Goal: Information Seeking & Learning: Learn about a topic

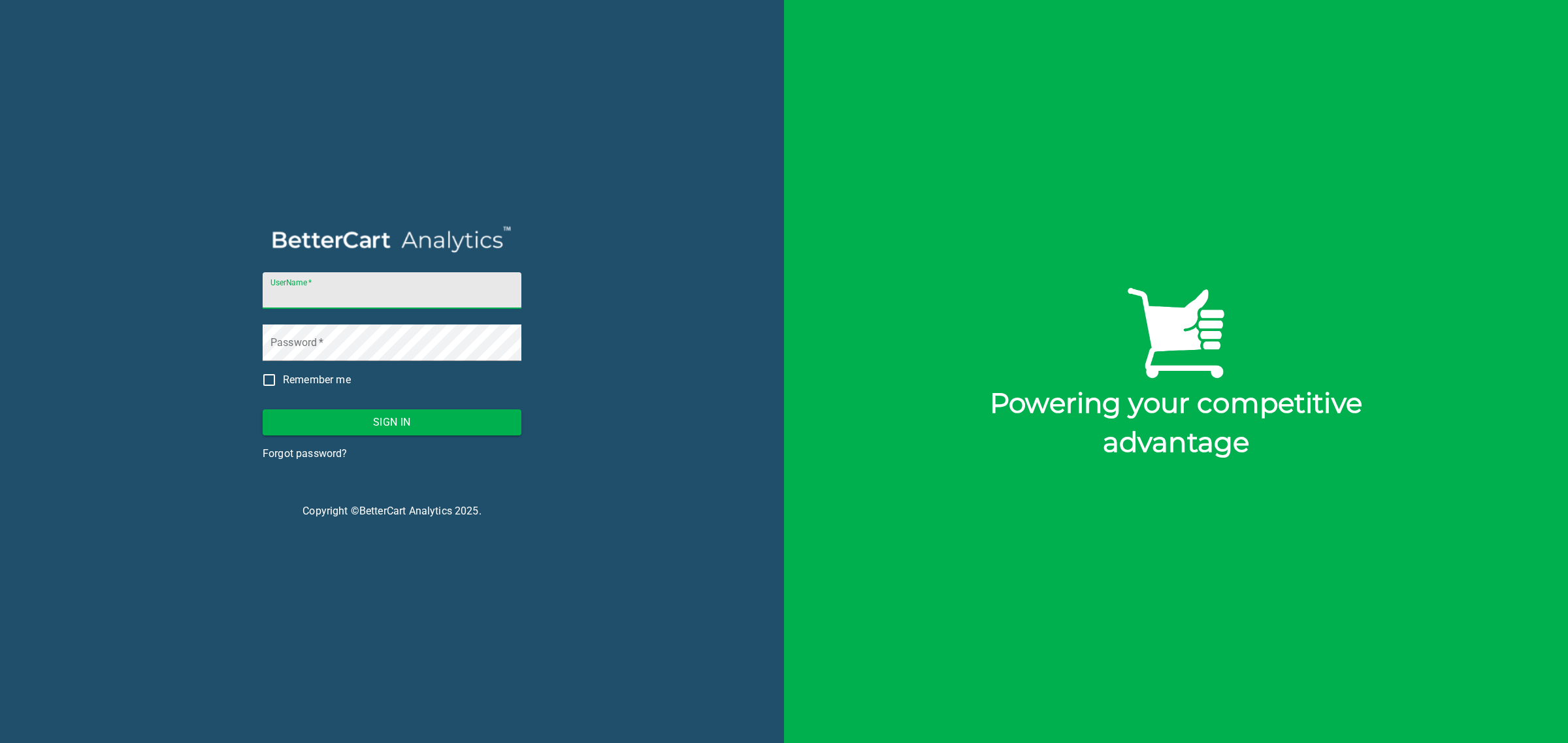
click at [364, 295] on input "UserName   *" at bounding box center [392, 290] width 258 height 37
type input "[PERSON_NAME][EMAIL_ADDRESS][DOMAIN_NAME]"
click at [399, 423] on span "Sign In" at bounding box center [392, 423] width 238 height 18
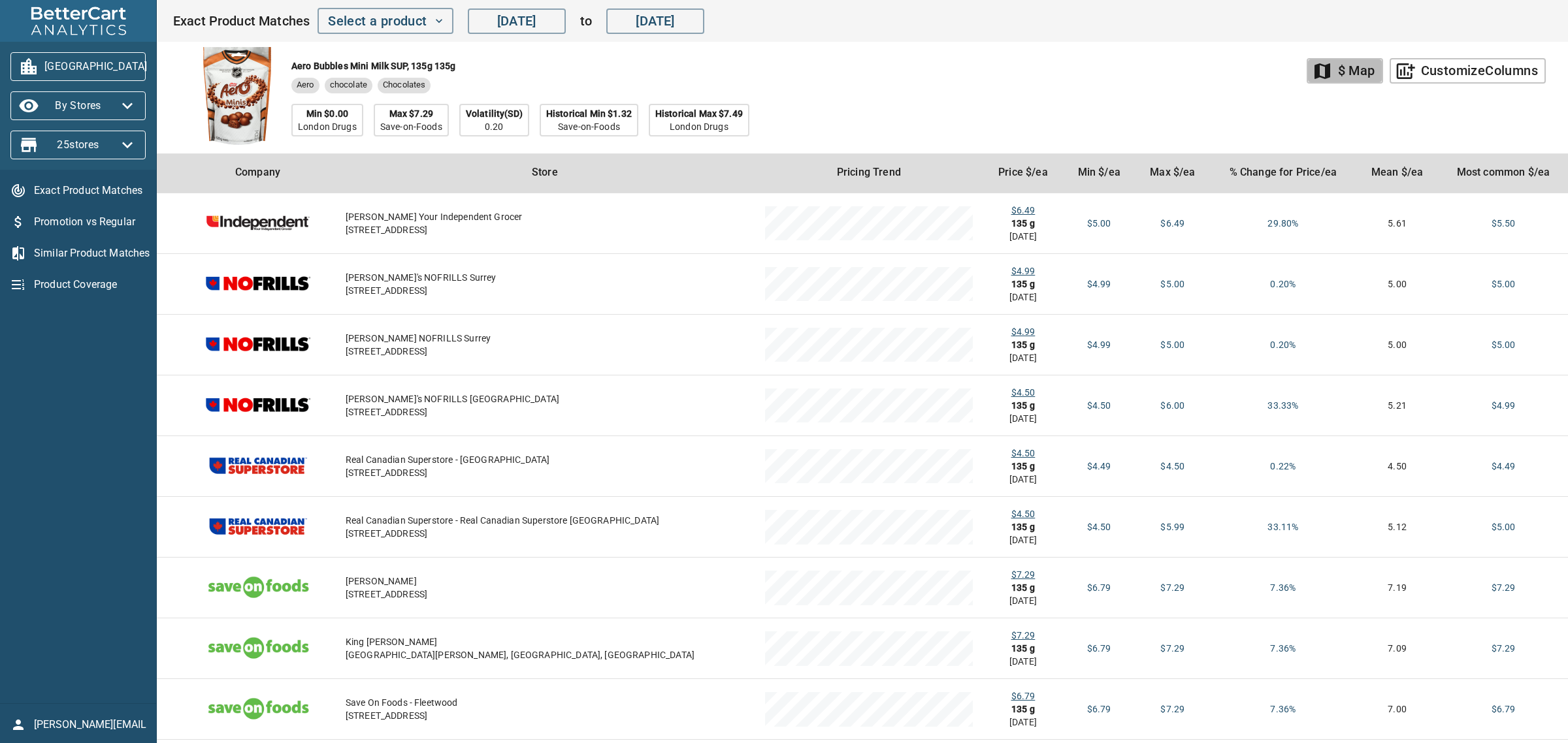
click at [1338, 75] on div "$ Map" at bounding box center [1356, 71] width 37 height 23
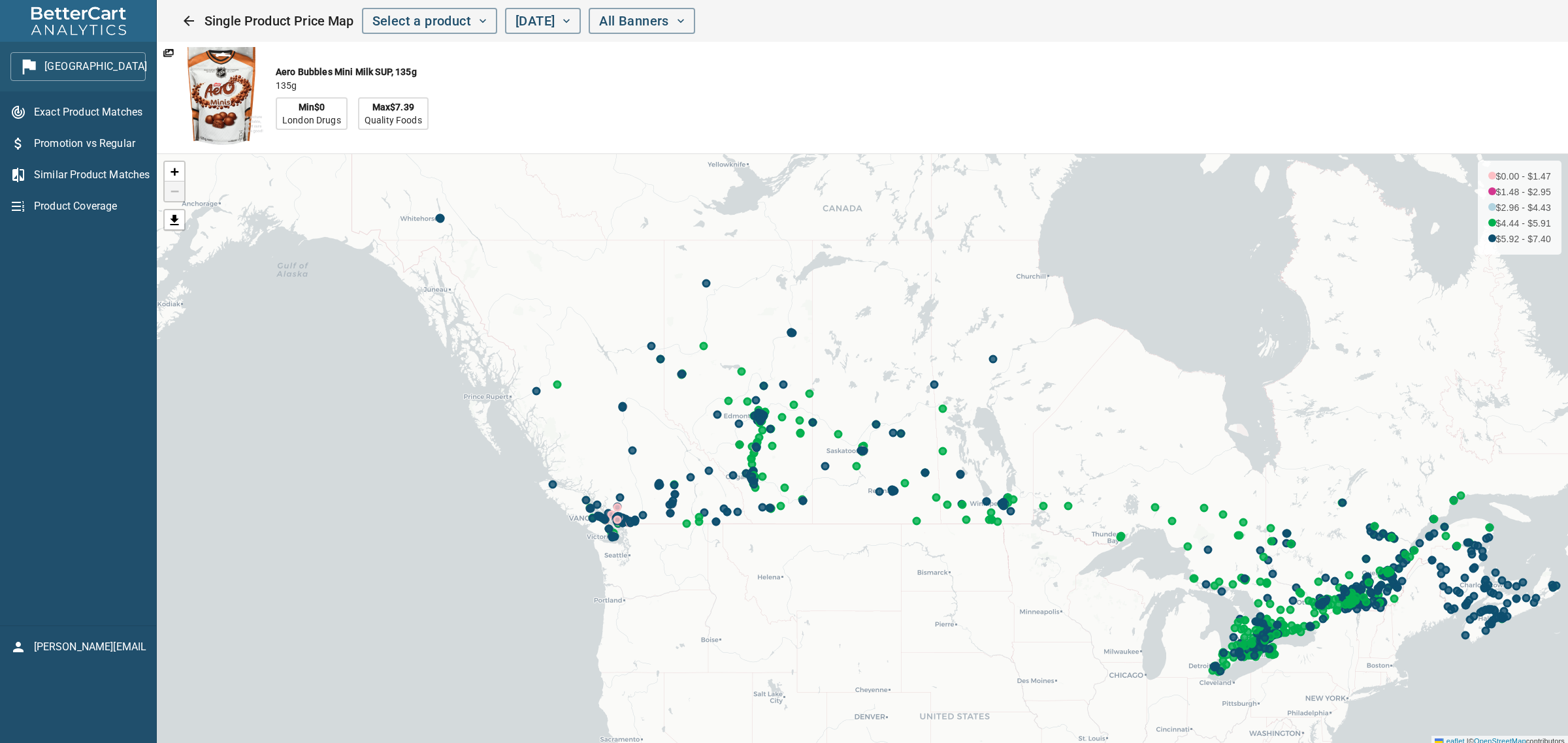
scroll to position [3, 0]
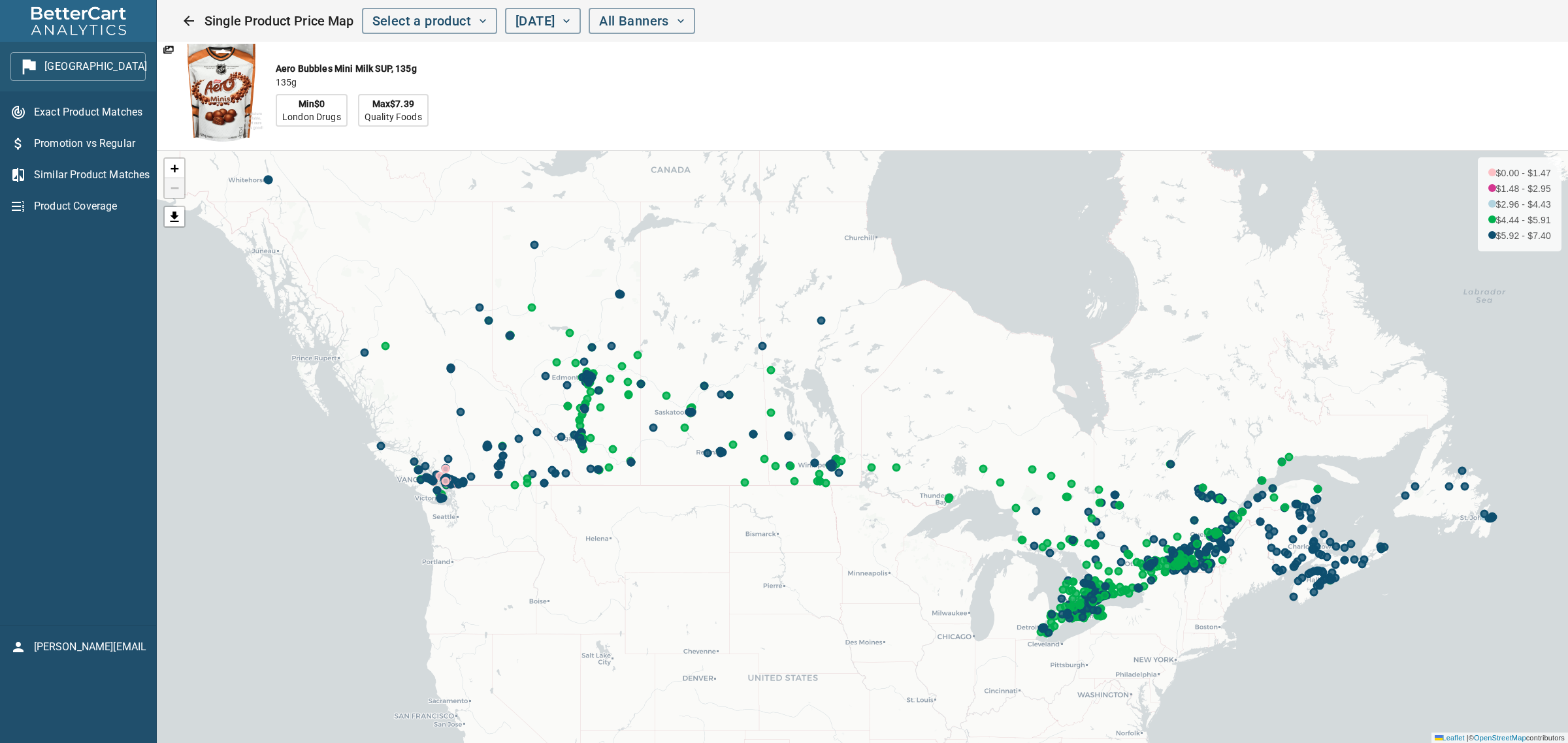
drag, startPoint x: 1119, startPoint y: 323, endPoint x: 948, endPoint y: 288, distance: 174.5
click at [948, 288] on div "+ − $0.00 - $1.47 $1.48 - $2.95 $2.96 - $4.43 $4.44 - $5.91 $5.92 - $7.40 Leafl…" at bounding box center [862, 447] width 1411 height 592
click at [688, 24] on icon "button" at bounding box center [681, 21] width 13 height 13
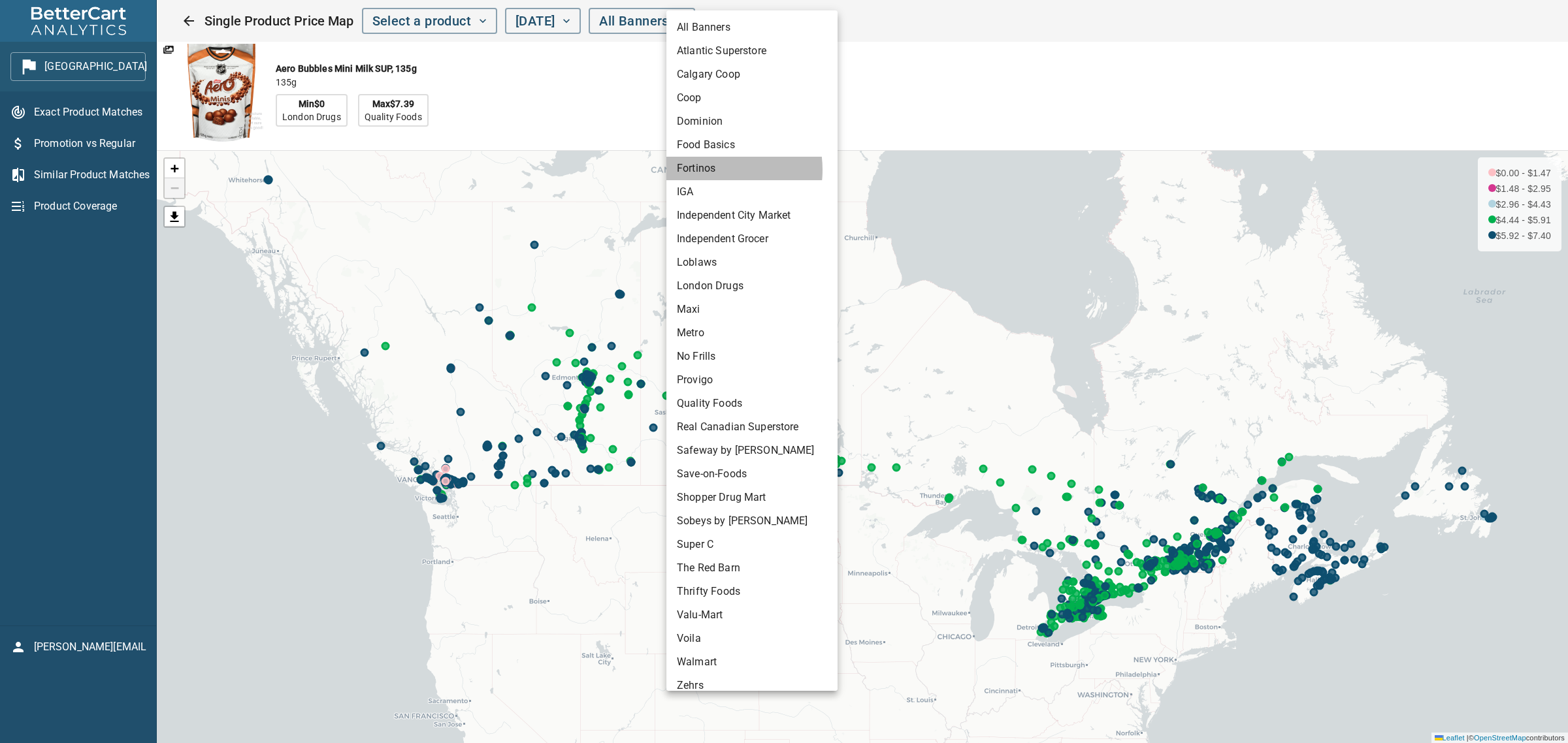
click at [709, 170] on li "Fortinos" at bounding box center [752, 168] width 172 height 24
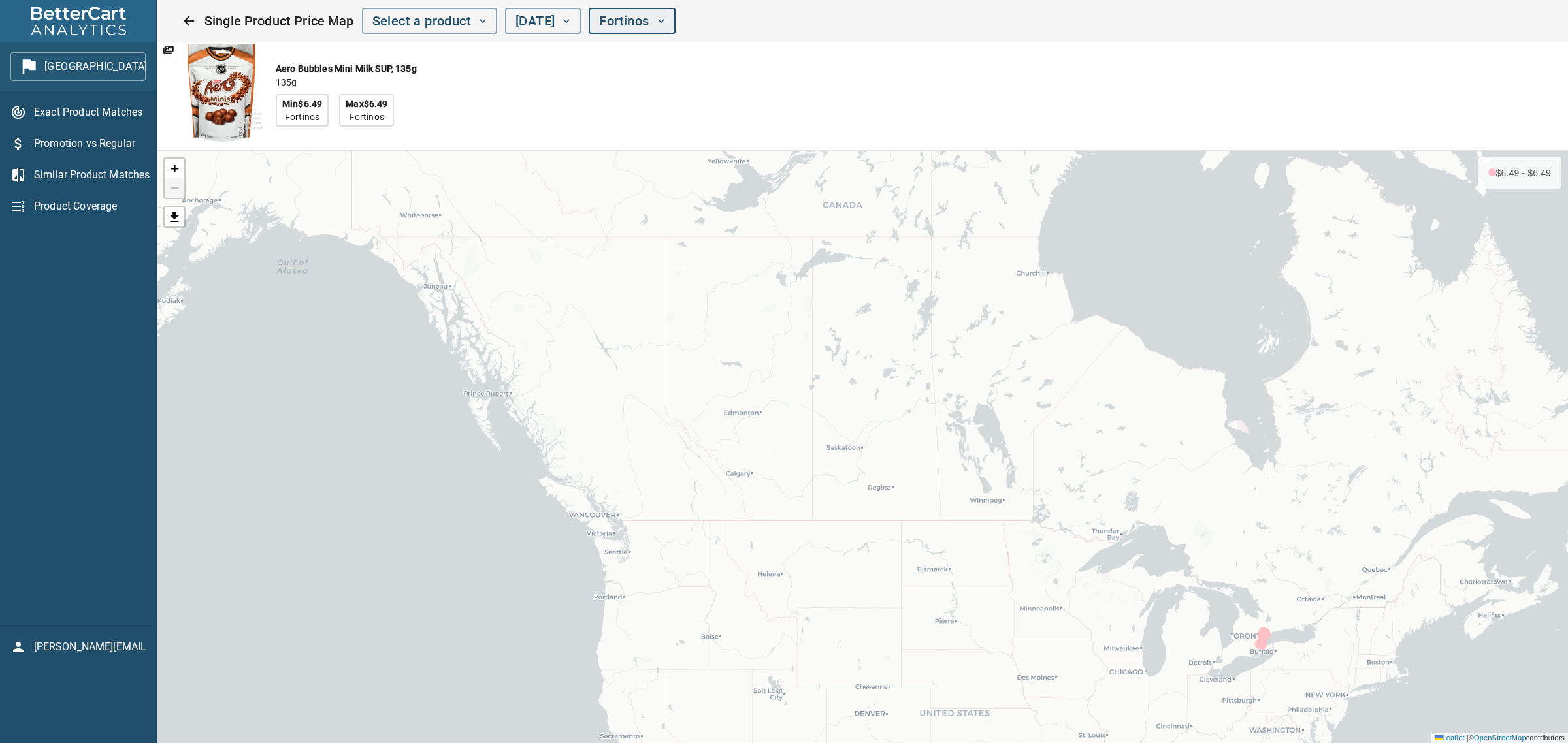
click at [665, 28] on span "Fortinos" at bounding box center [632, 21] width 66 height 23
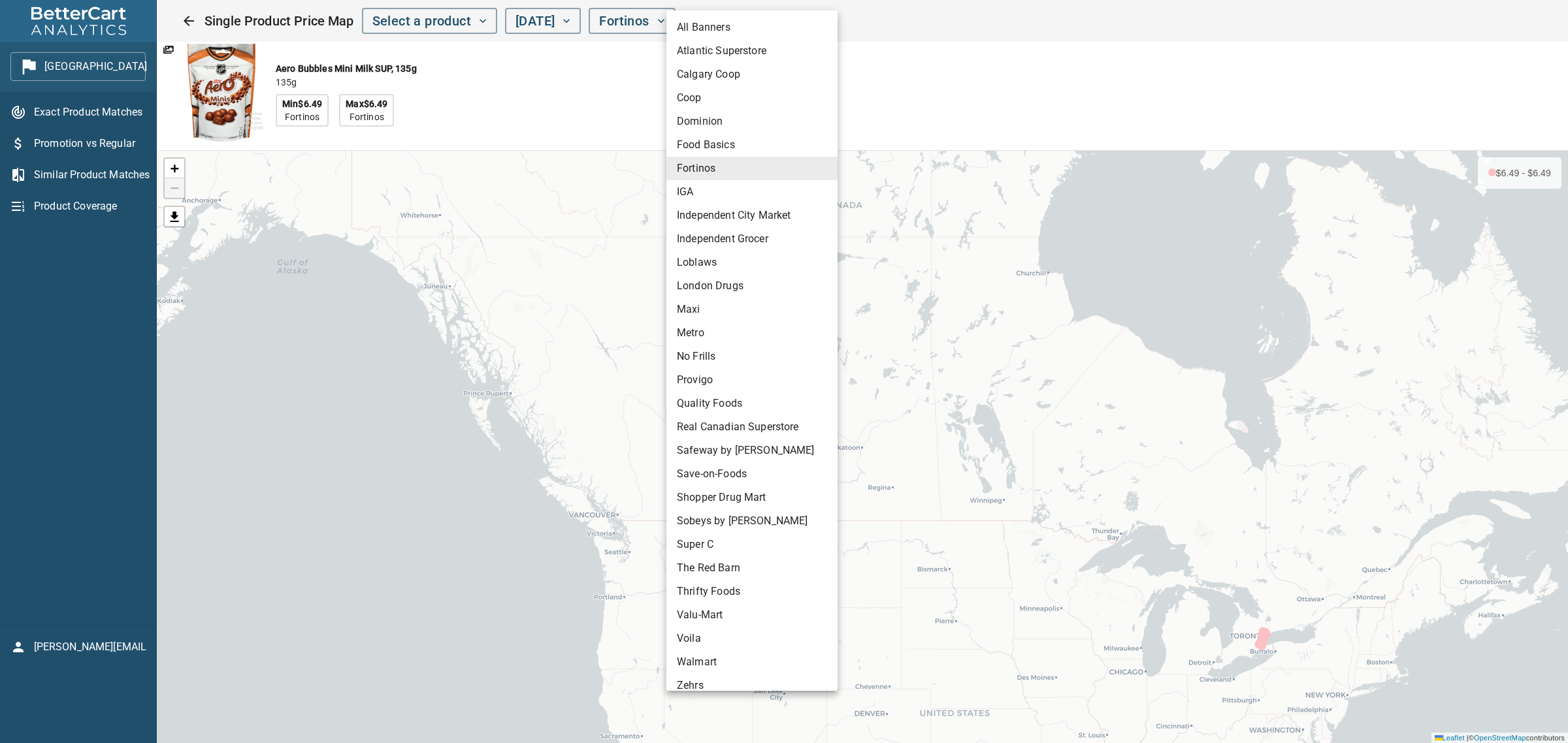
click at [725, 124] on li "Dominion" at bounding box center [752, 121] width 172 height 24
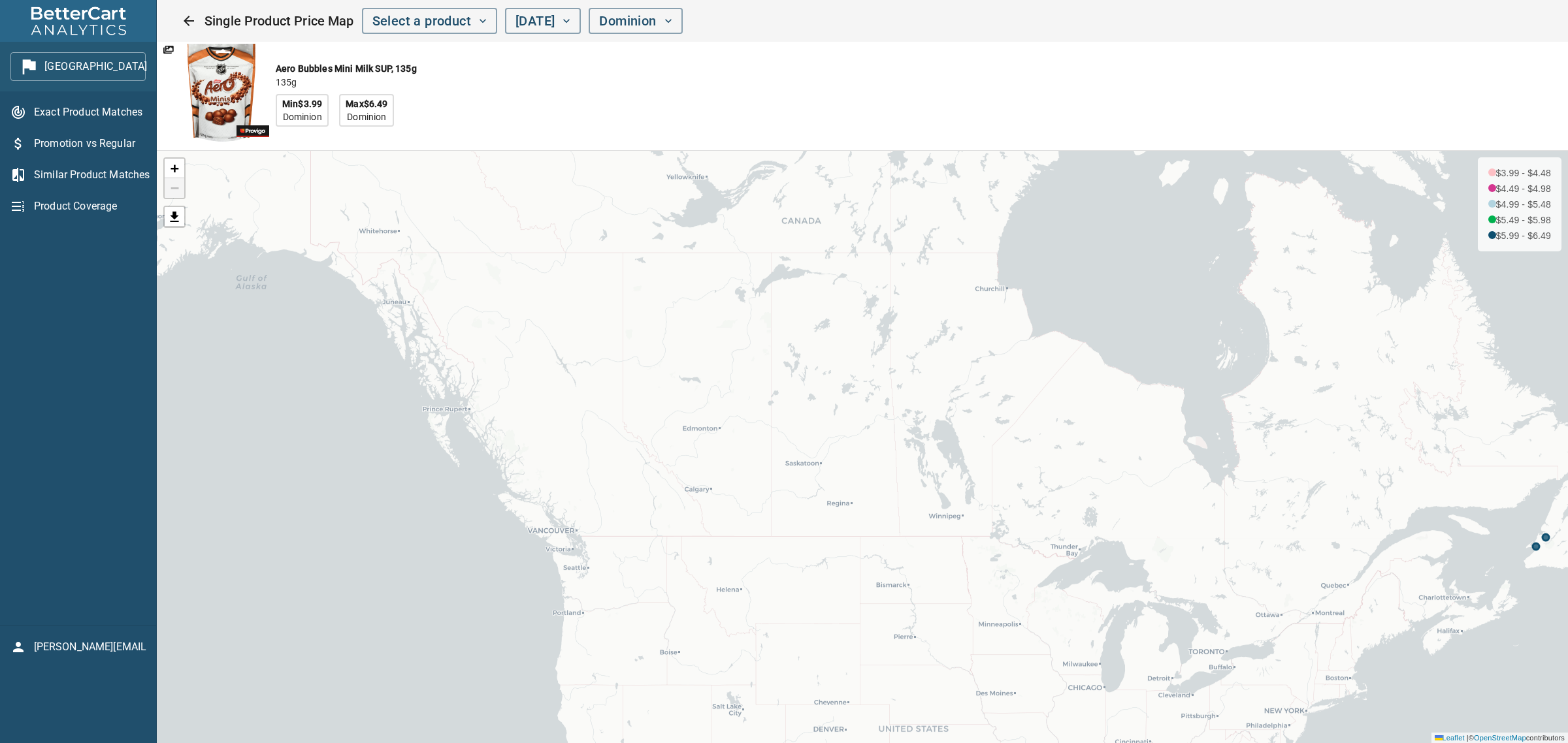
drag, startPoint x: 1155, startPoint y: 464, endPoint x: 1114, endPoint y: 480, distance: 44.0
click at [1114, 480] on div "+ − $3.99 - $4.48 $4.49 - $4.98 $4.99 - $5.48 $5.49 - $5.98 $5.99 - $6.49 Leafl…" at bounding box center [862, 447] width 1411 height 592
click at [675, 27] on icon "button" at bounding box center [668, 21] width 13 height 13
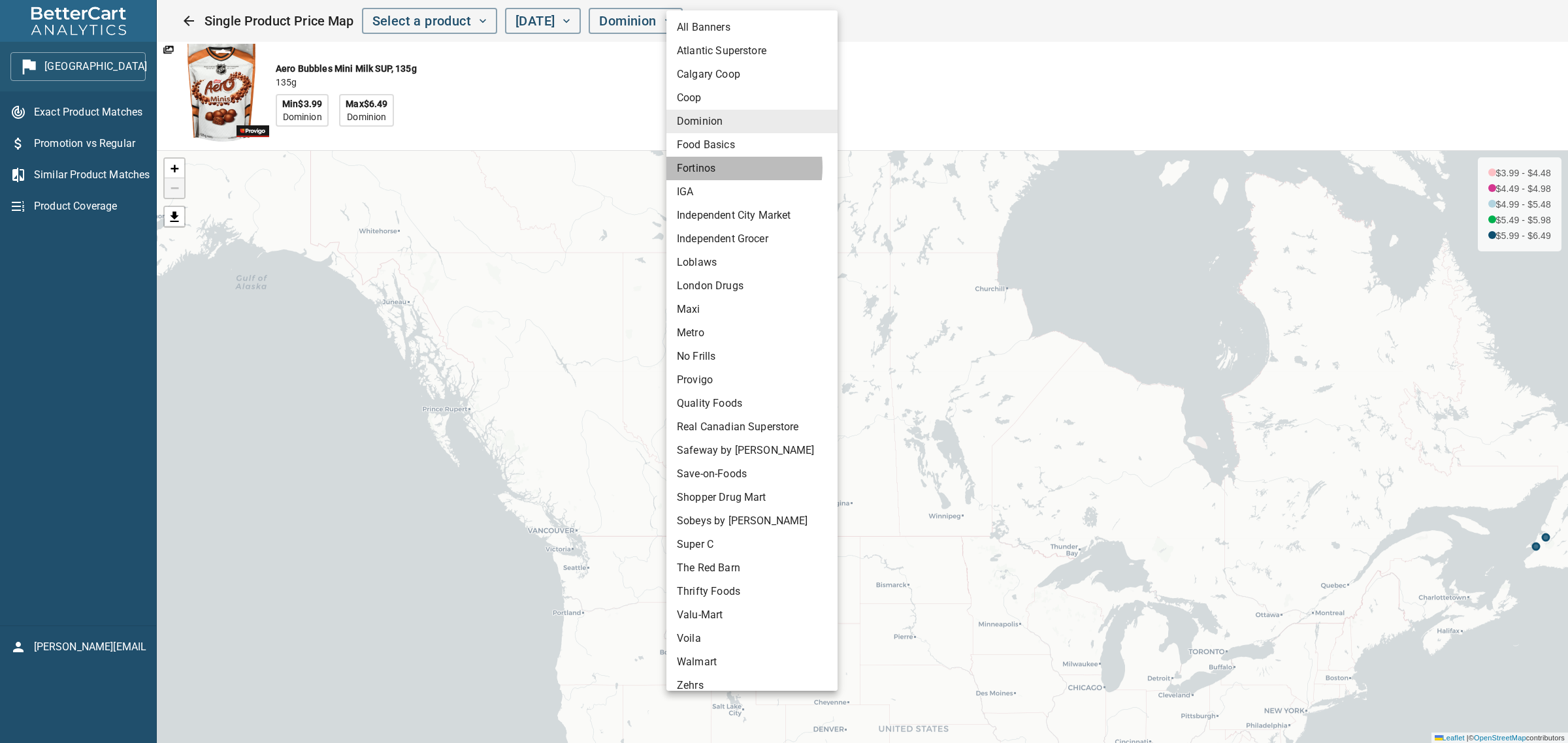
click at [713, 167] on li "Fortinos" at bounding box center [752, 168] width 172 height 24
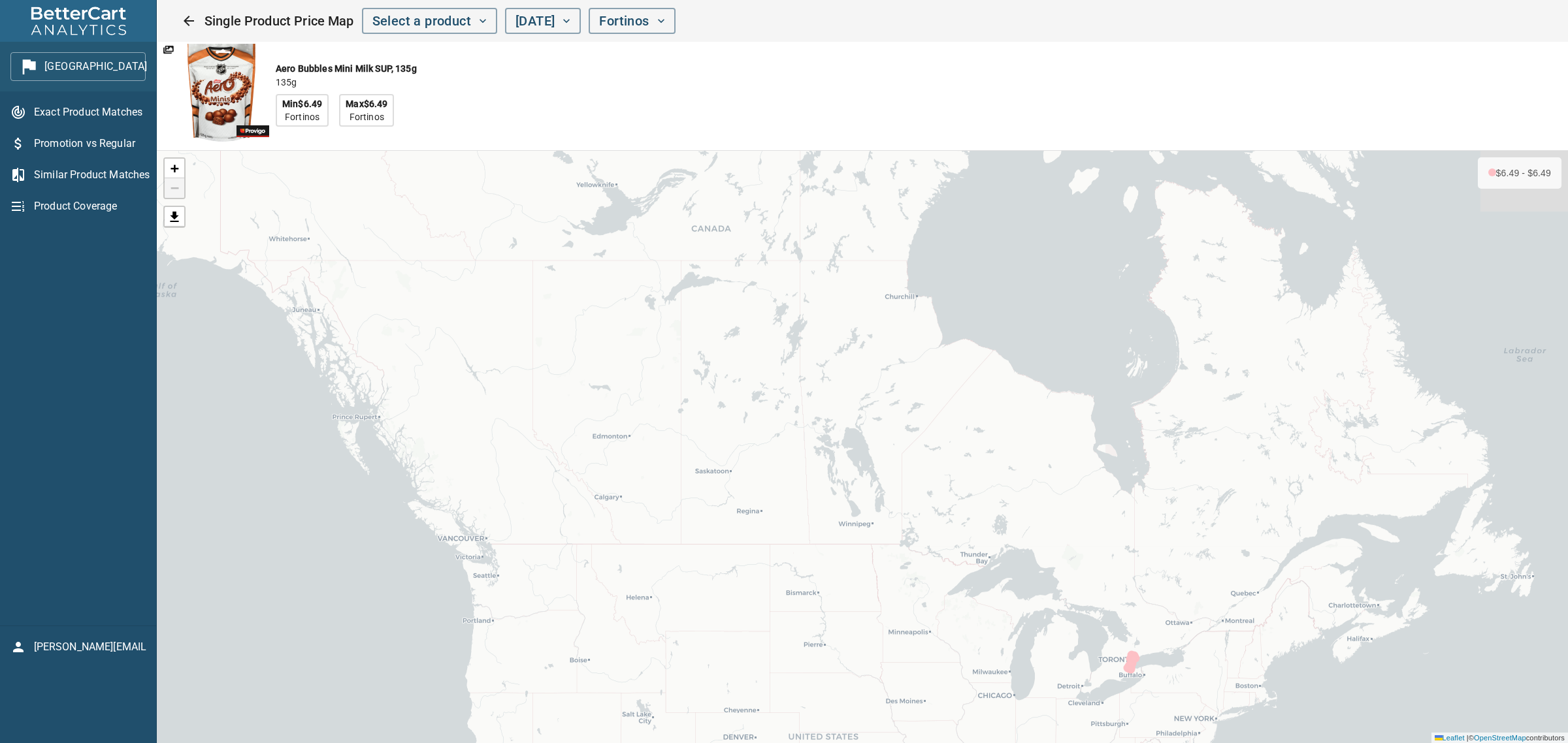
drag, startPoint x: 1227, startPoint y: 370, endPoint x: 1155, endPoint y: 446, distance: 104.7
click at [1155, 446] on div "+ − $6.49 - $6.49 Leaflet | © OpenStreetMap contributors" at bounding box center [862, 447] width 1411 height 592
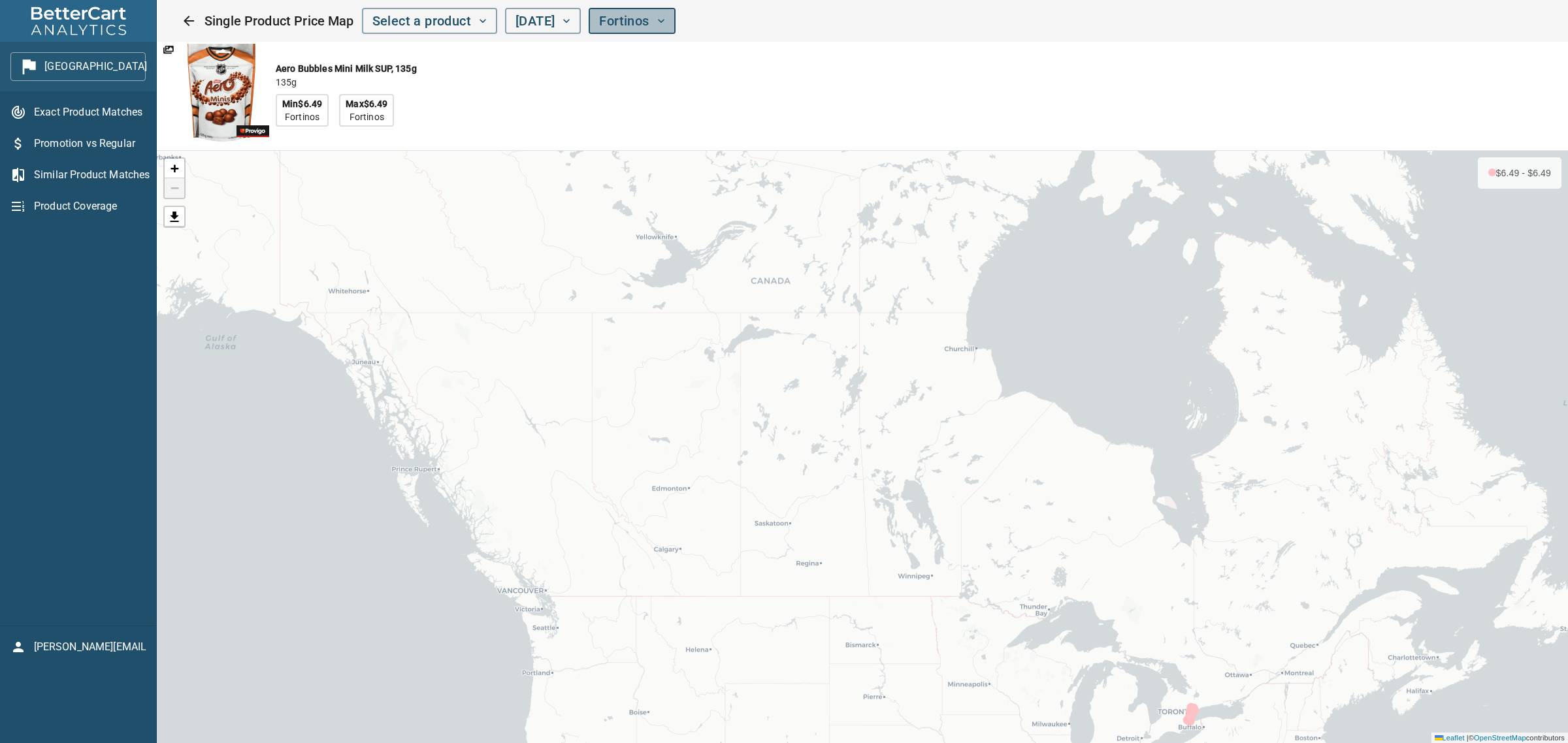
click at [665, 18] on span "Fortinos" at bounding box center [632, 21] width 66 height 23
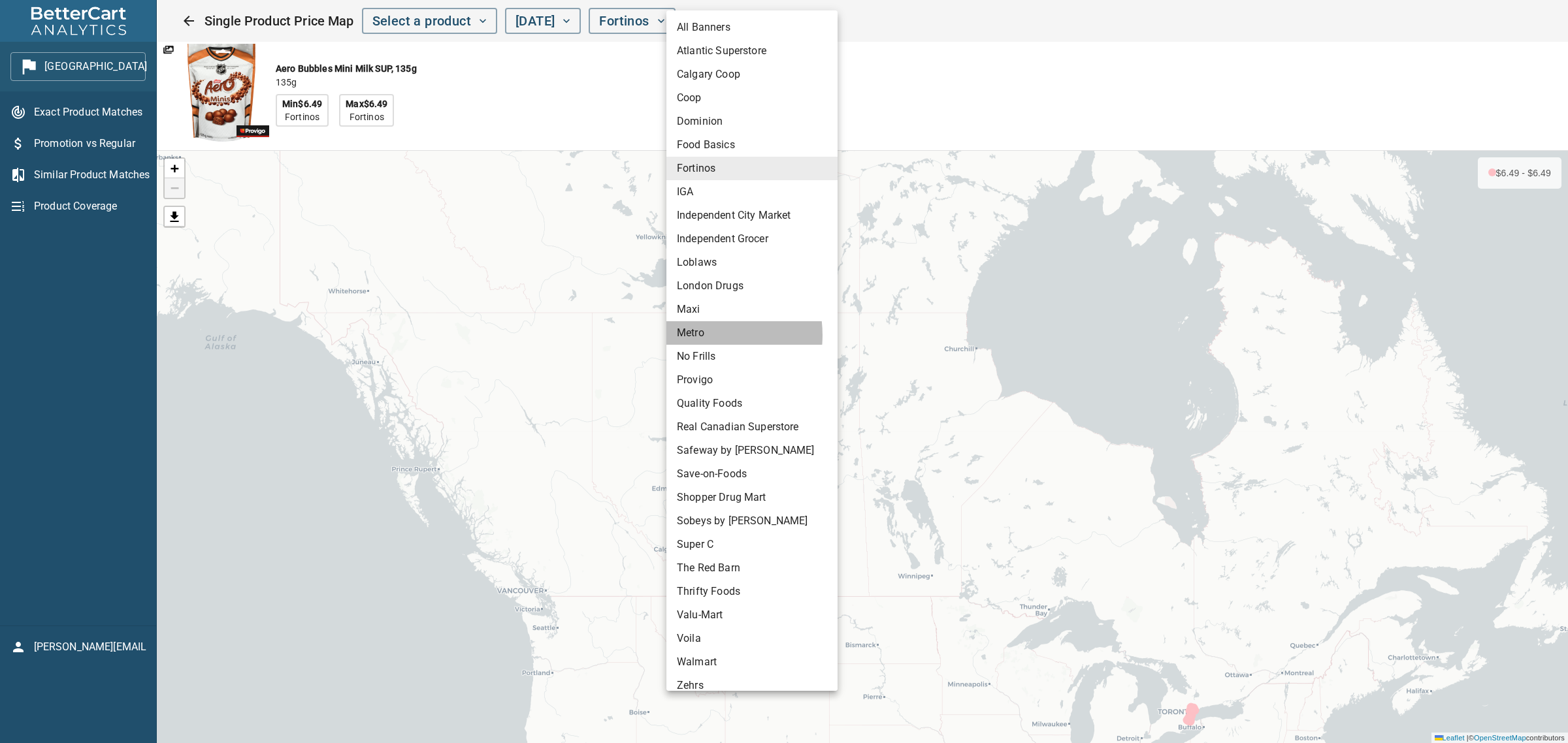
click at [701, 335] on li "Metro" at bounding box center [752, 333] width 172 height 24
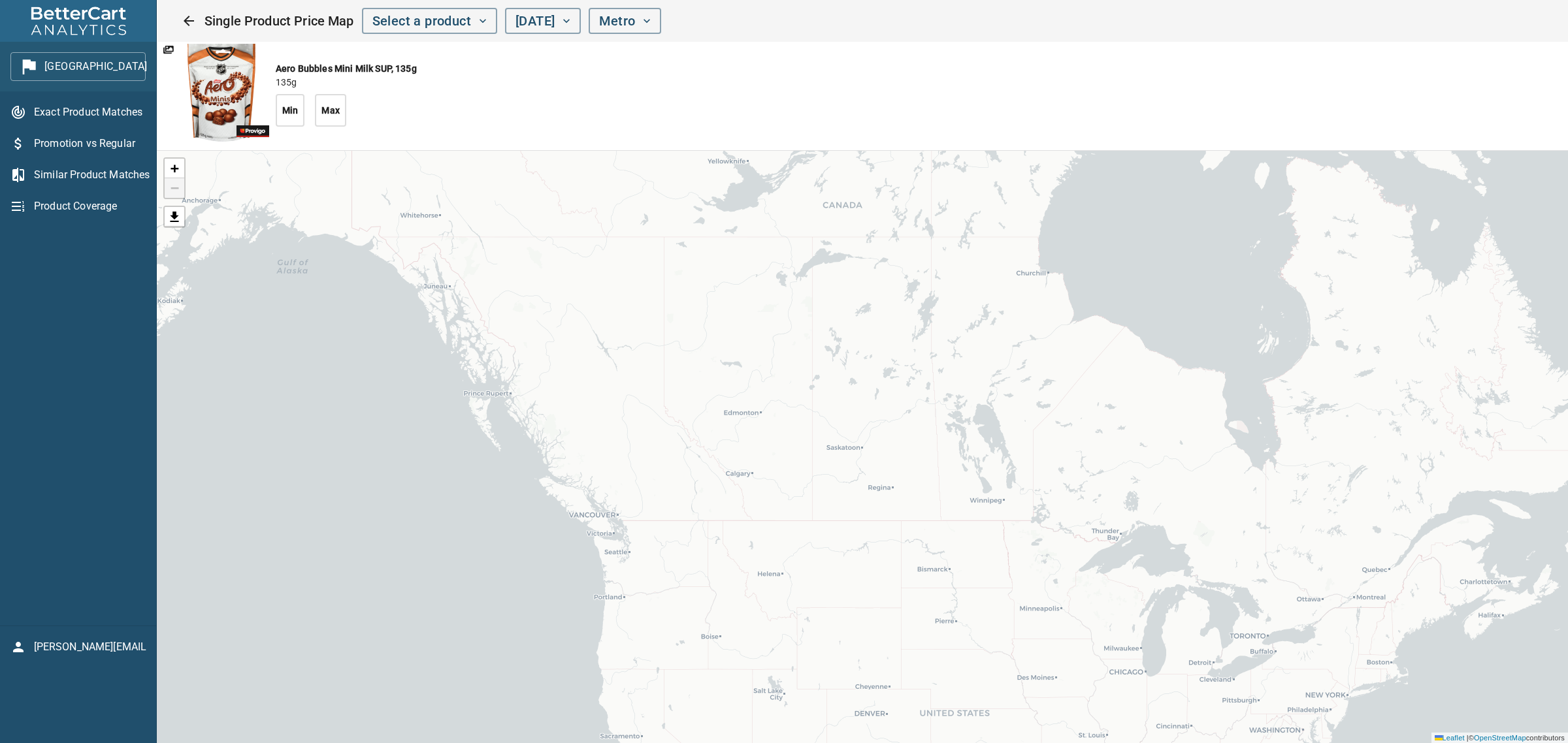
drag, startPoint x: 1098, startPoint y: 383, endPoint x: 893, endPoint y: 331, distance: 211.5
click at [928, 346] on div "+ − Leaflet | © OpenStreetMap contributors" at bounding box center [862, 447] width 1411 height 592
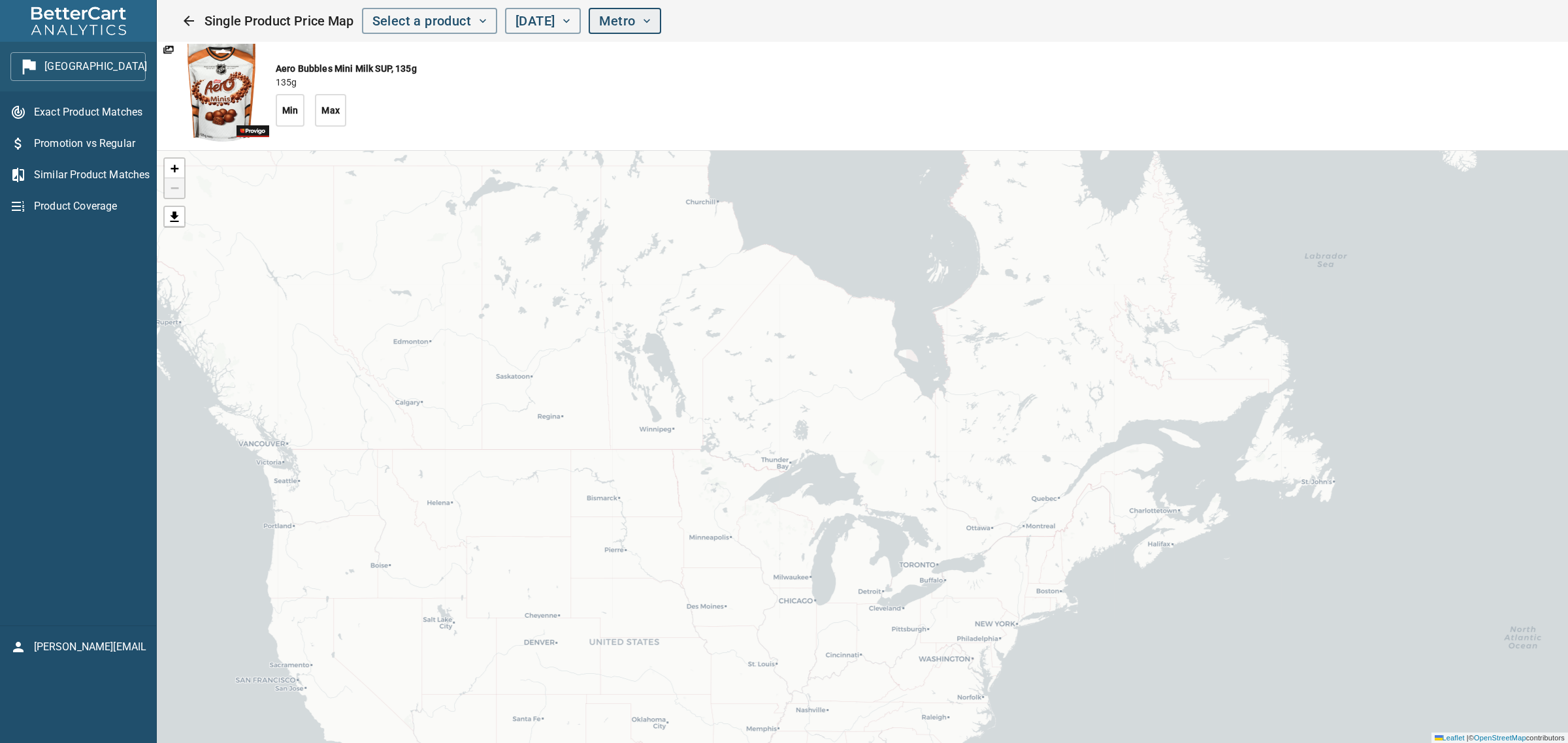
click at [651, 27] on span "Metro" at bounding box center [625, 21] width 52 height 23
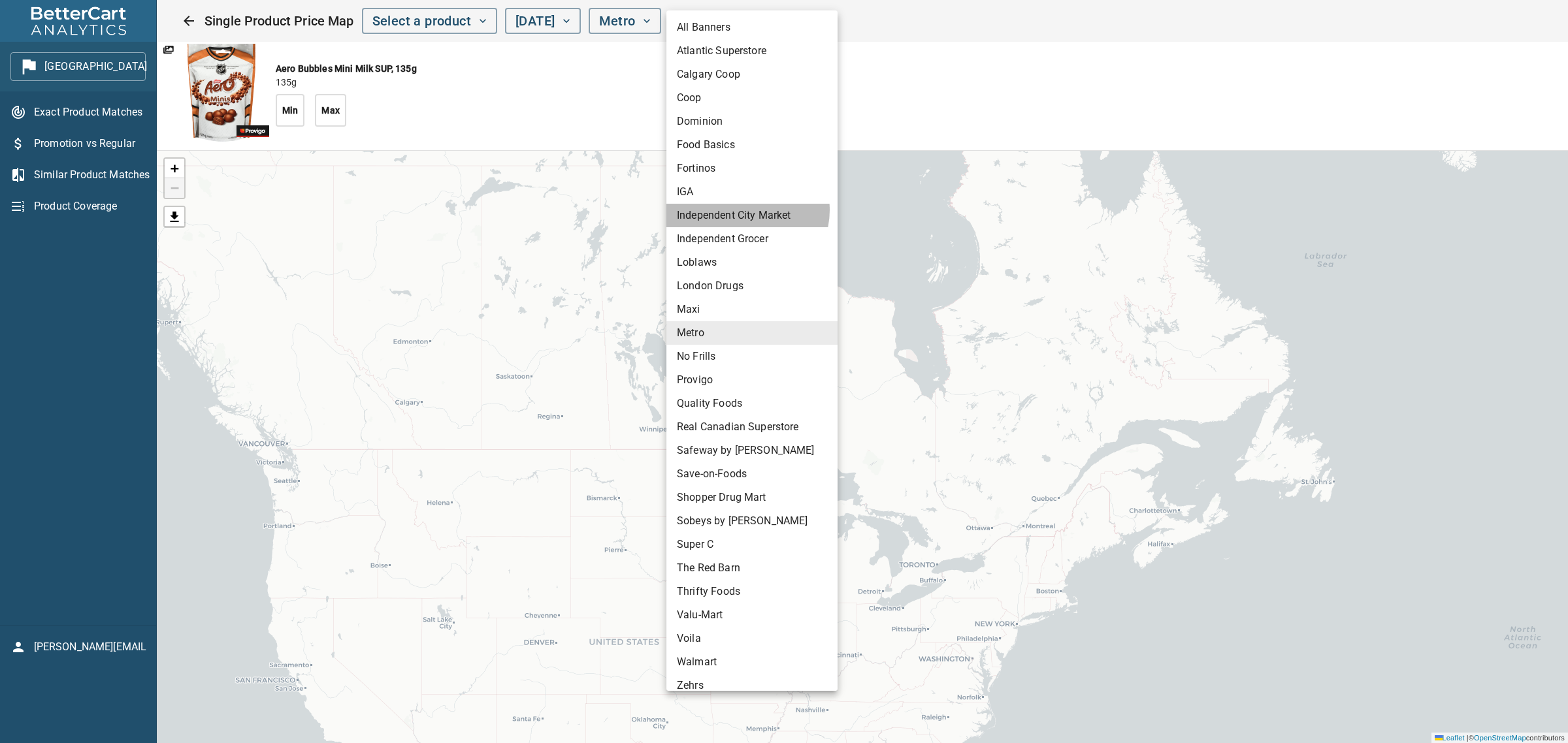
click at [747, 210] on li "Independent City Market" at bounding box center [752, 215] width 172 height 24
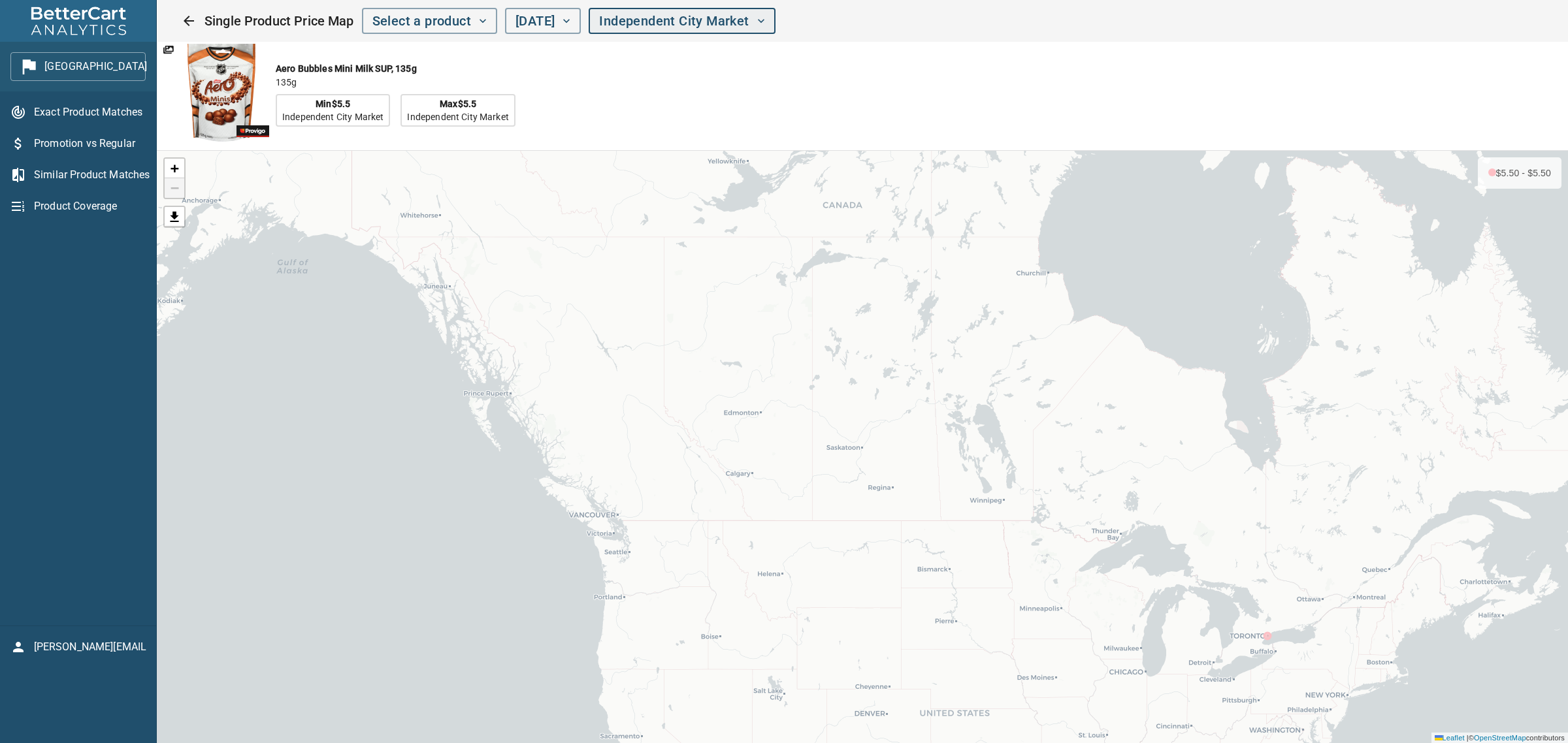
click at [746, 17] on span "Independent City Market" at bounding box center [681, 21] width 165 height 23
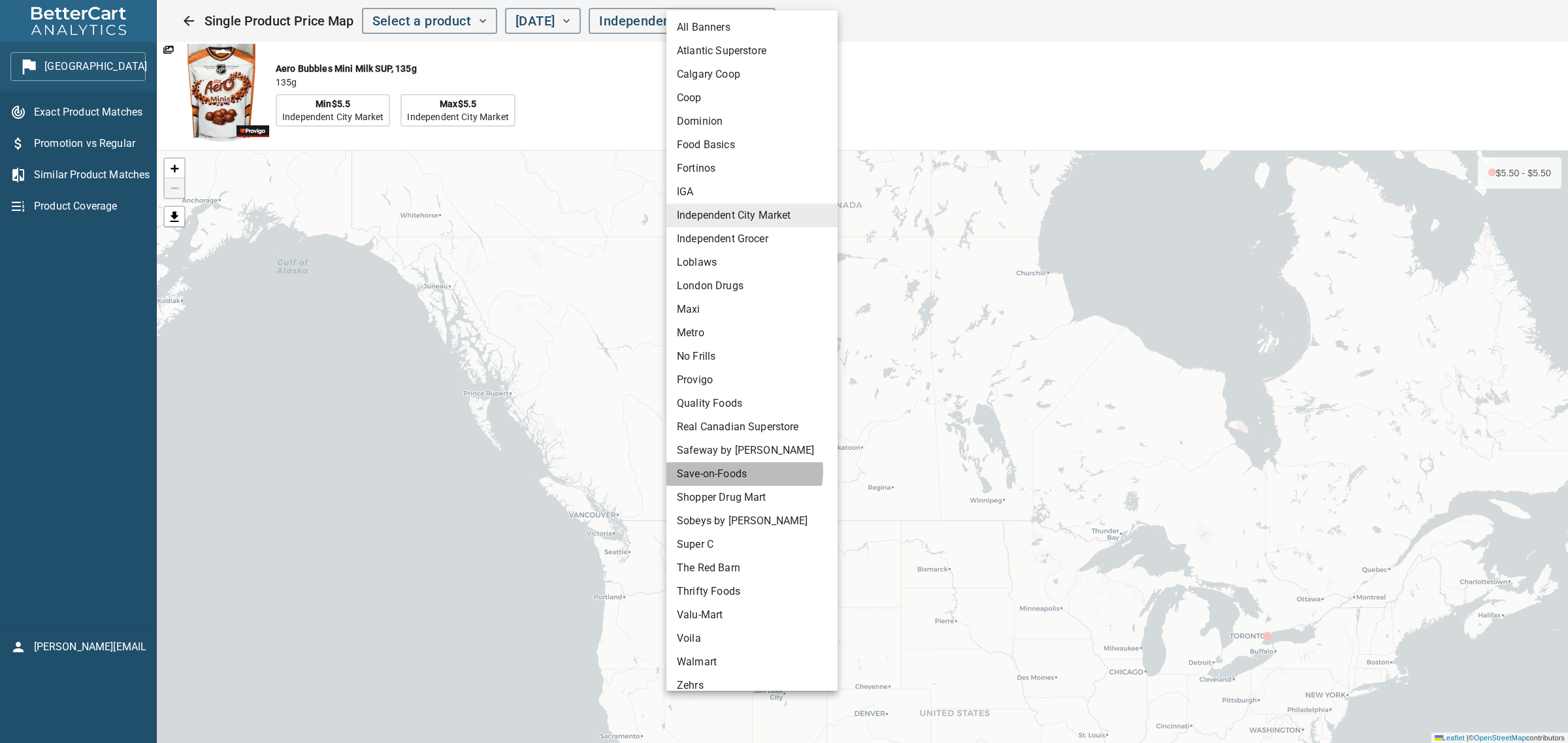
click at [739, 471] on li "Save-on-Foods" at bounding box center [752, 474] width 172 height 24
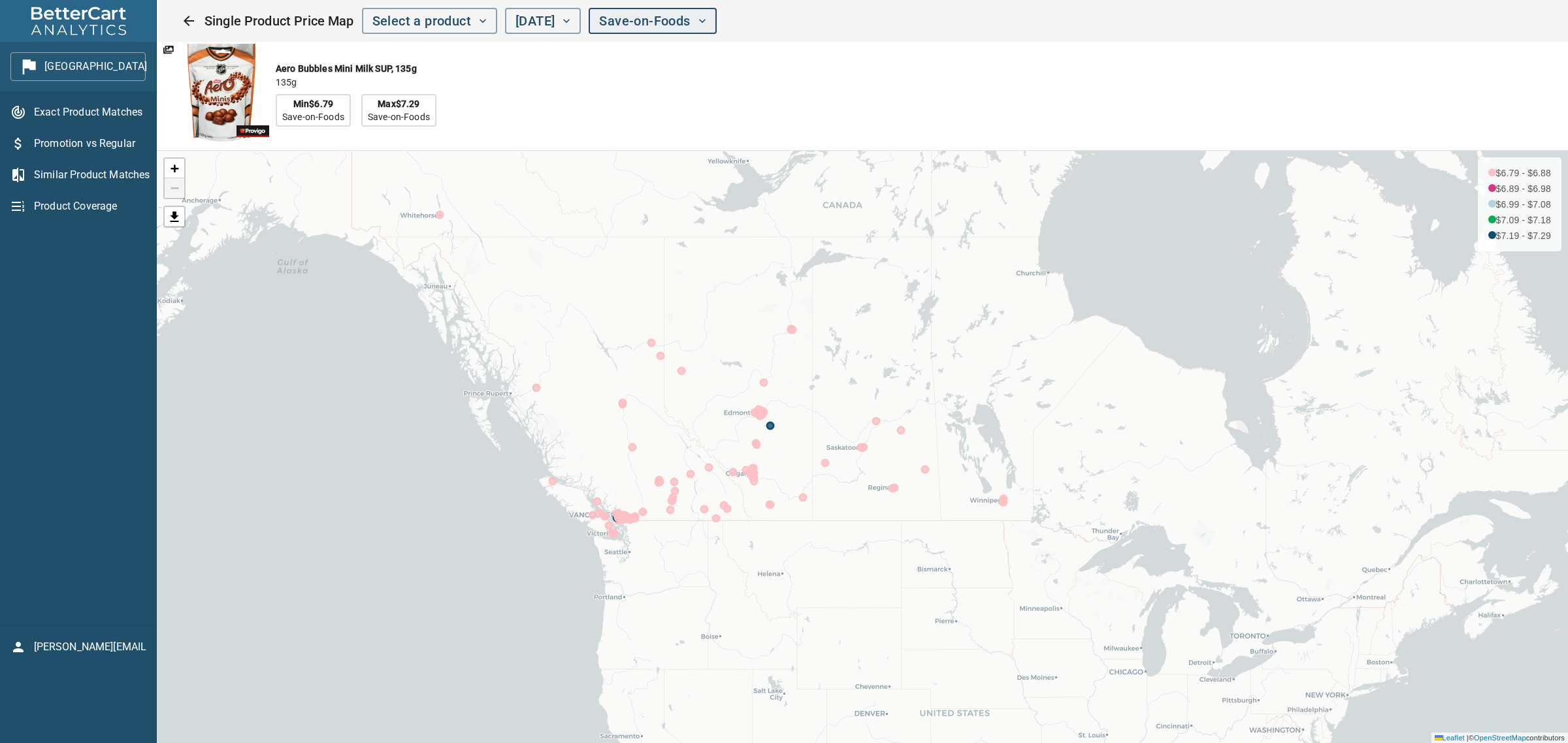
click at [706, 27] on span "Save-on-Foods" at bounding box center [653, 21] width 107 height 23
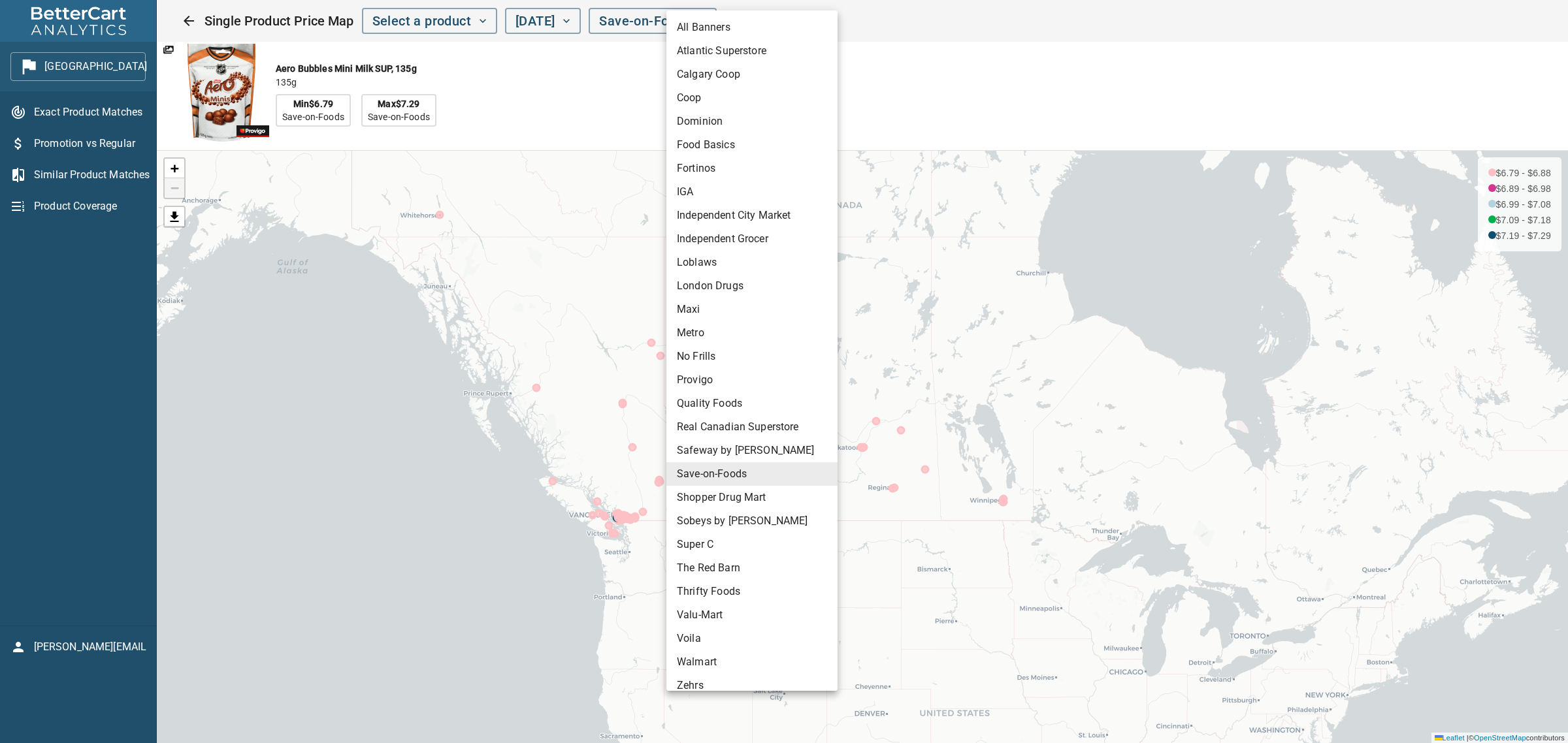
click at [733, 520] on li "Sobeys by [PERSON_NAME]" at bounding box center [752, 521] width 172 height 24
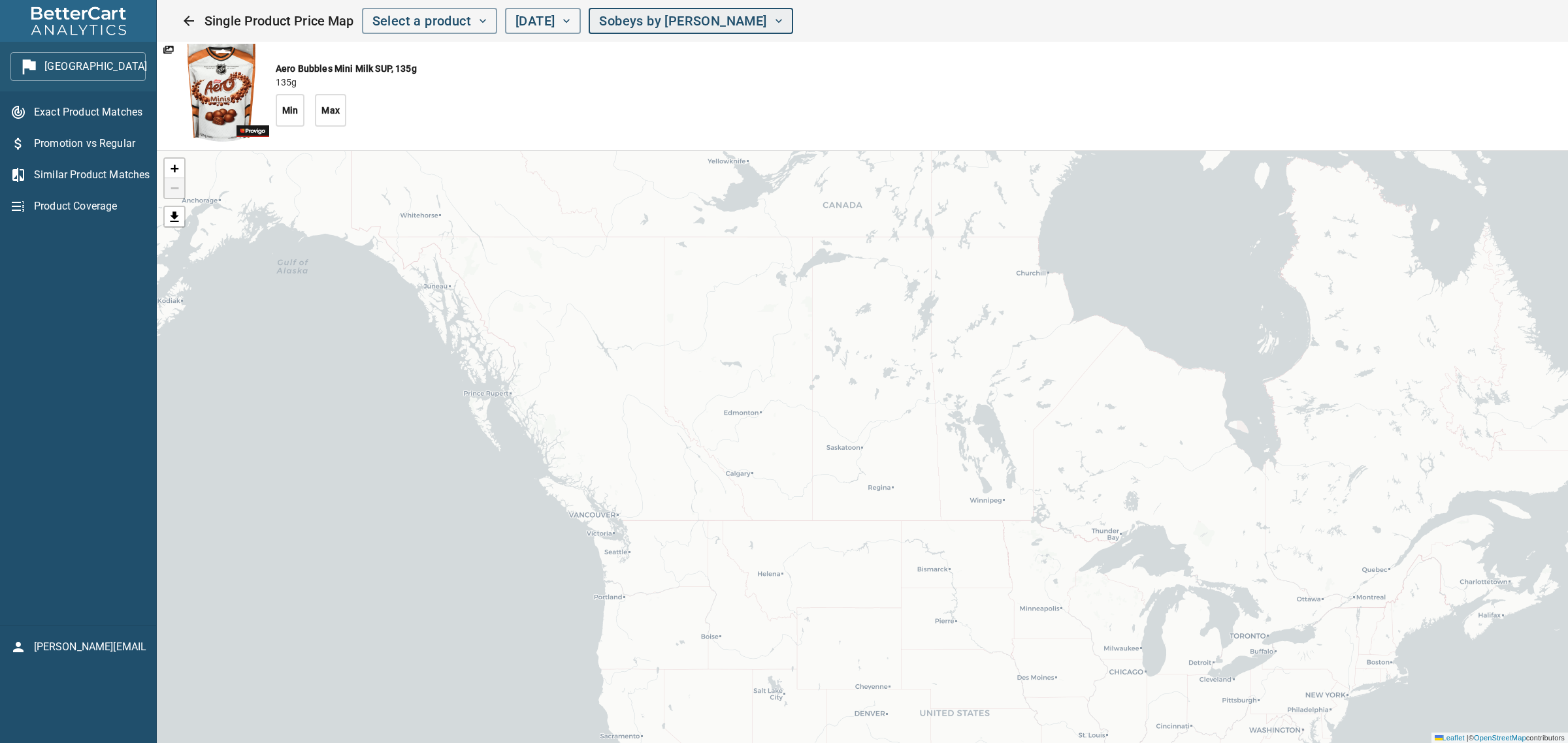
click at [746, 11] on span "Sobeys by [PERSON_NAME]" at bounding box center [691, 21] width 183 height 23
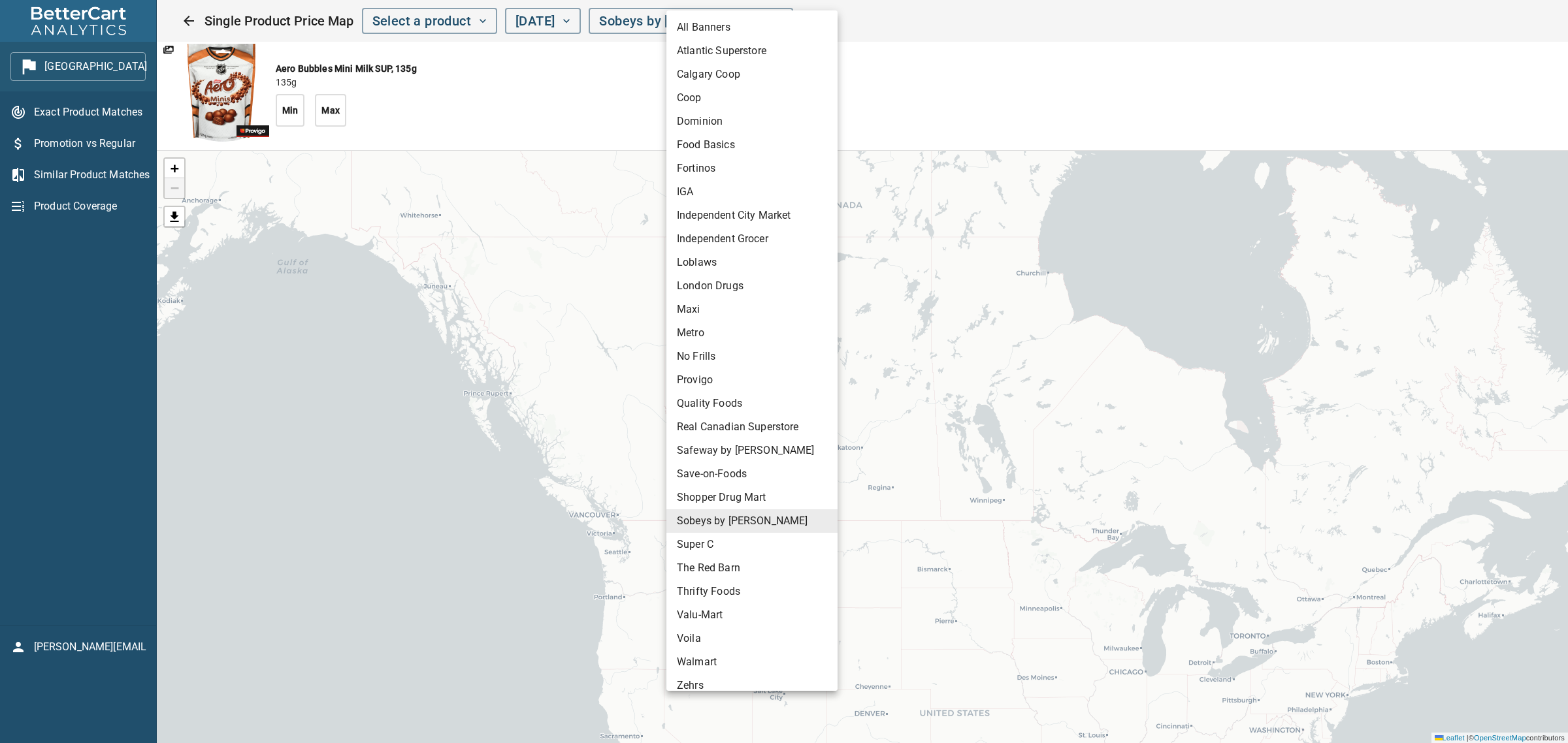
click at [707, 263] on li "Loblaws" at bounding box center [752, 262] width 172 height 24
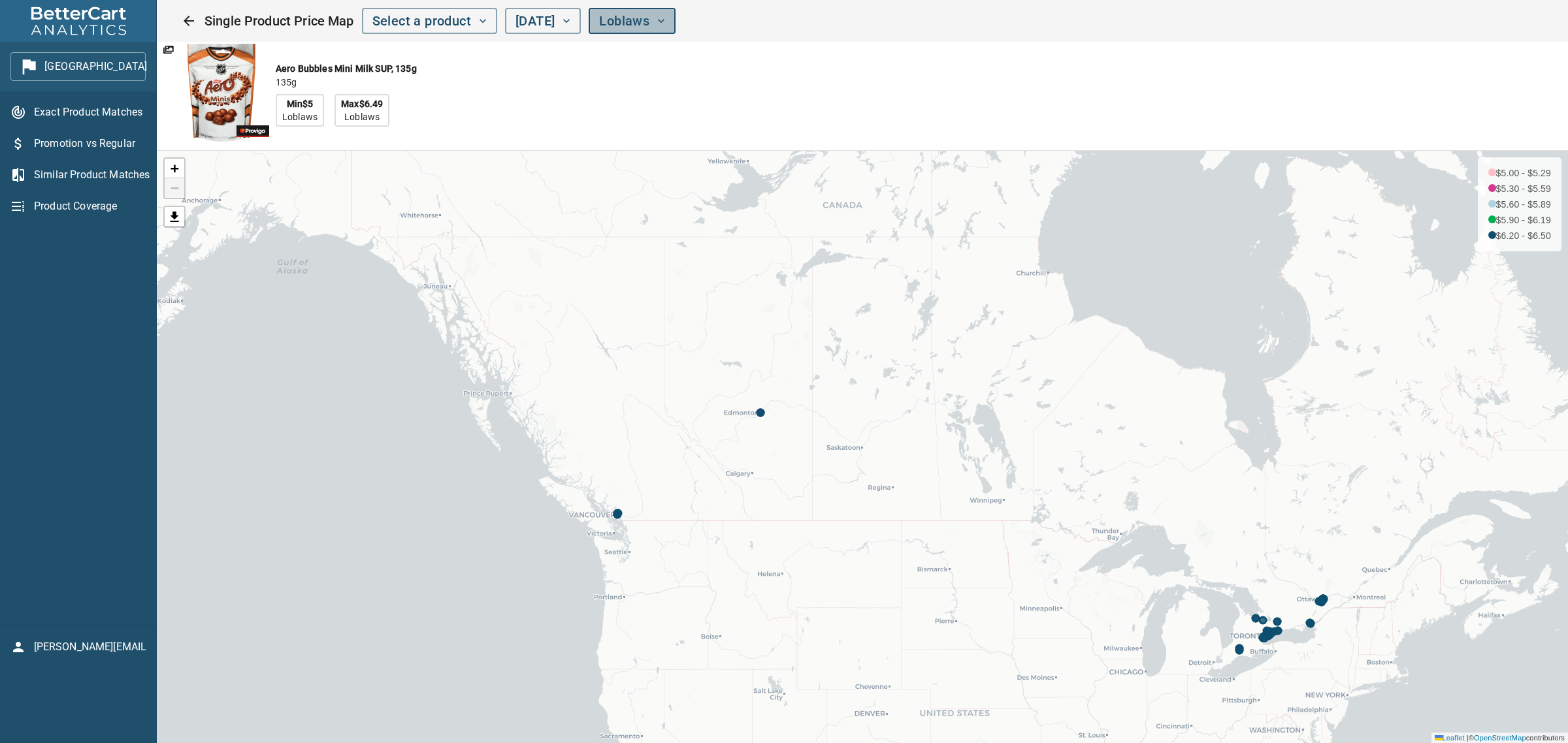
click at [665, 20] on span "Loblaws" at bounding box center [632, 21] width 66 height 23
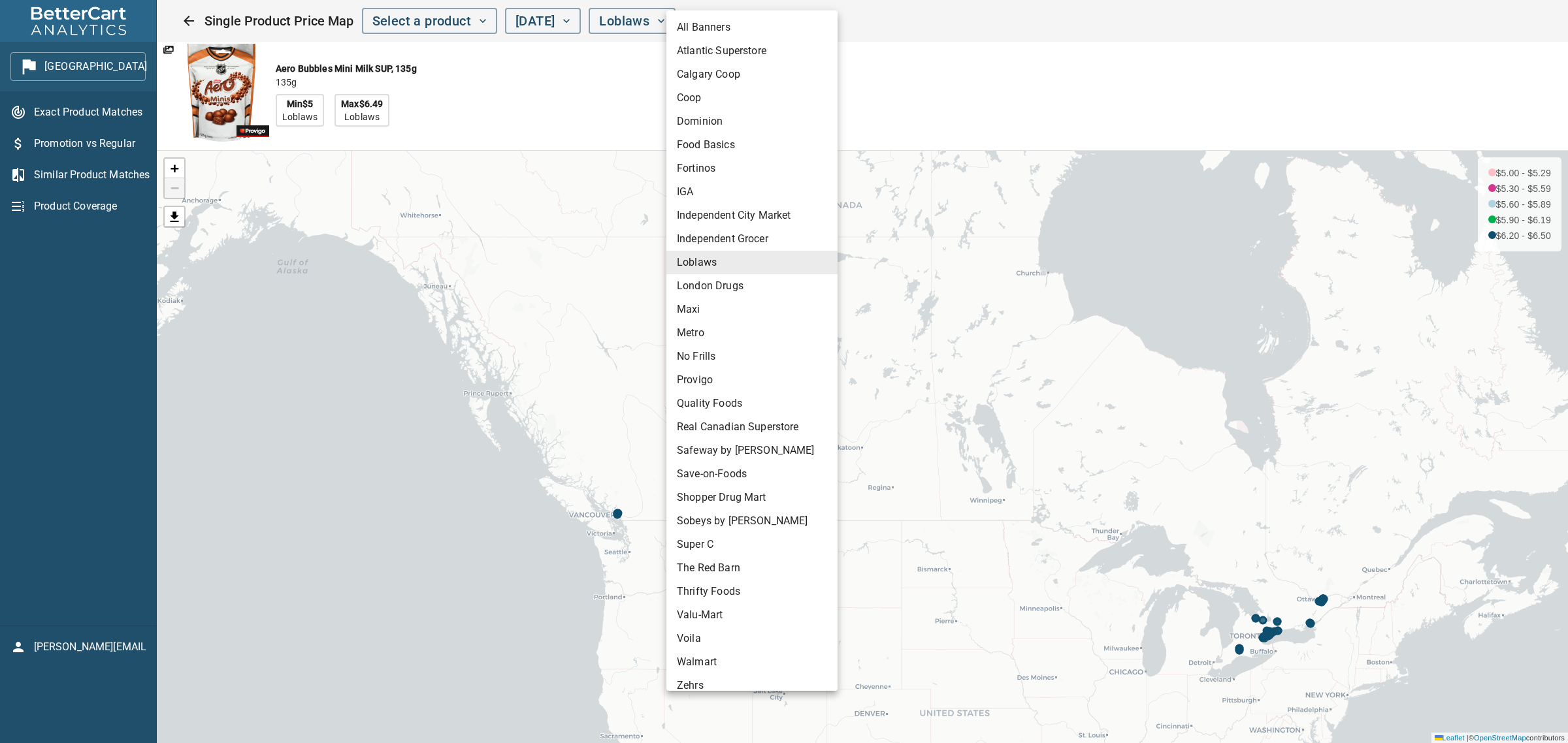
click at [752, 612] on li "Valu-Mart" at bounding box center [752, 615] width 172 height 24
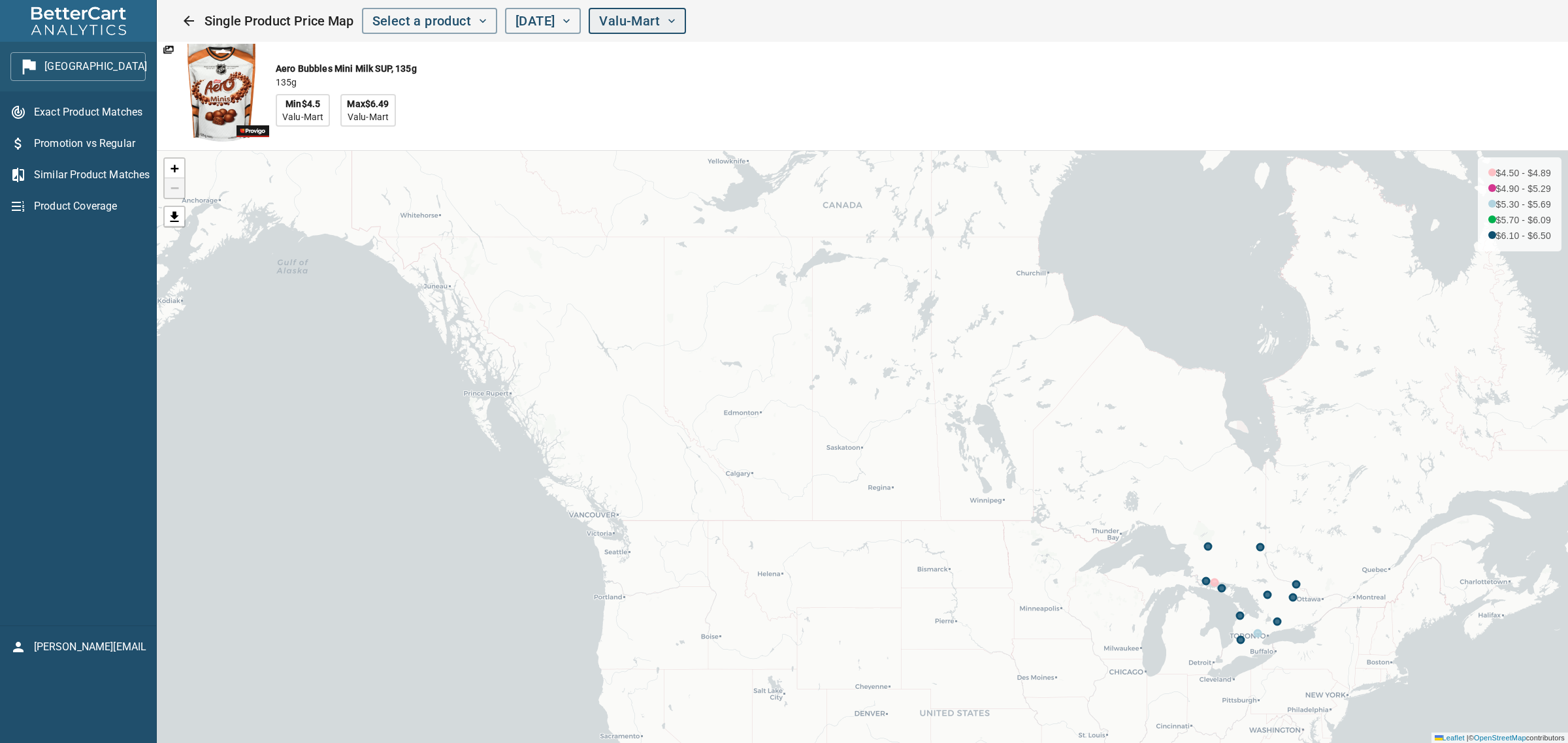
click at [675, 28] on span "Valu-Mart" at bounding box center [637, 21] width 76 height 23
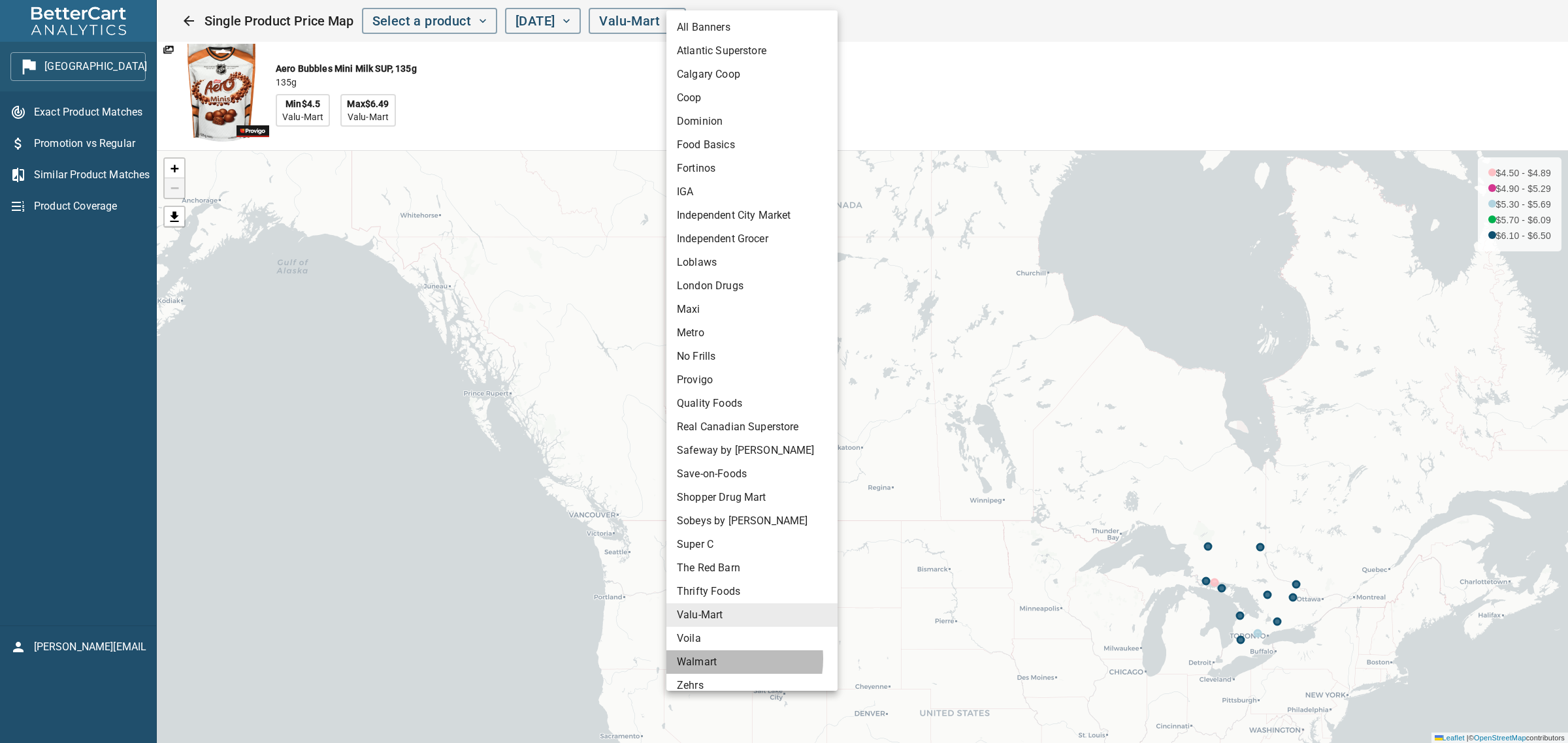
click at [719, 658] on li "Walmart" at bounding box center [752, 662] width 172 height 24
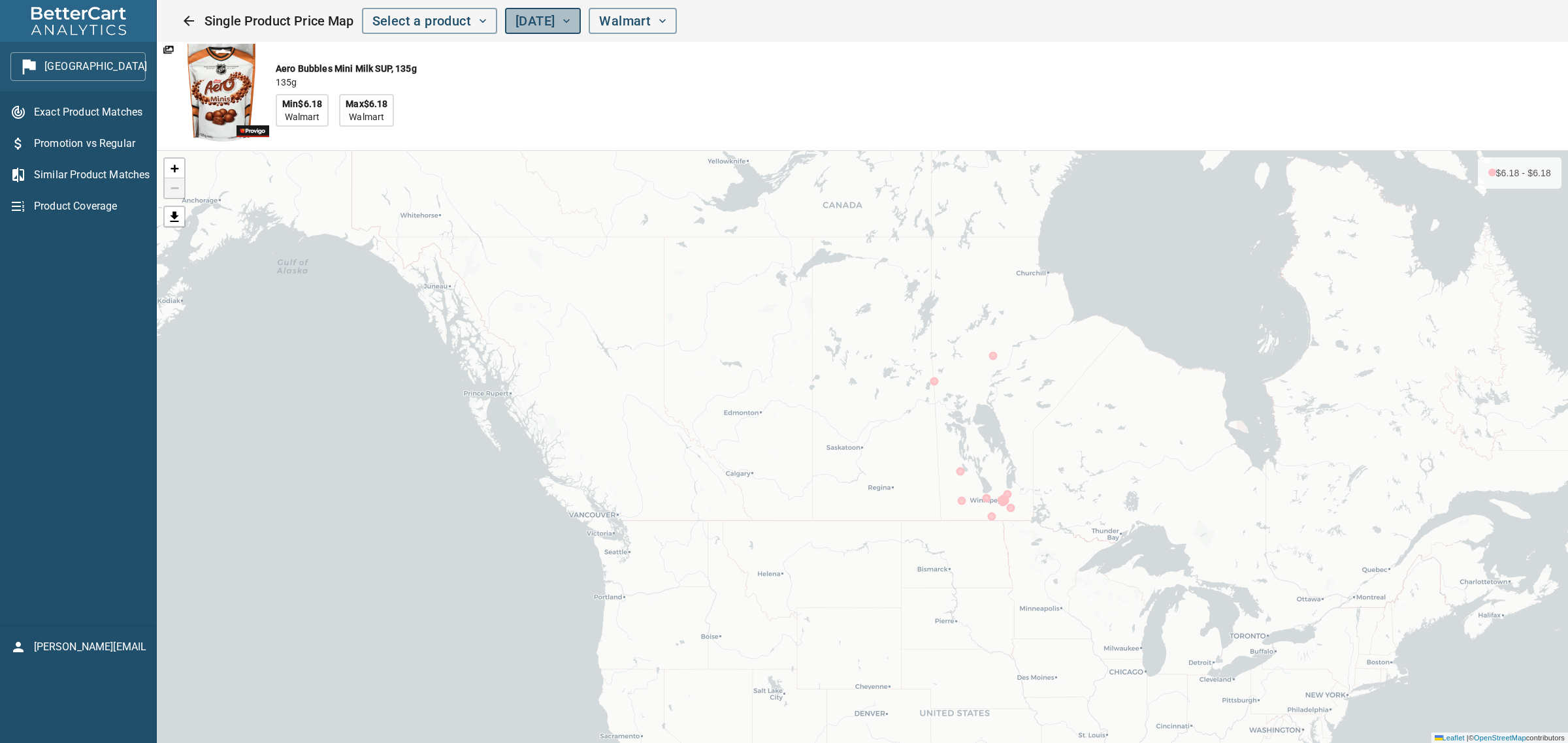
click at [570, 21] on span "[DATE]" at bounding box center [543, 21] width 55 height 23
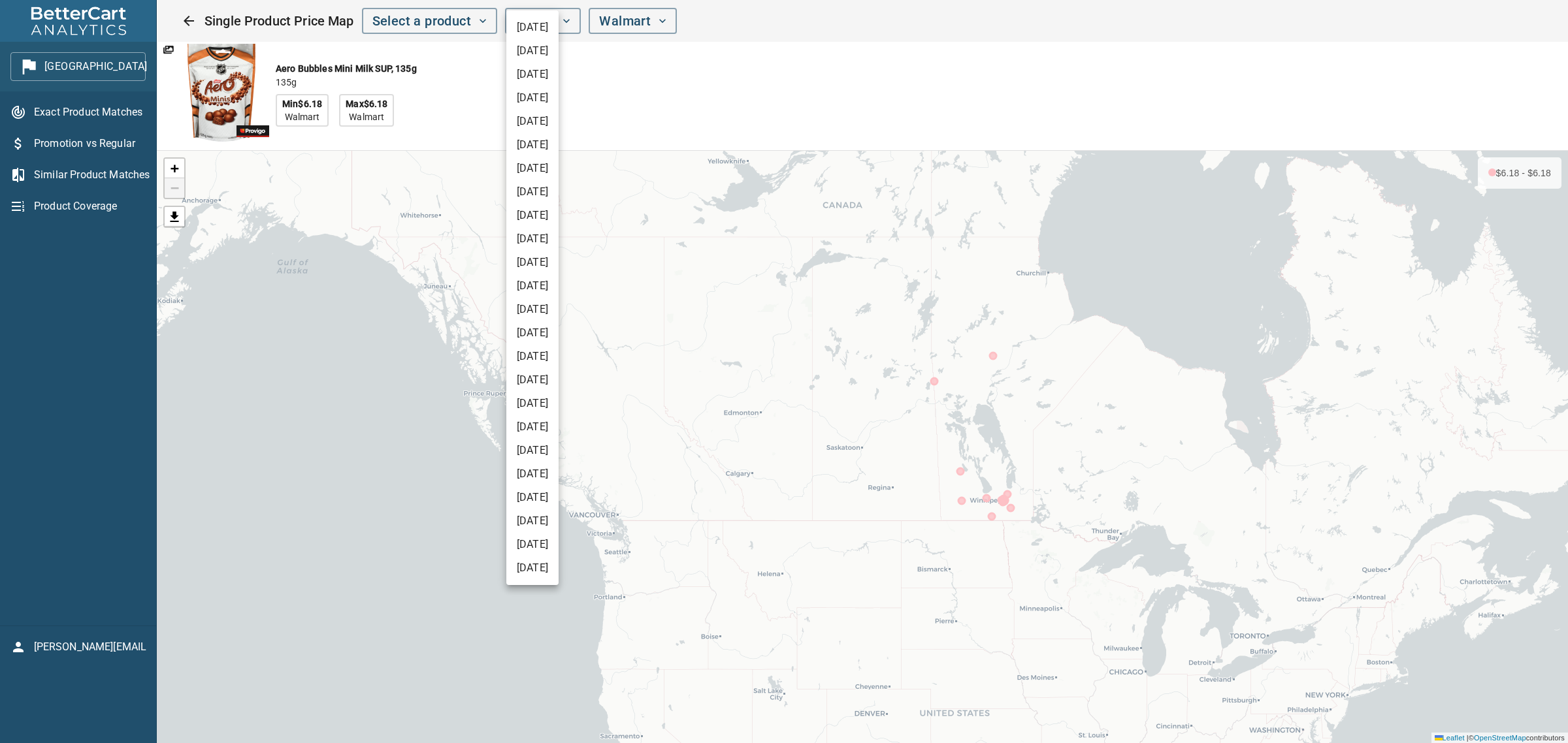
click at [559, 94] on li "[DATE]" at bounding box center [532, 98] width 53 height 24
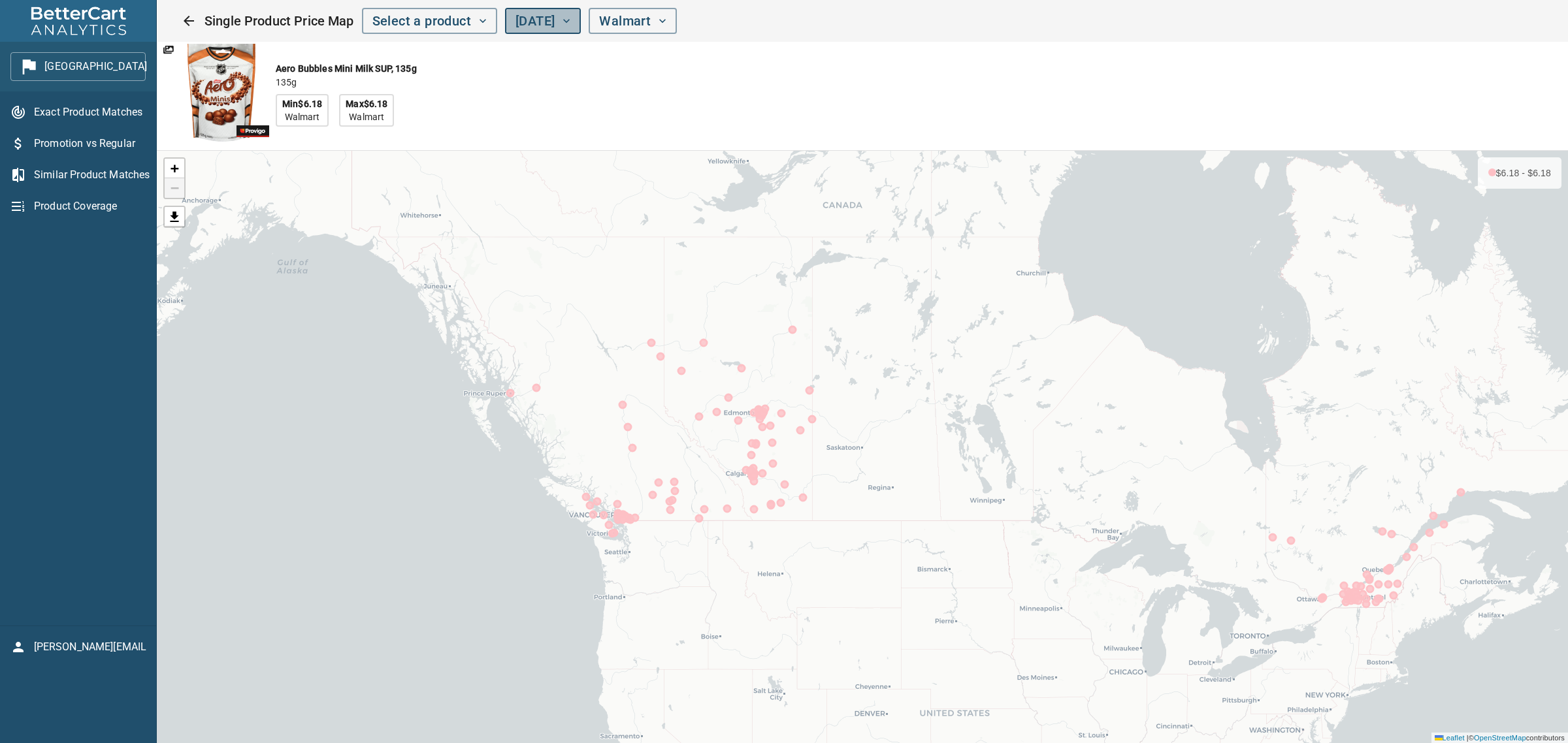
click at [570, 24] on span "[DATE]" at bounding box center [543, 21] width 55 height 23
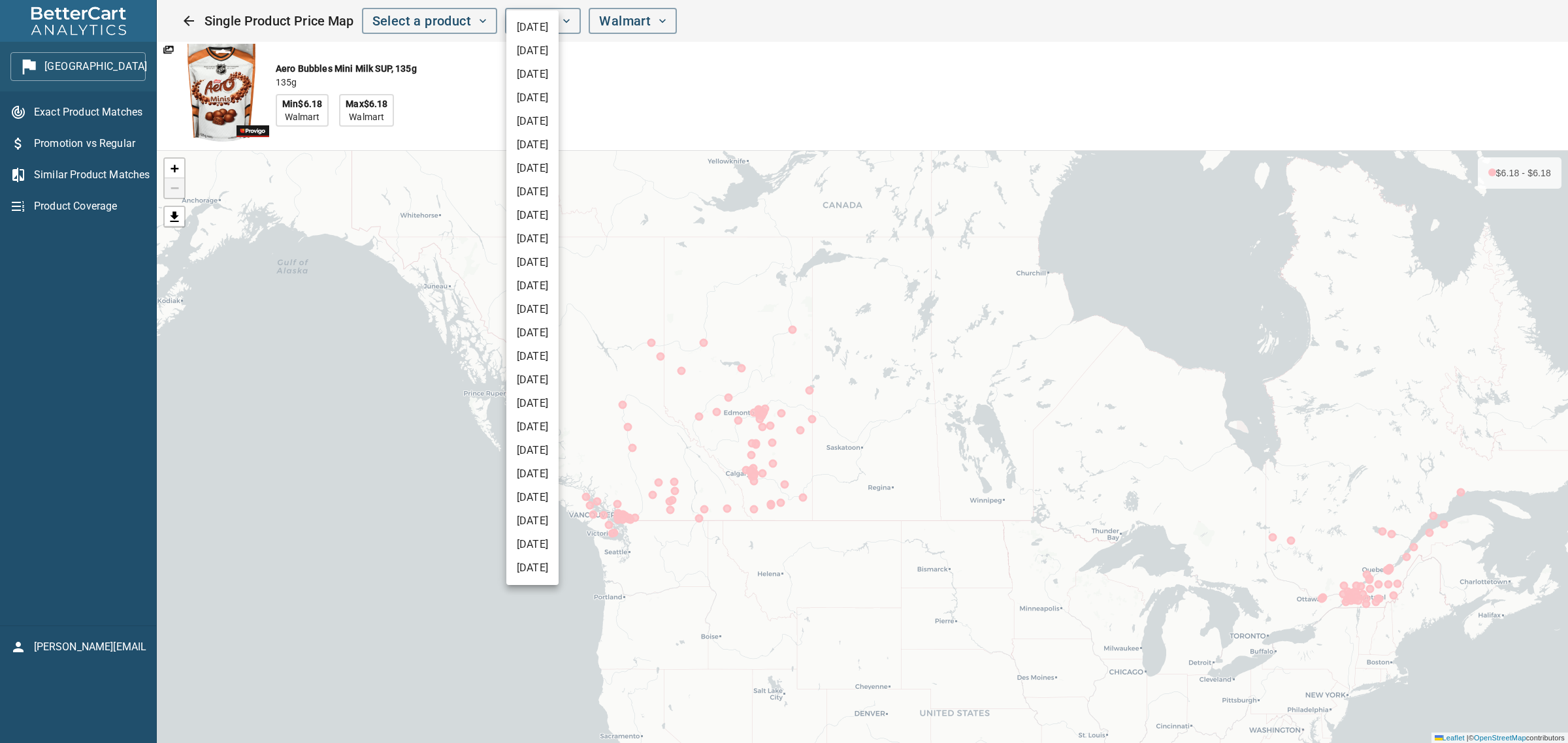
click at [559, 149] on li "[DATE]" at bounding box center [532, 145] width 53 height 24
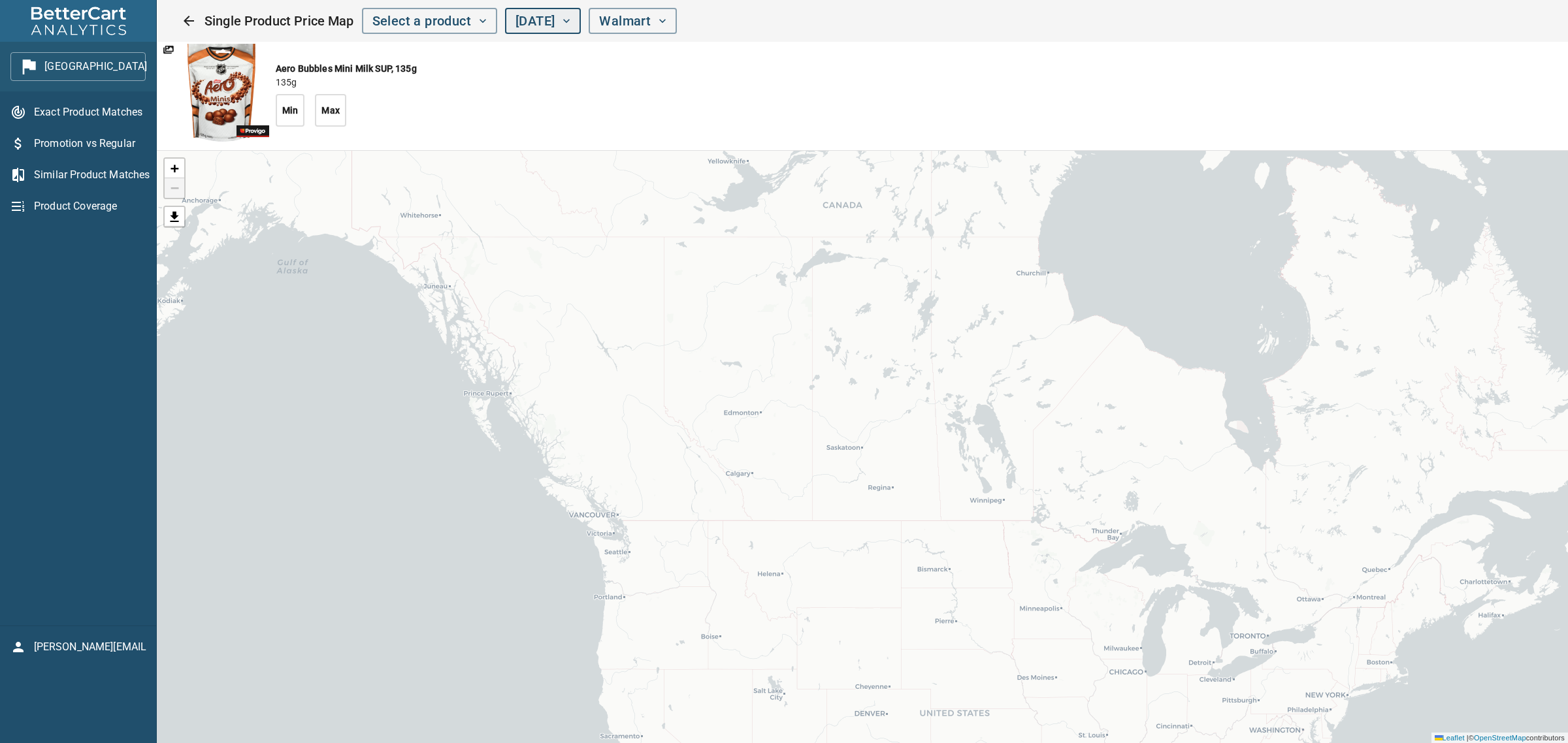
click at [570, 21] on span "[DATE]" at bounding box center [543, 21] width 55 height 23
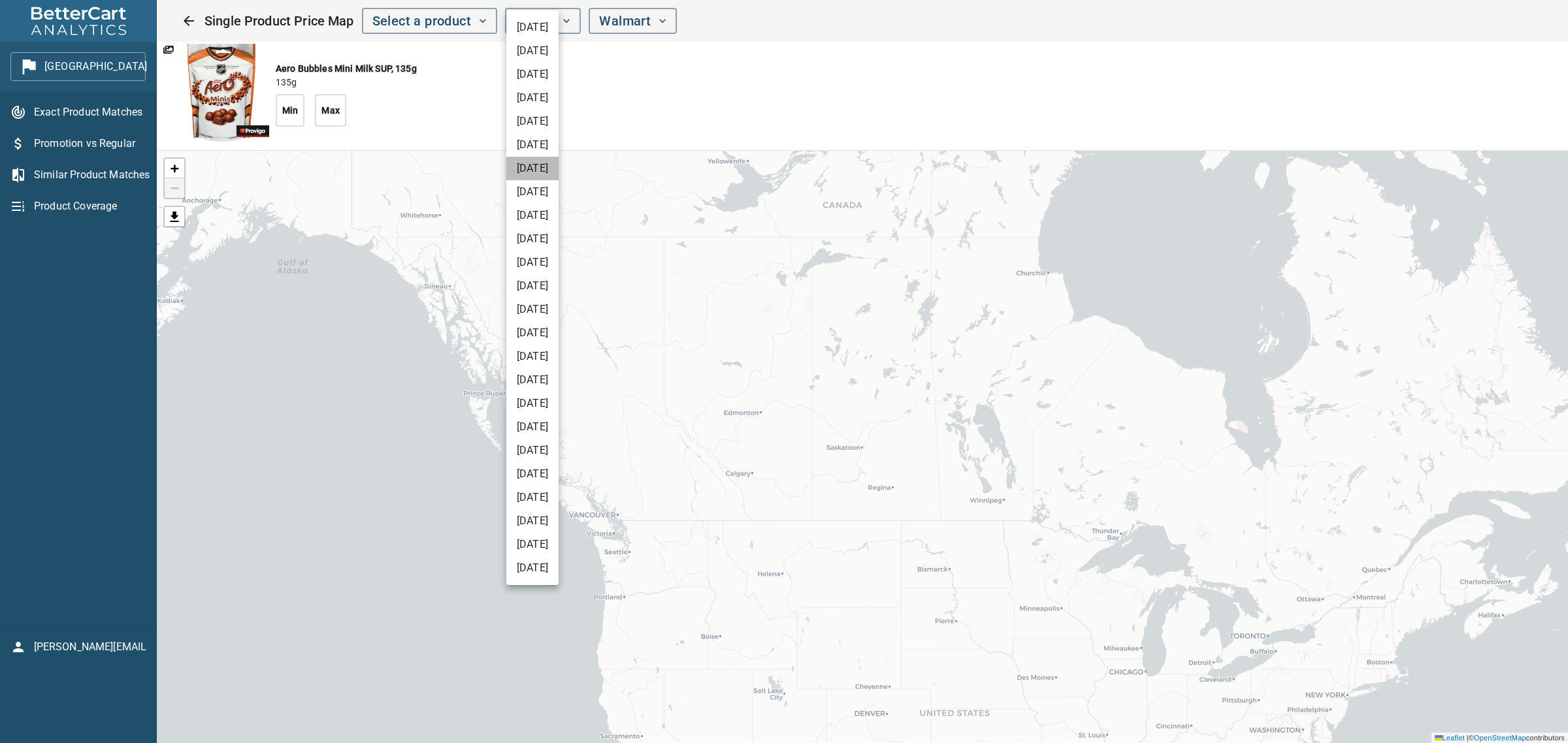
click at [559, 173] on li "[DATE]" at bounding box center [532, 168] width 53 height 24
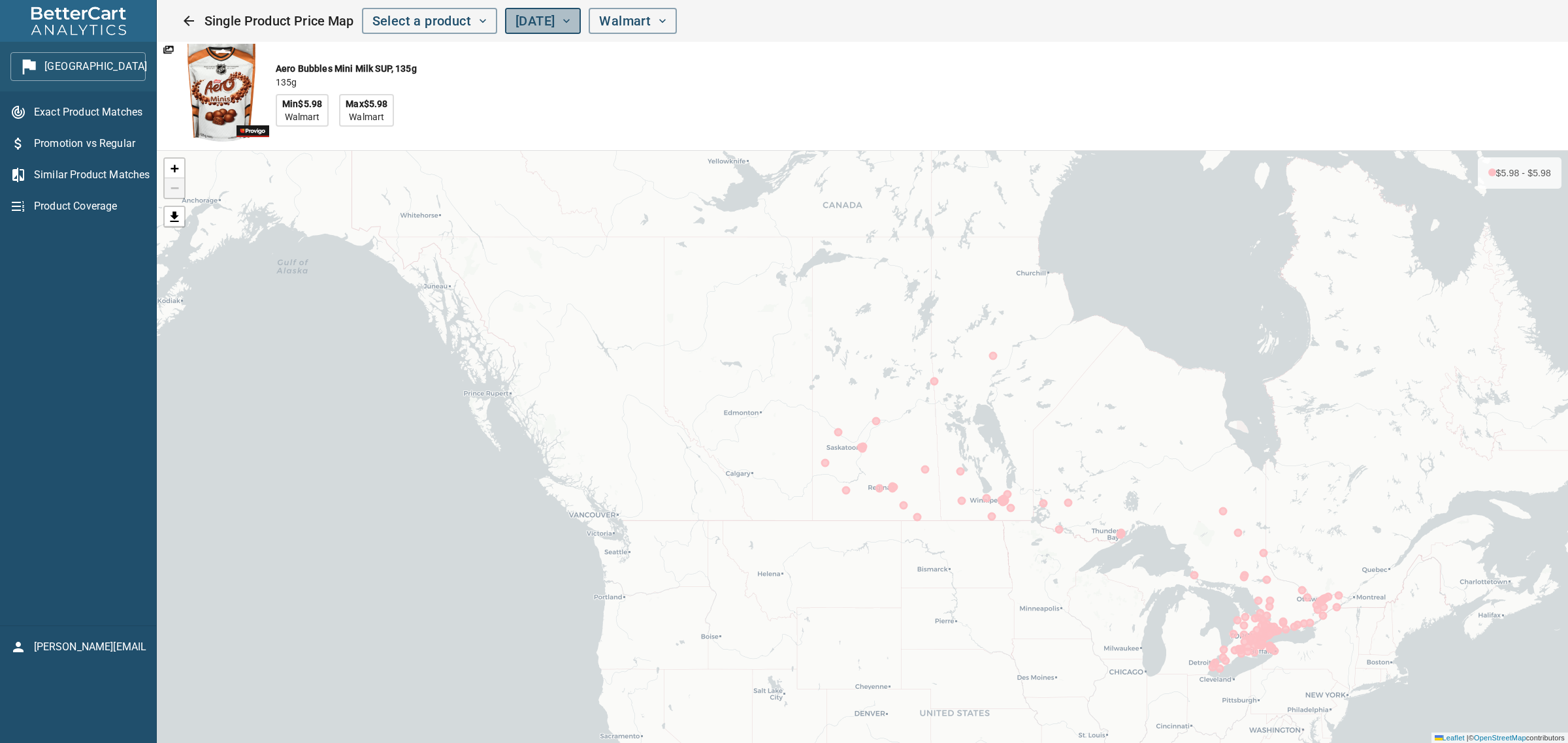
click at [570, 20] on span "[DATE]" at bounding box center [543, 21] width 55 height 23
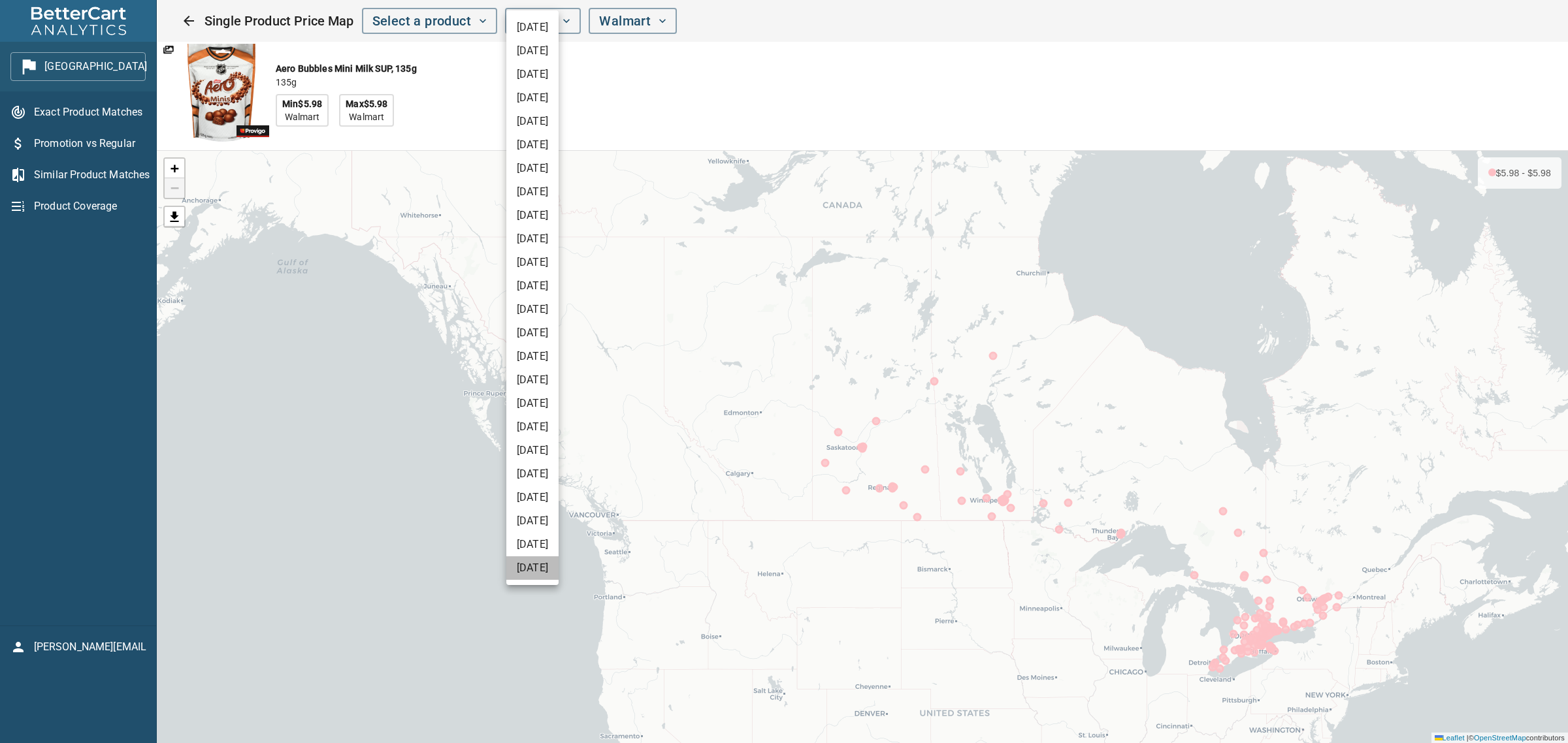
click at [550, 566] on li "[DATE]" at bounding box center [532, 568] width 53 height 24
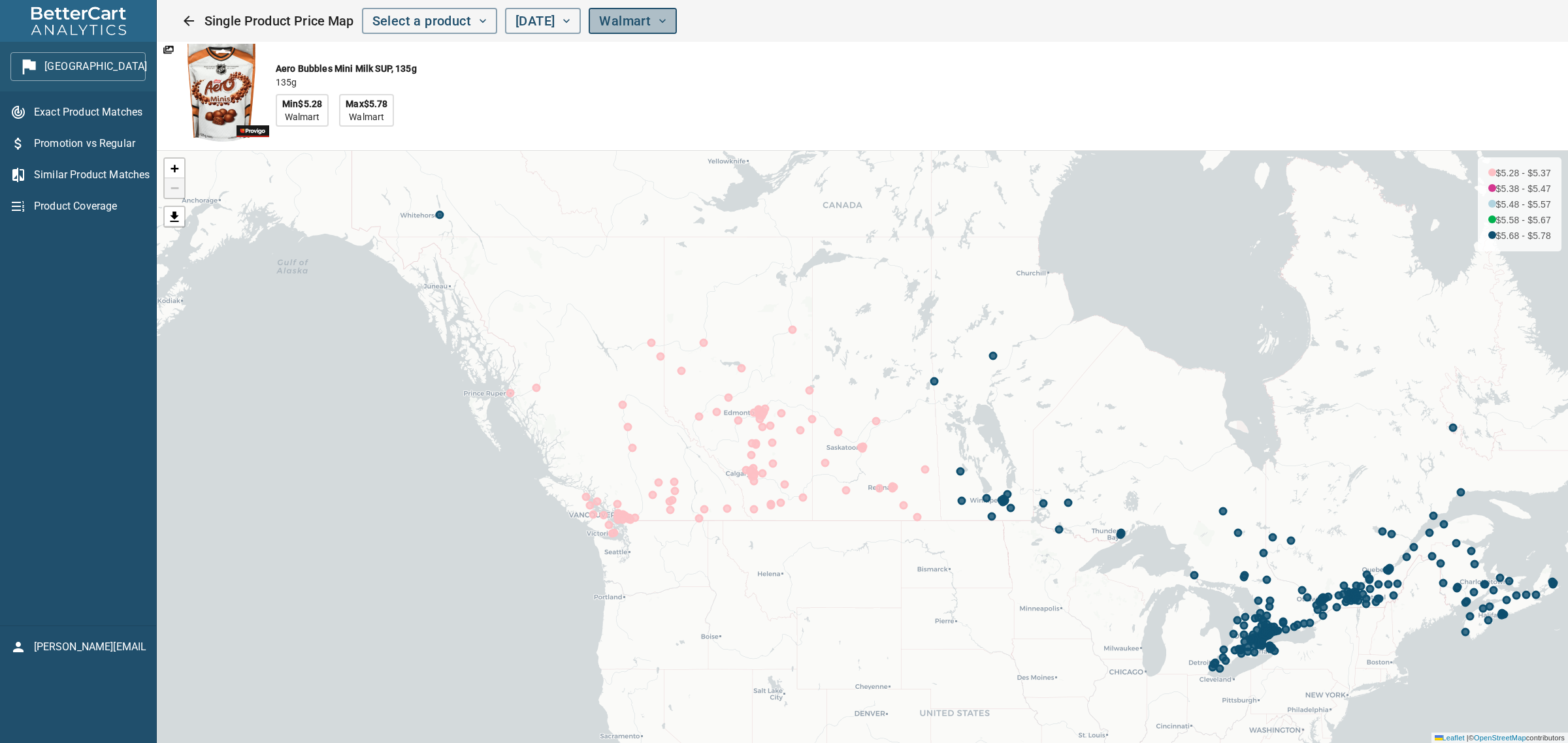
click at [659, 21] on span "Walmart" at bounding box center [633, 21] width 67 height 23
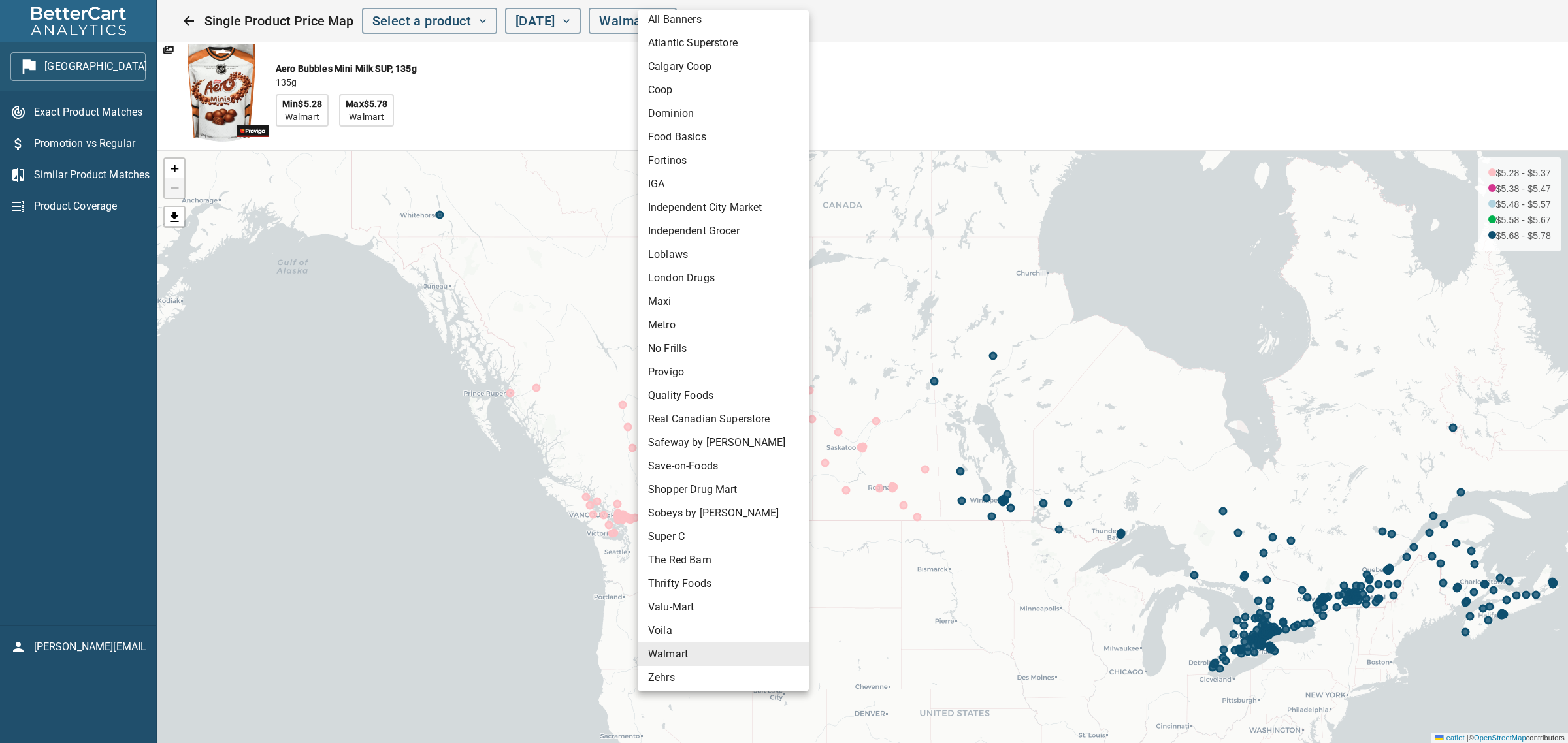
scroll to position [11, 0]
click at [657, 673] on li "Zehrs" at bounding box center [723, 675] width 172 height 24
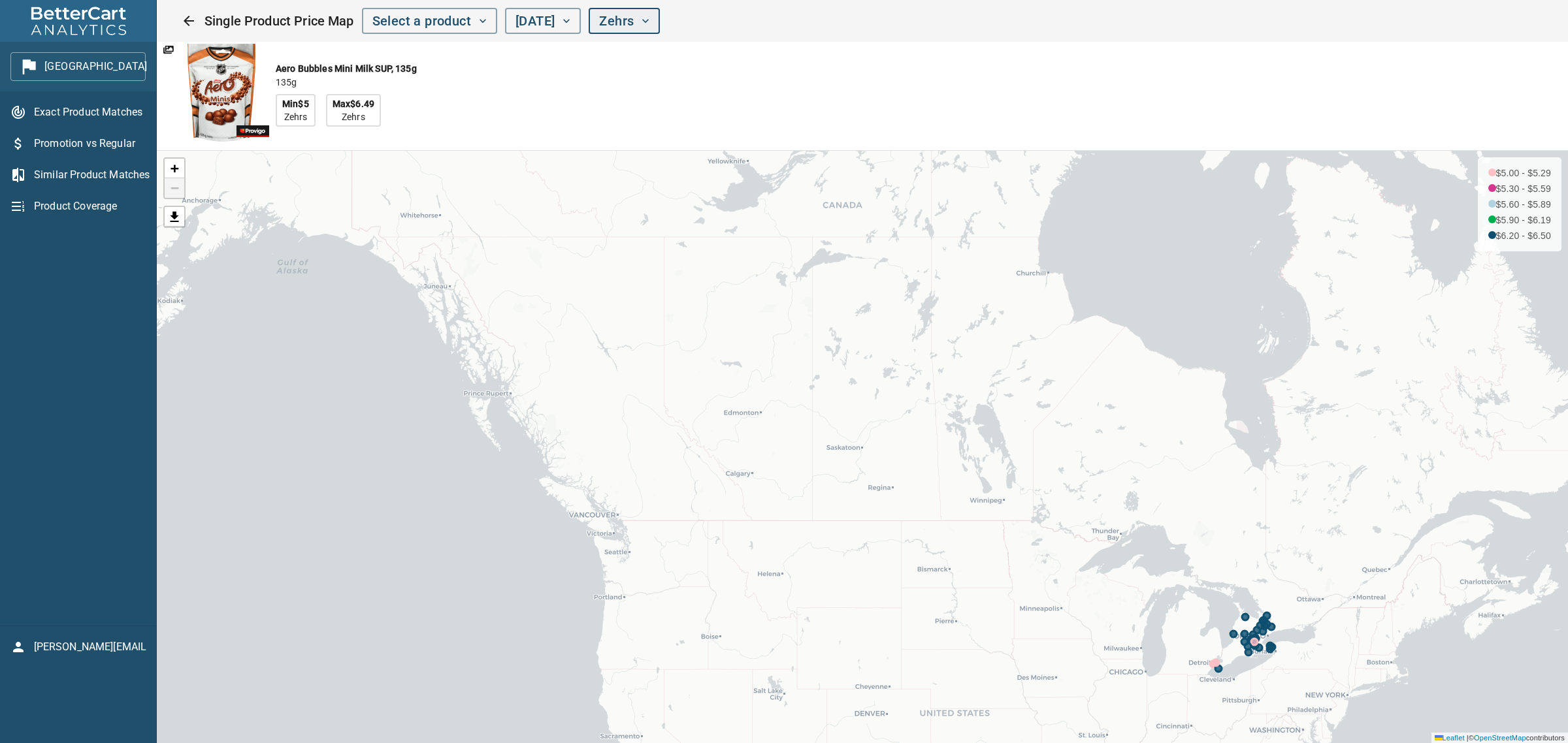
click at [649, 21] on span "Zehrs" at bounding box center [624, 21] width 50 height 23
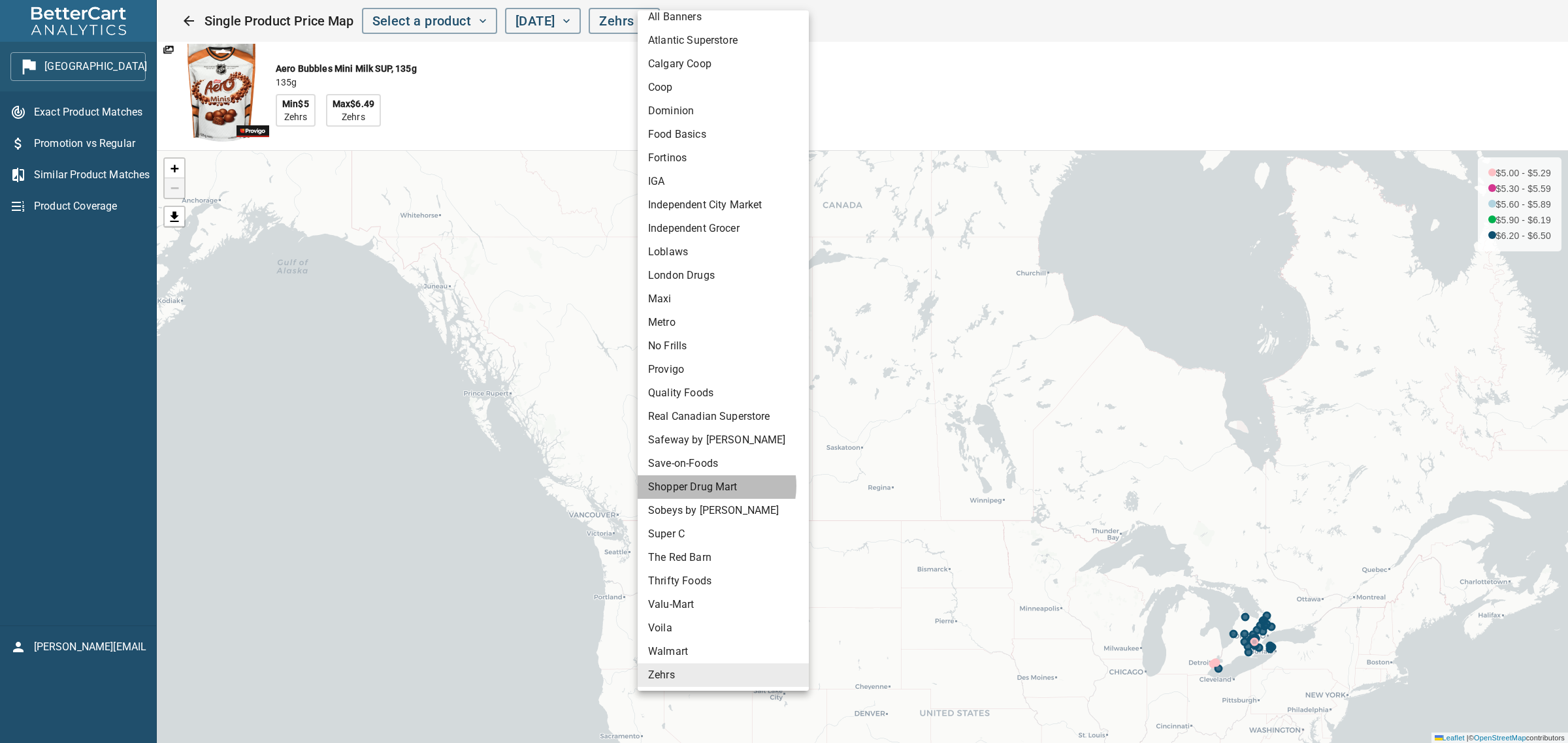
click at [716, 485] on li "Shopper Drug Mart" at bounding box center [723, 487] width 172 height 24
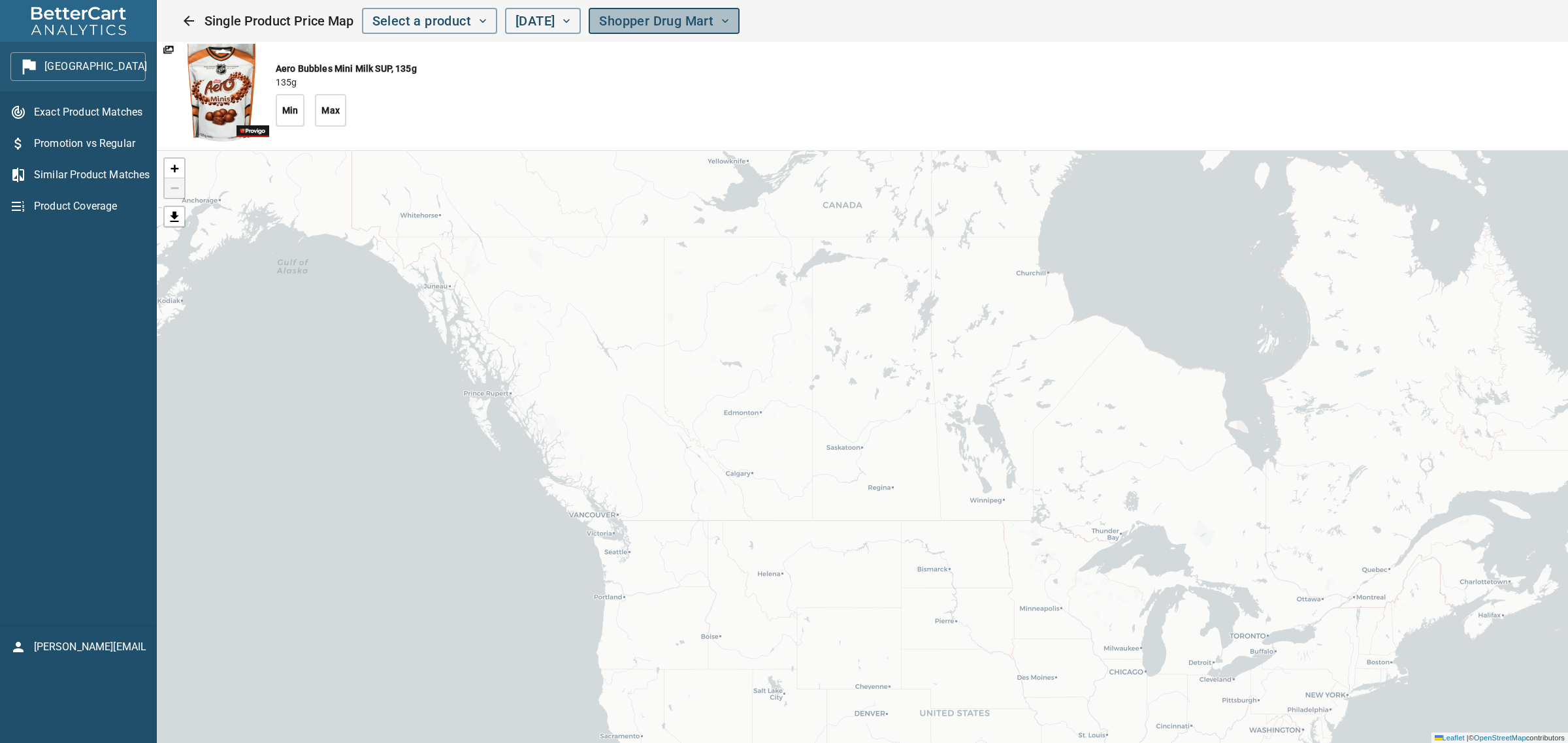
click at [729, 23] on span "Shopper Drug Mart" at bounding box center [664, 21] width 130 height 23
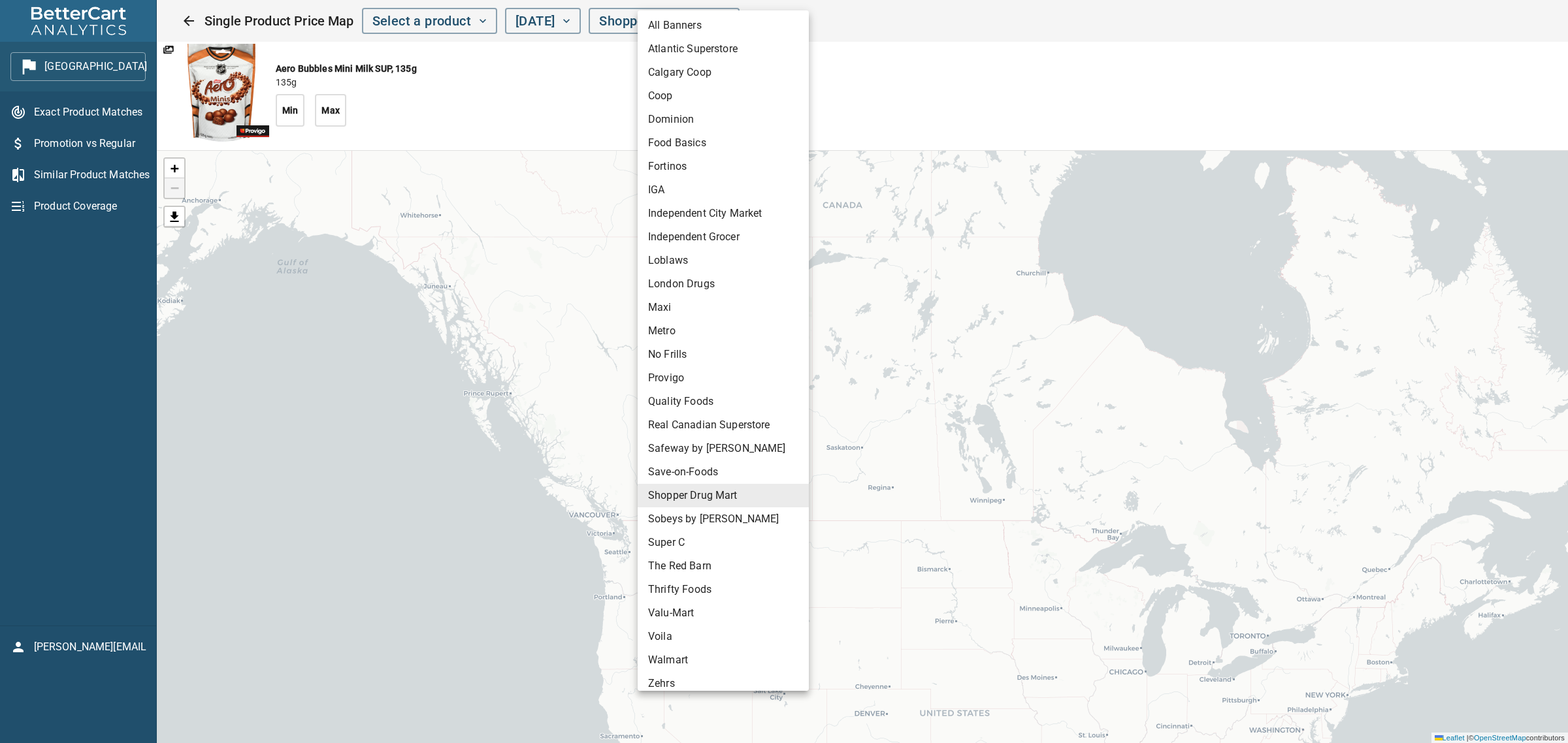
scroll to position [0, 0]
click at [720, 53] on li "Atlantic Superstore" at bounding box center [723, 50] width 172 height 24
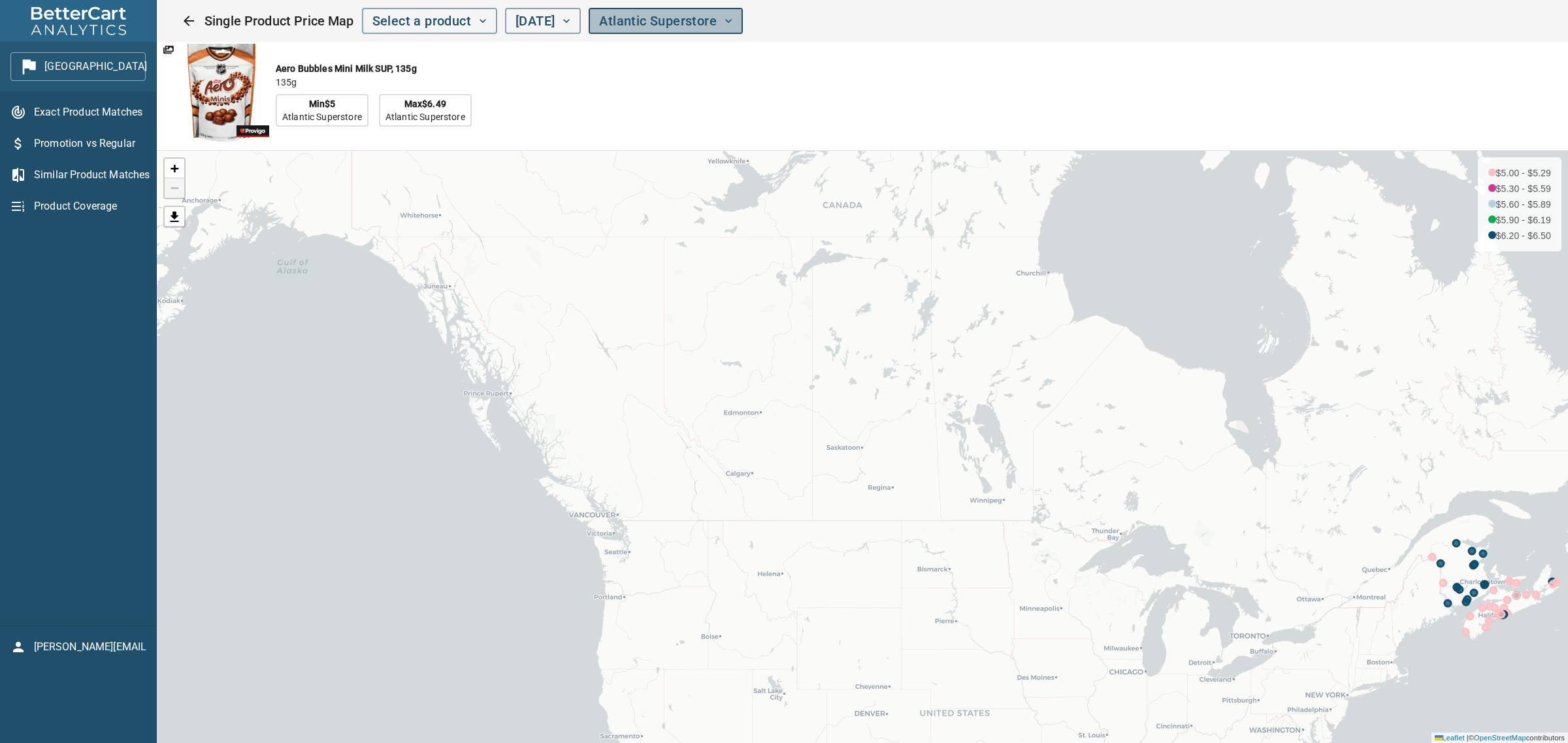
click at [716, 24] on span "Atlantic Superstore" at bounding box center [665, 21] width 133 height 23
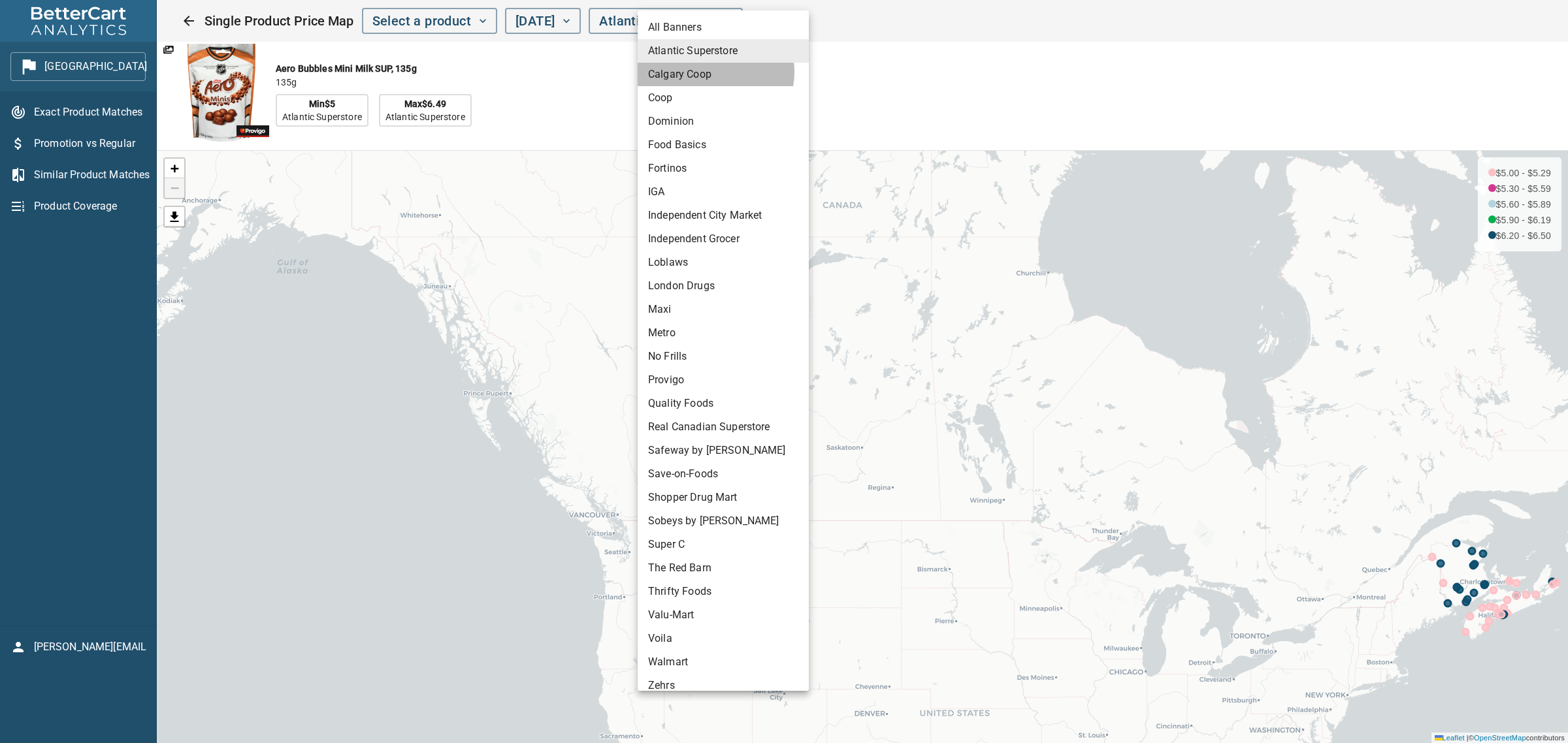
click at [713, 72] on li "Calgary Coop" at bounding box center [723, 74] width 172 height 24
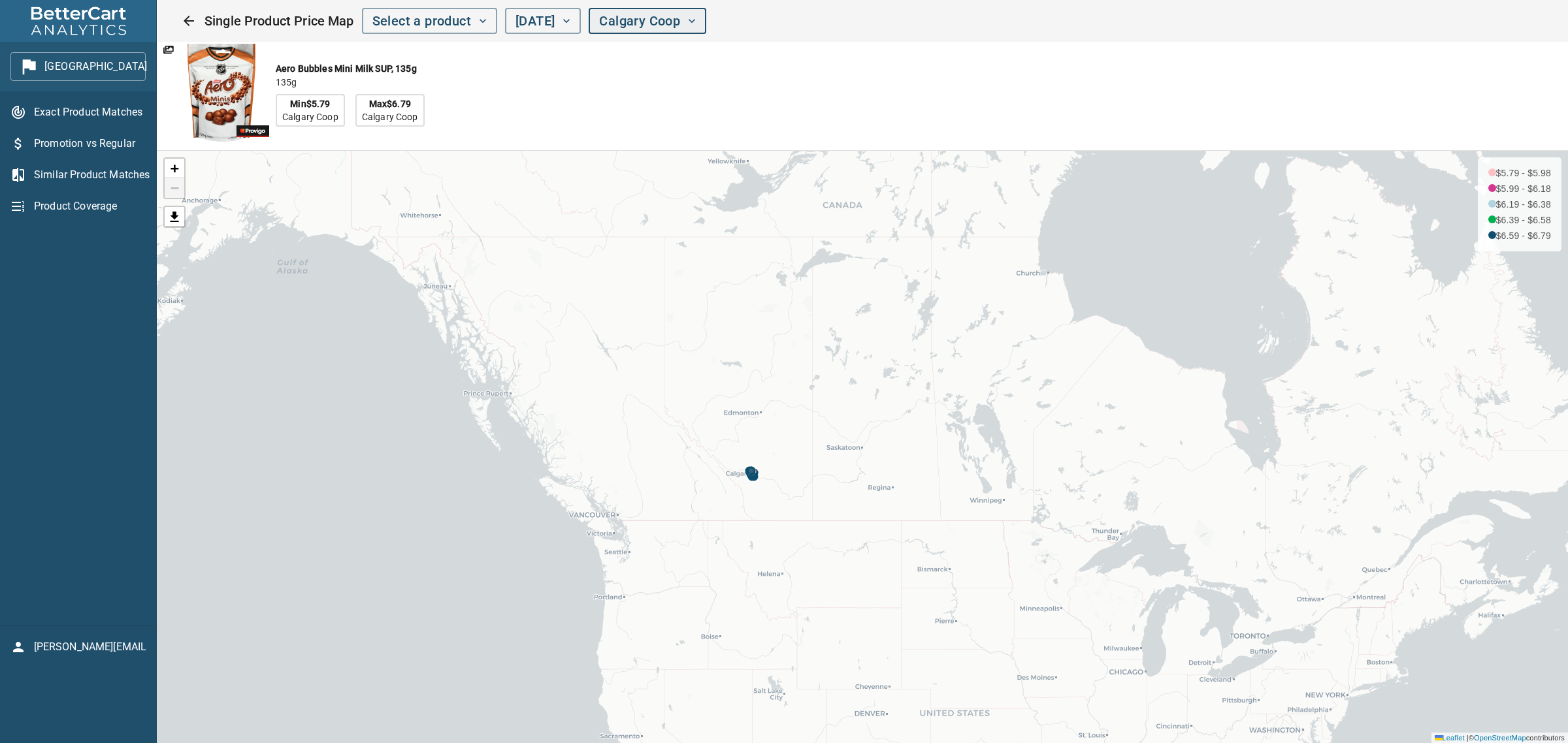
click at [696, 27] on span "Calgary Coop" at bounding box center [647, 21] width 97 height 23
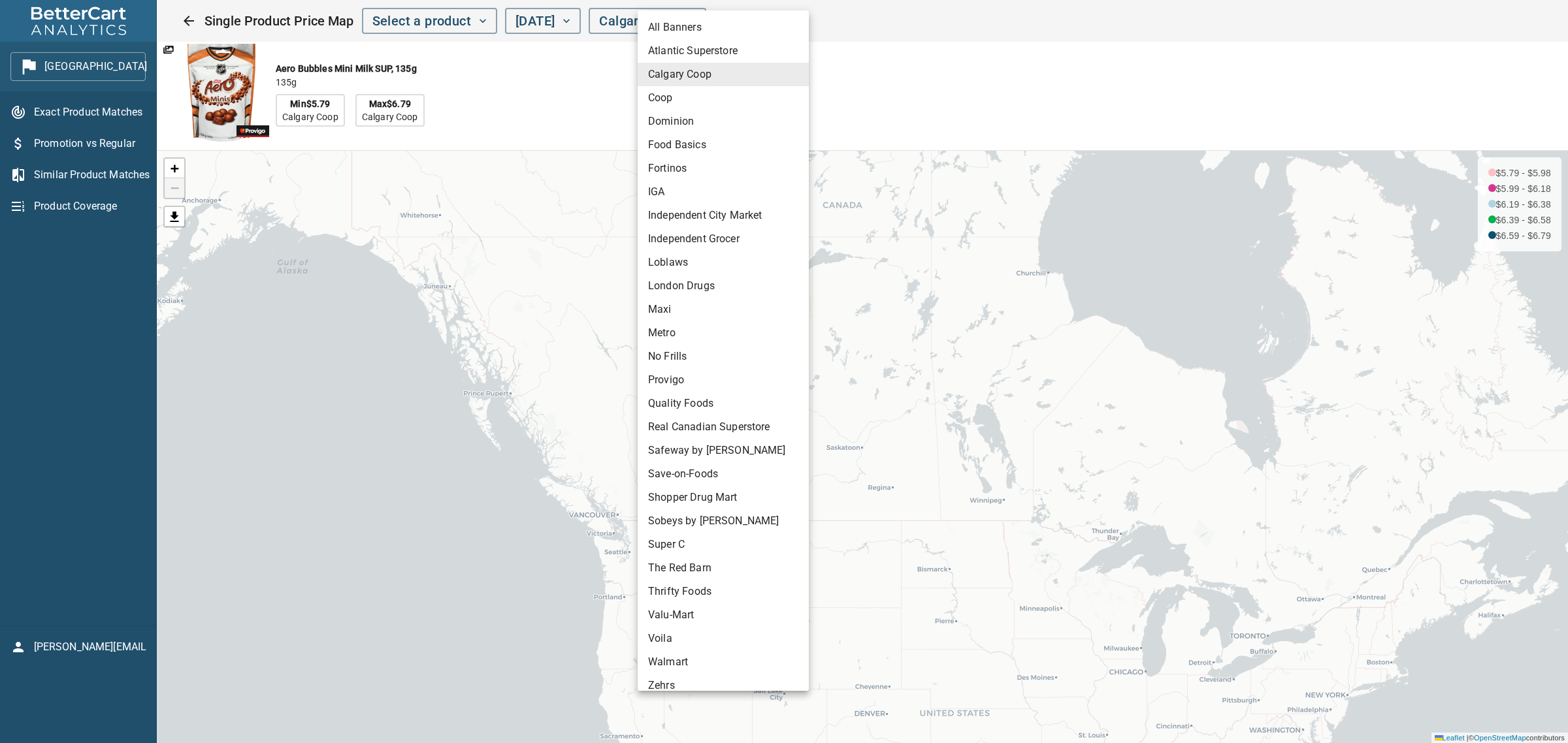
click at [686, 194] on li "IGA" at bounding box center [723, 192] width 172 height 24
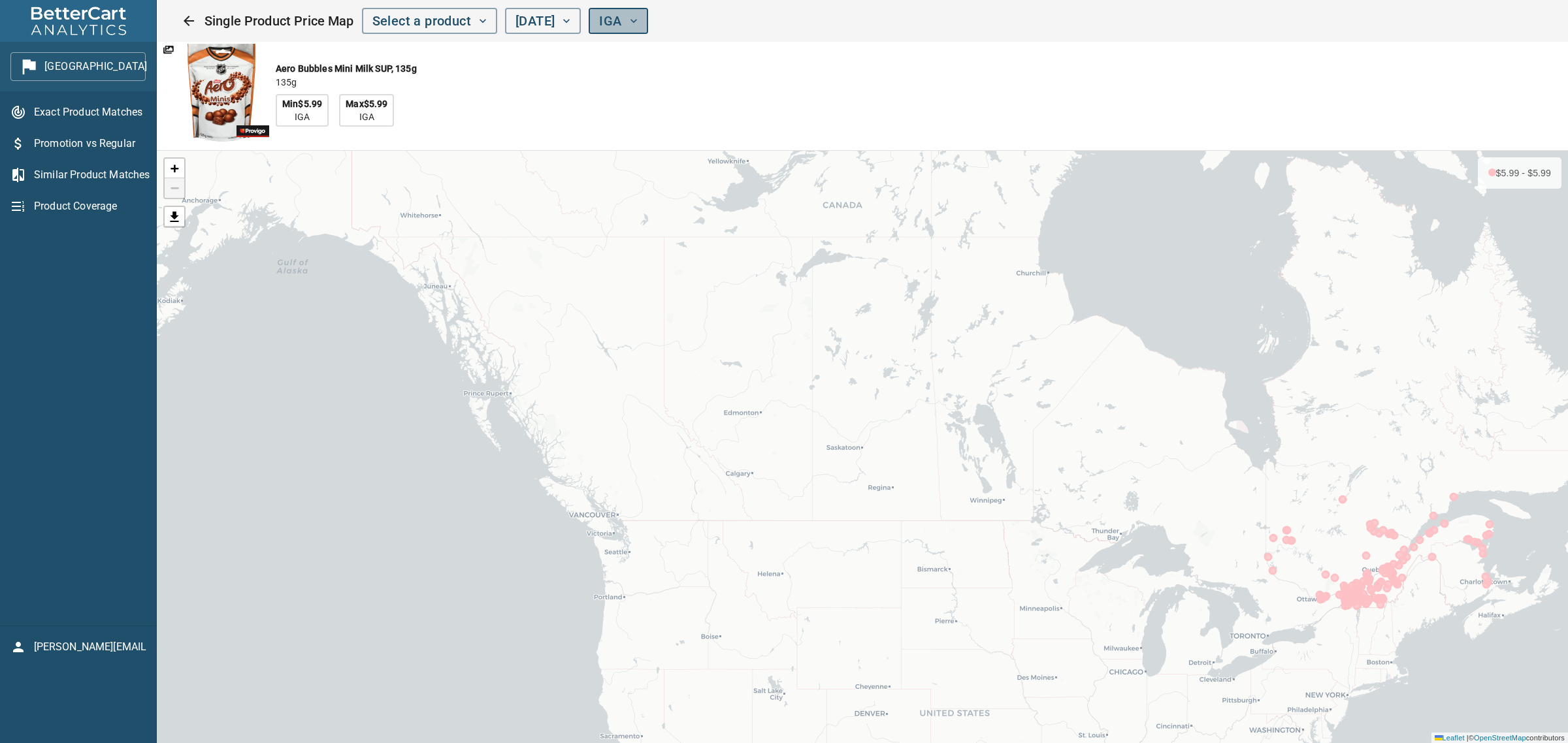
click at [637, 28] on span "IGA" at bounding box center [618, 21] width 38 height 23
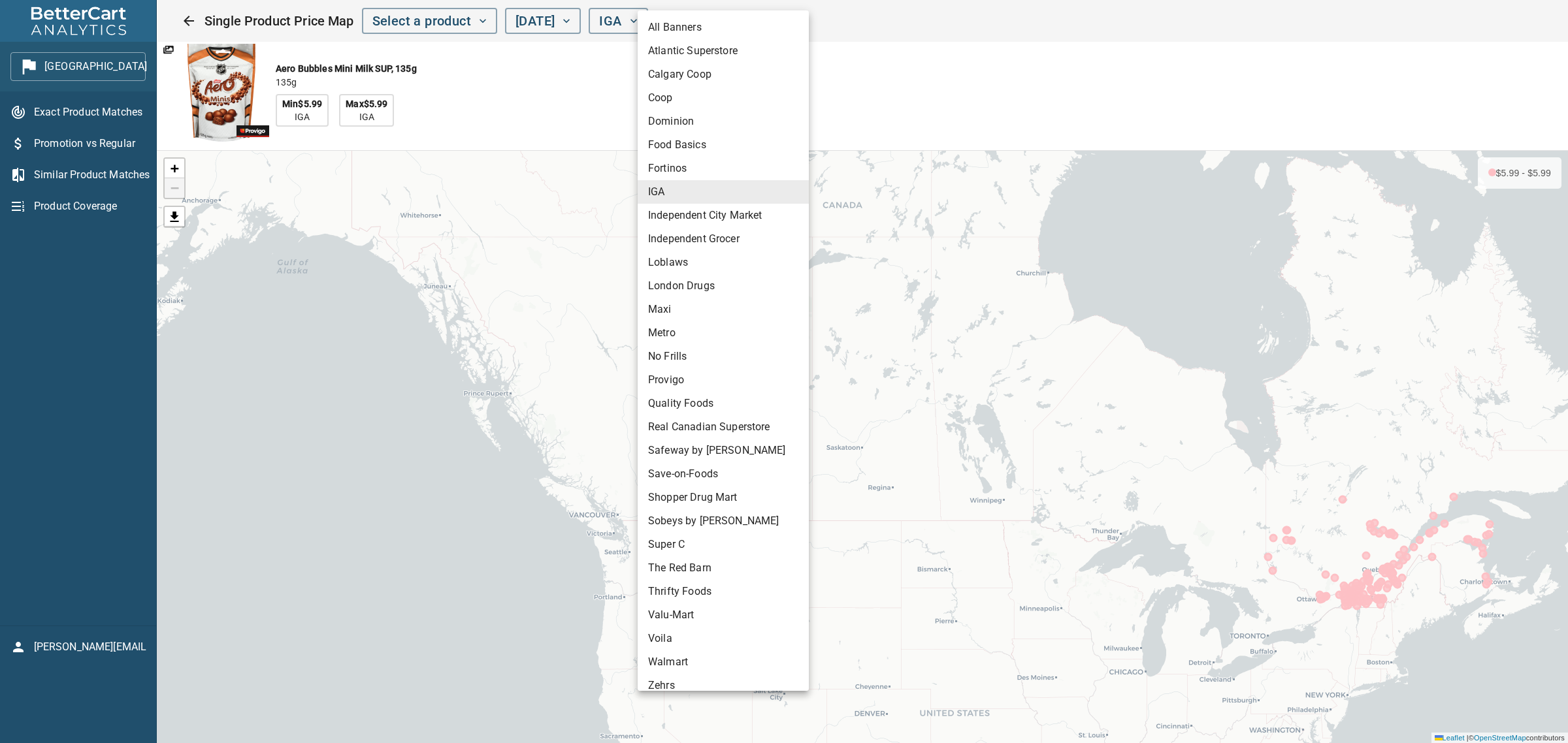
click at [683, 235] on li "Independent Grocer" at bounding box center [723, 239] width 172 height 24
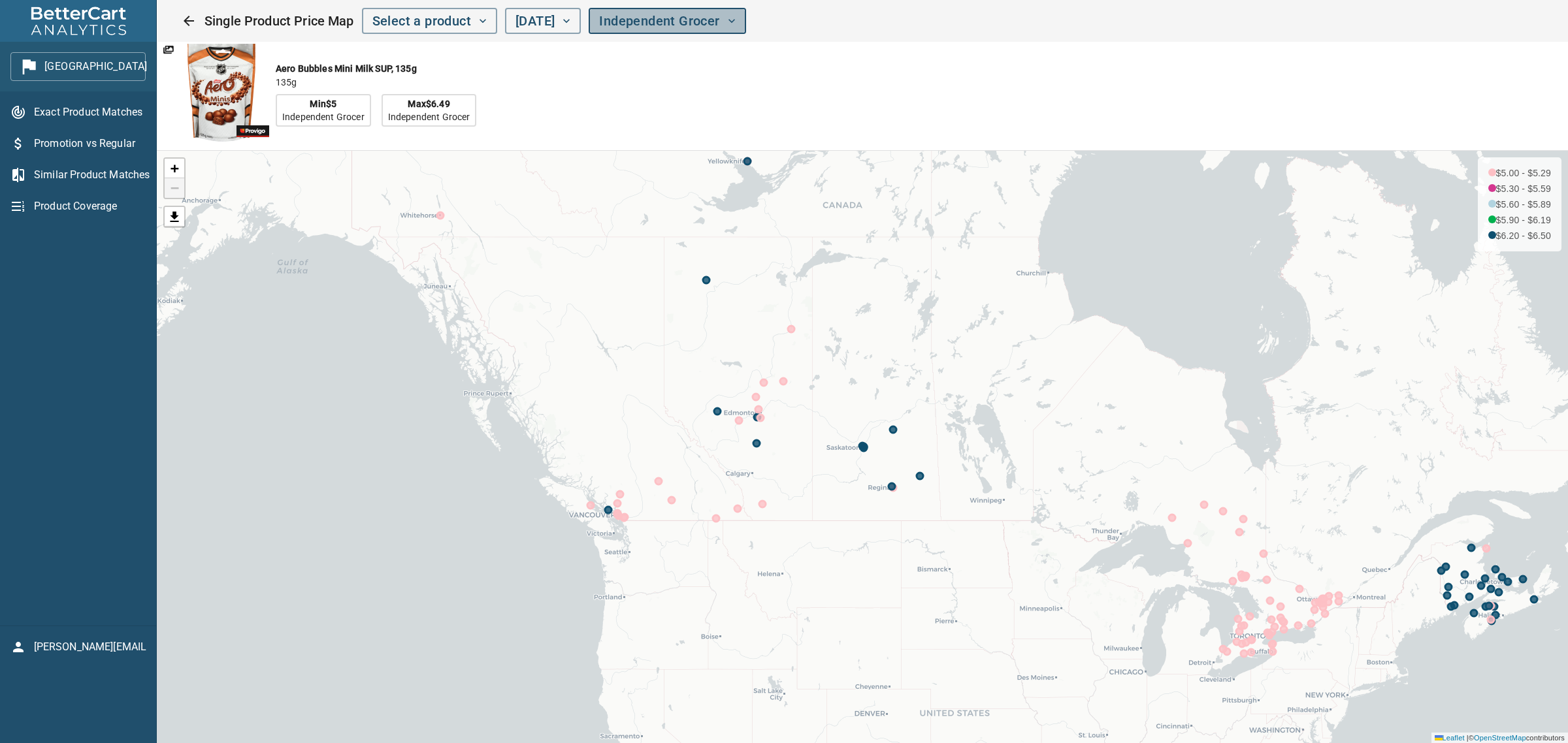
click at [701, 16] on span "Independent Grocer" at bounding box center [667, 21] width 136 height 23
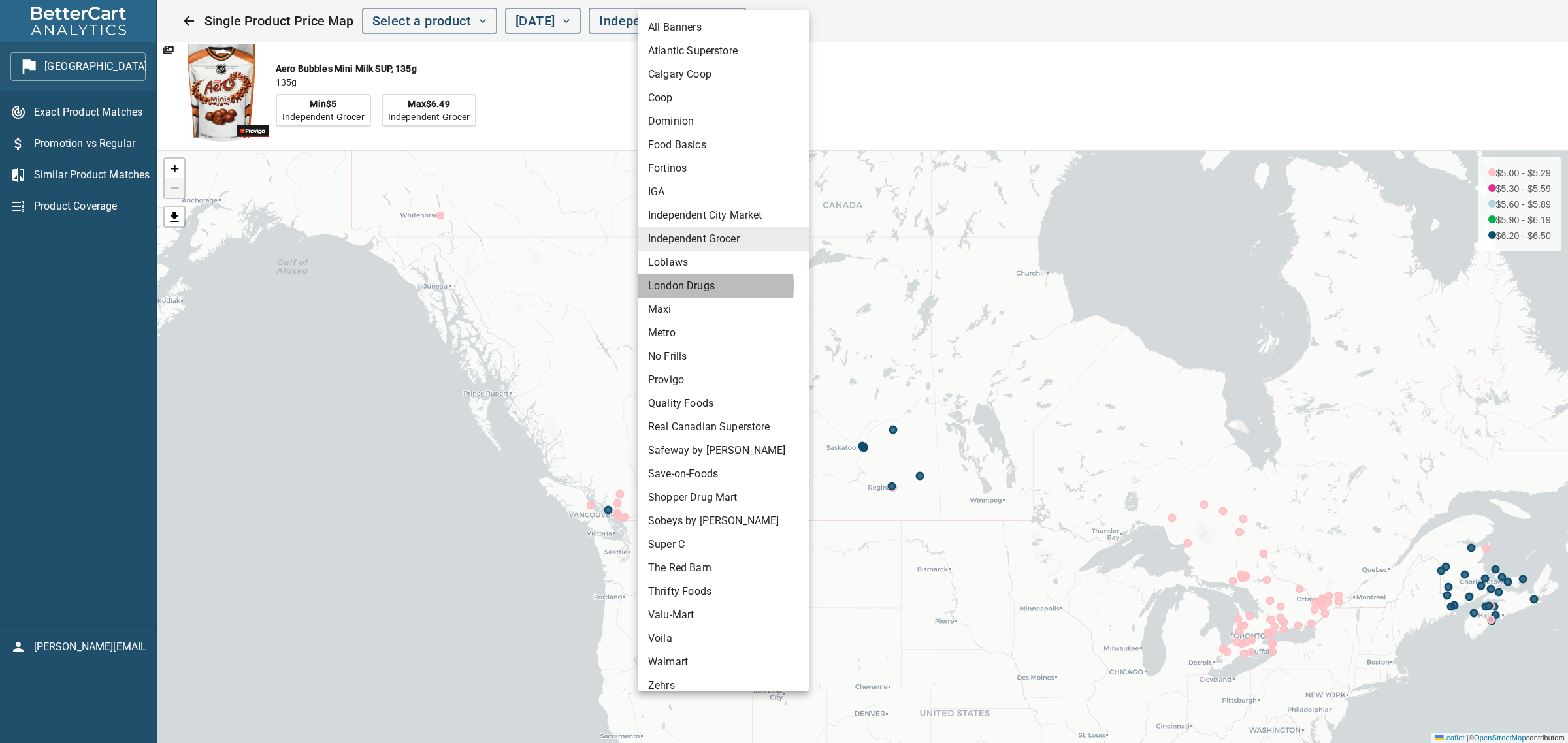
click at [675, 286] on li "London Drugs" at bounding box center [723, 286] width 172 height 24
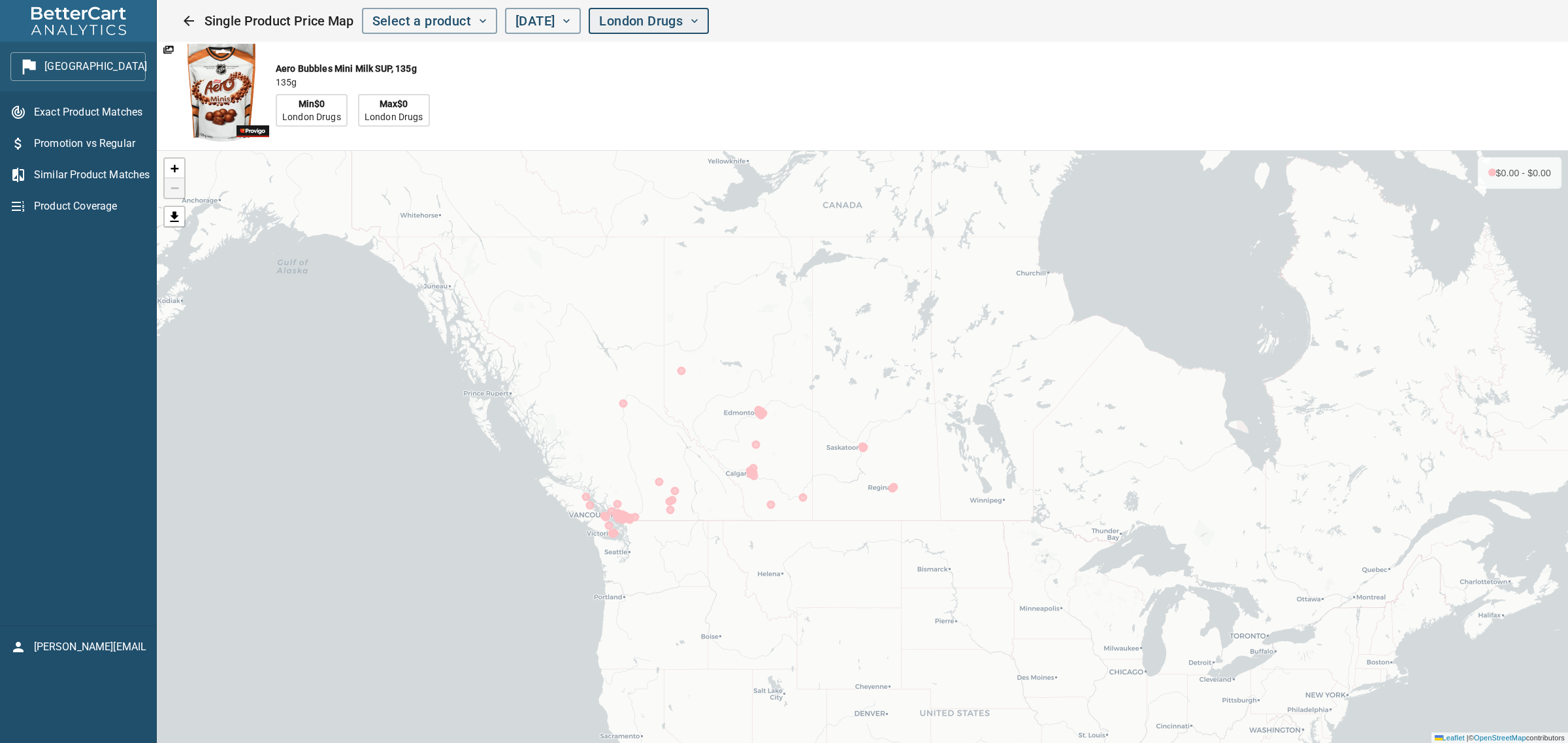
click at [676, 21] on span "London Drugs" at bounding box center [649, 21] width 99 height 23
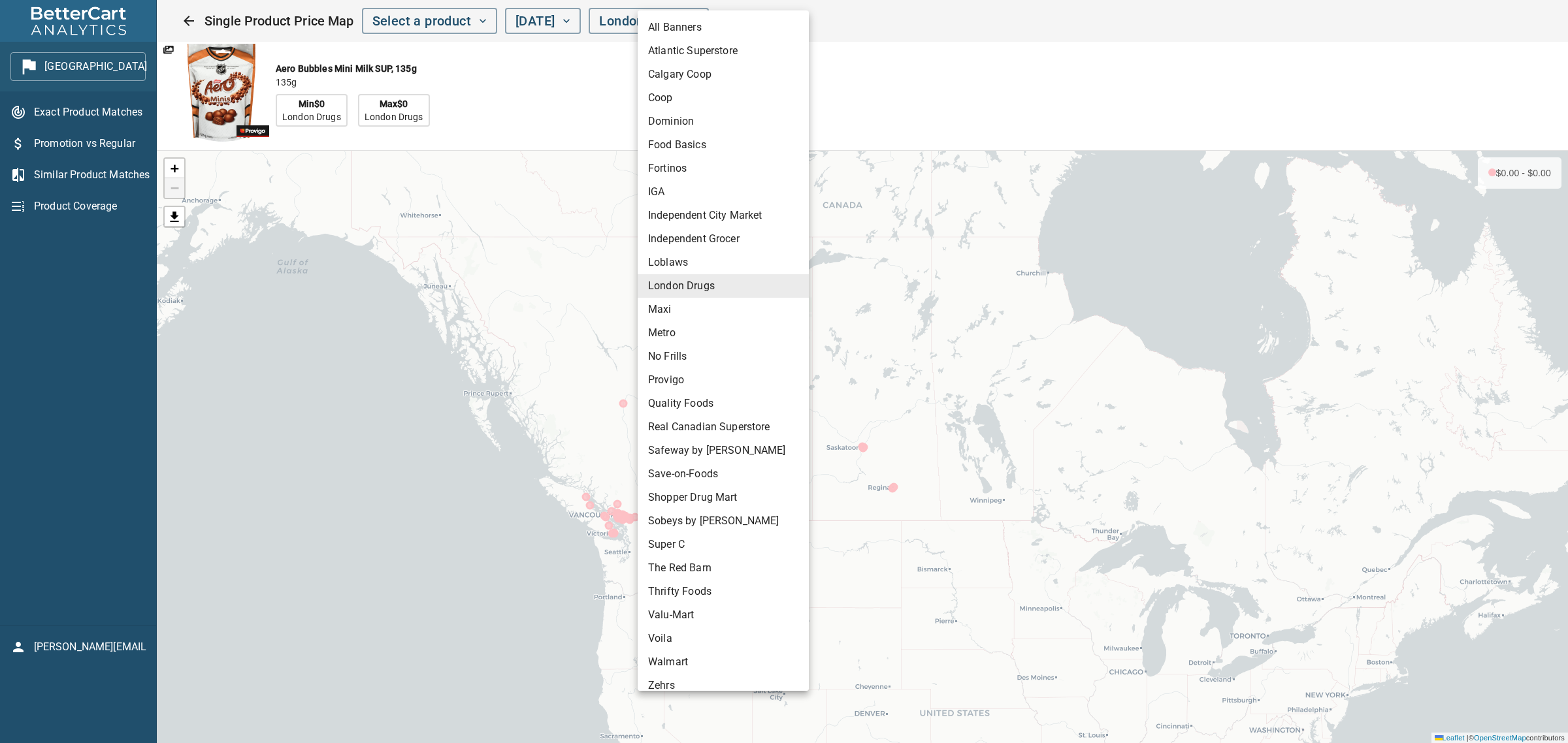
click at [670, 309] on li "Maxi" at bounding box center [723, 309] width 172 height 24
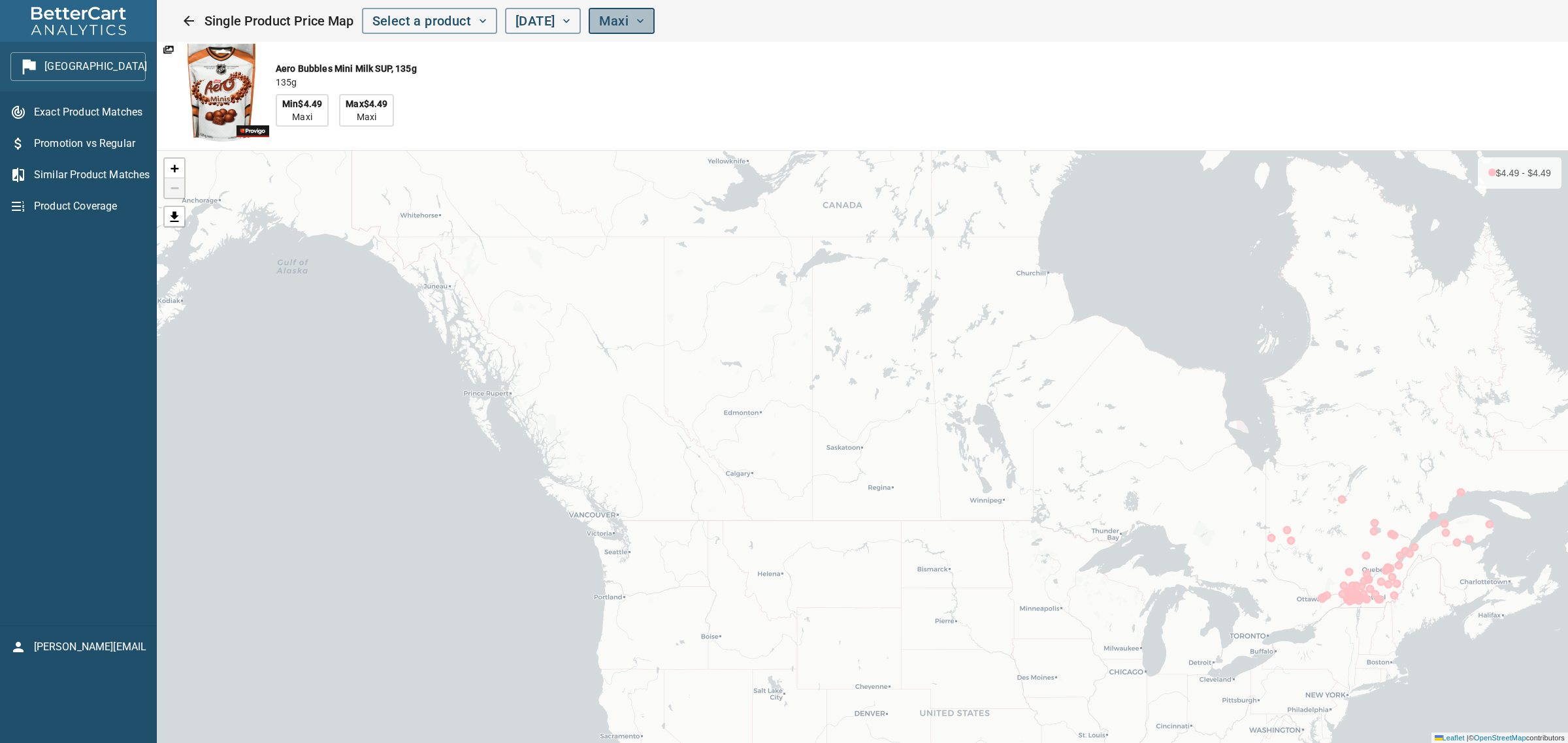
click at [644, 18] on span "Maxi" at bounding box center [621, 21] width 45 height 23
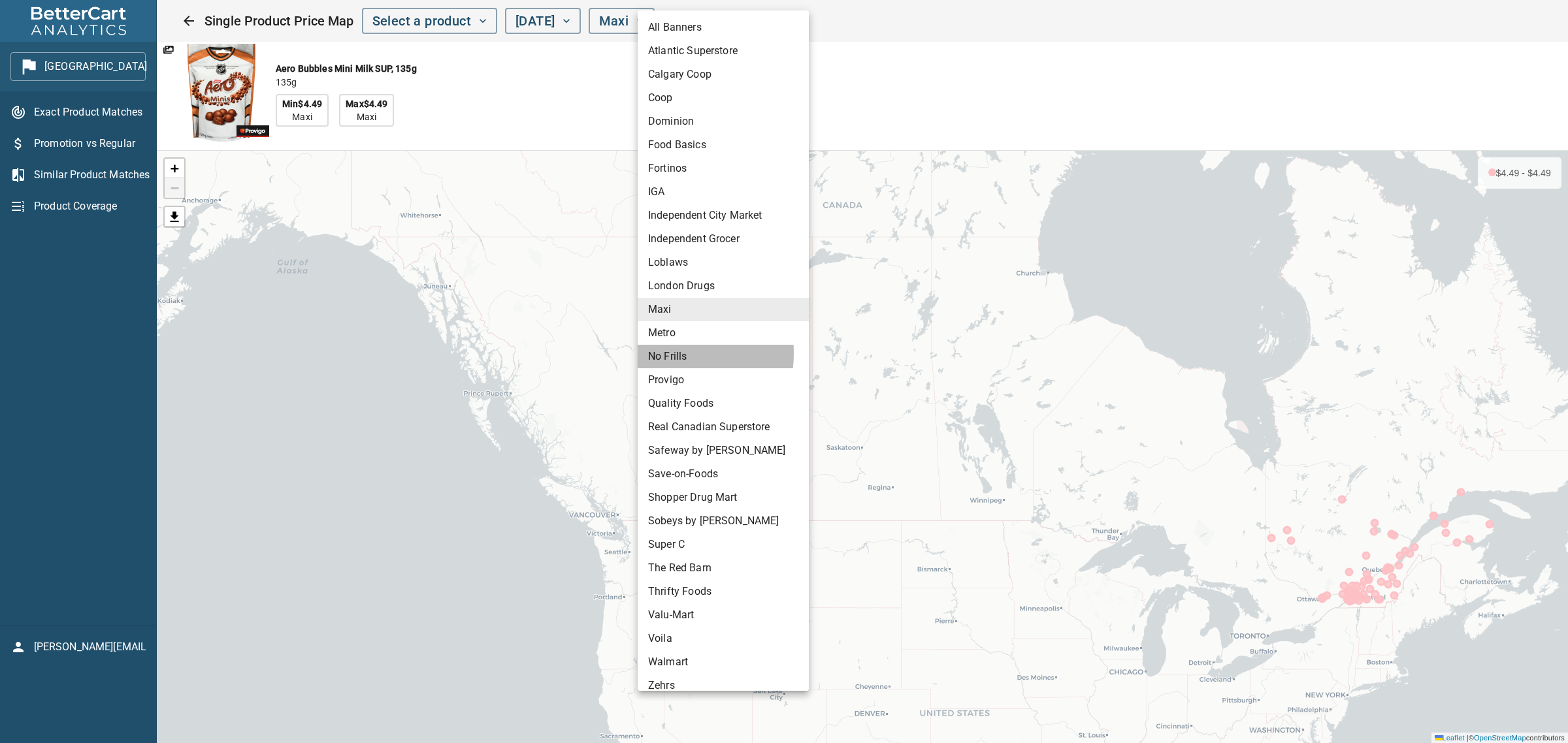
click at [666, 354] on li "No Frills" at bounding box center [723, 357] width 172 height 24
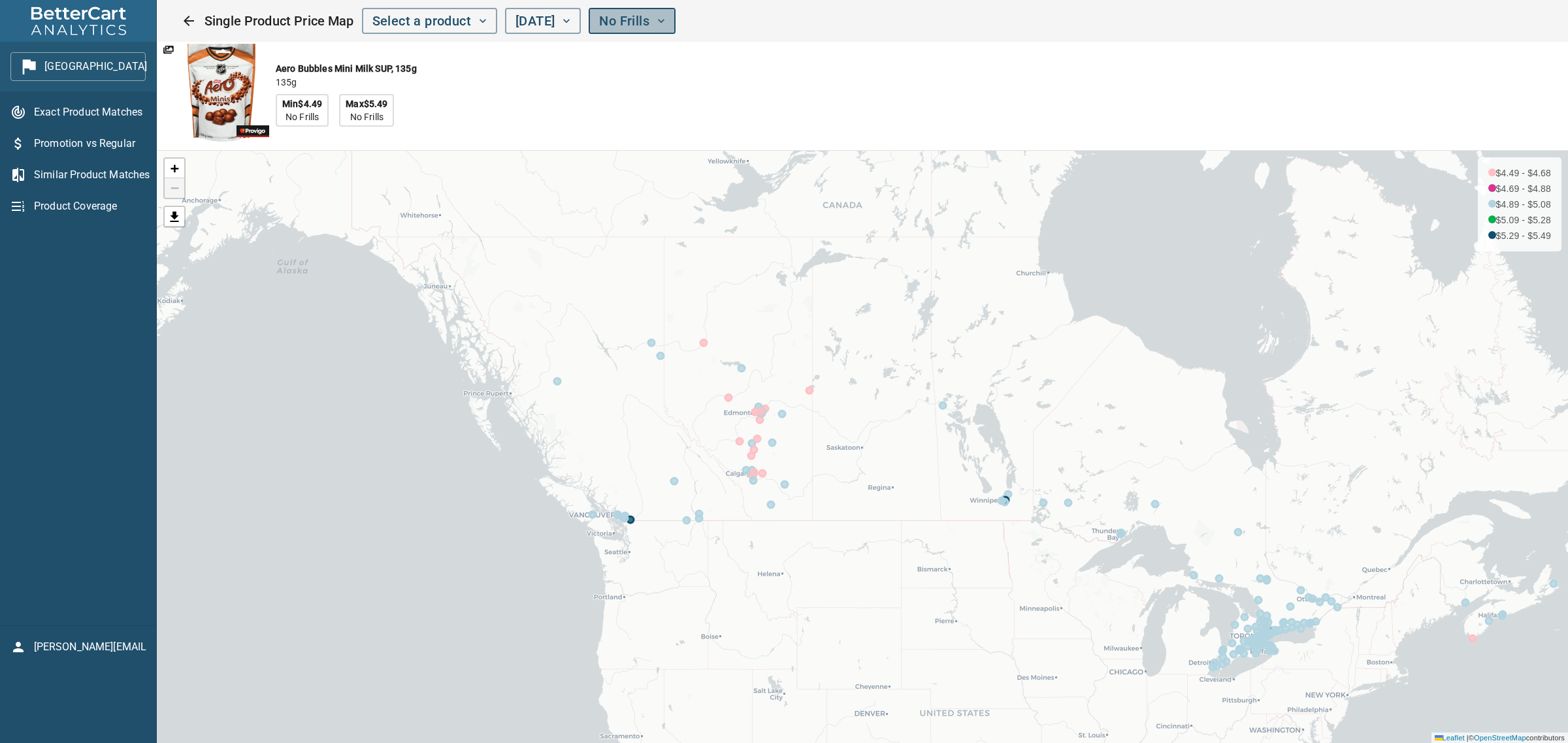
click at [665, 28] on span "No Frills" at bounding box center [632, 21] width 66 height 23
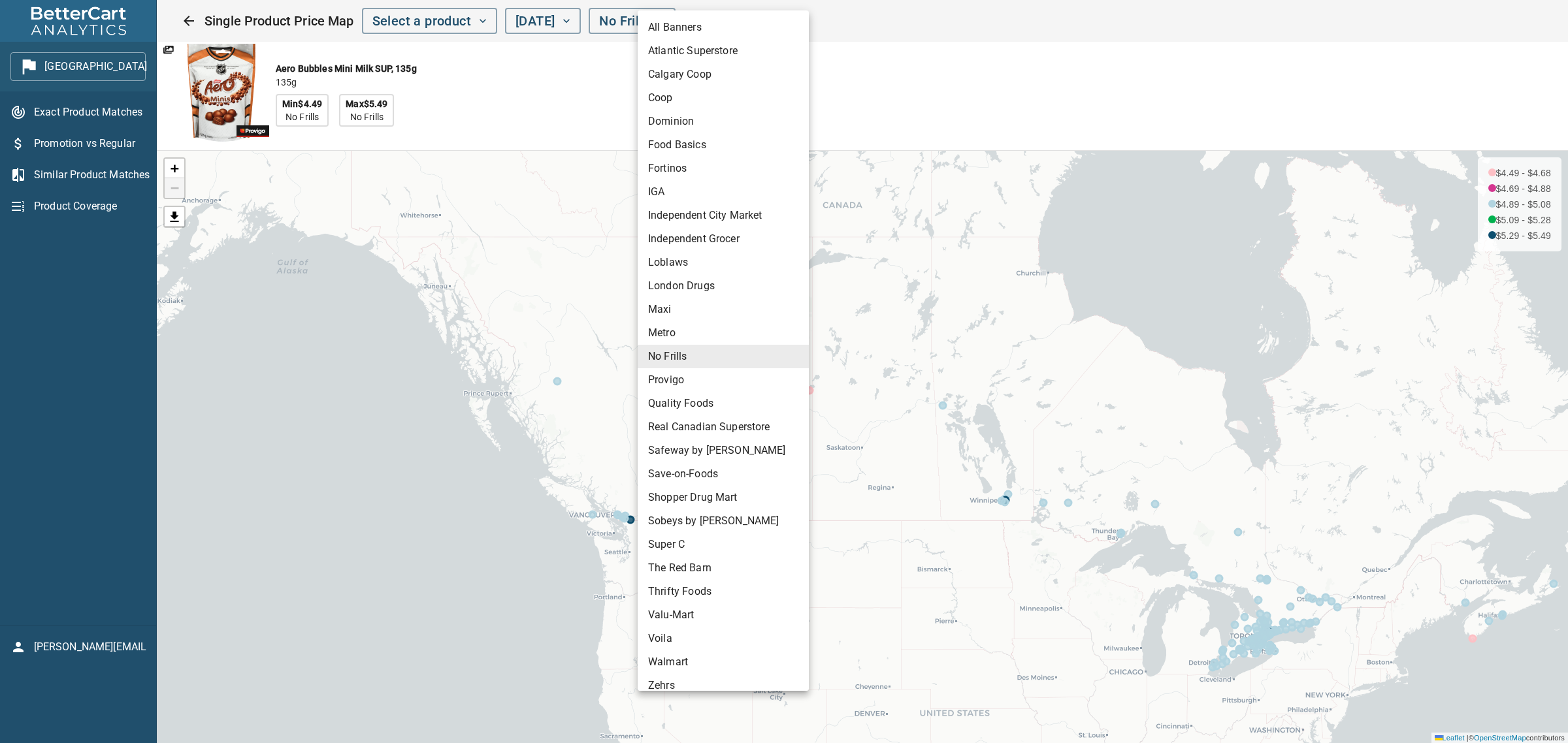
click at [696, 24] on li "All Banners" at bounding box center [723, 27] width 172 height 24
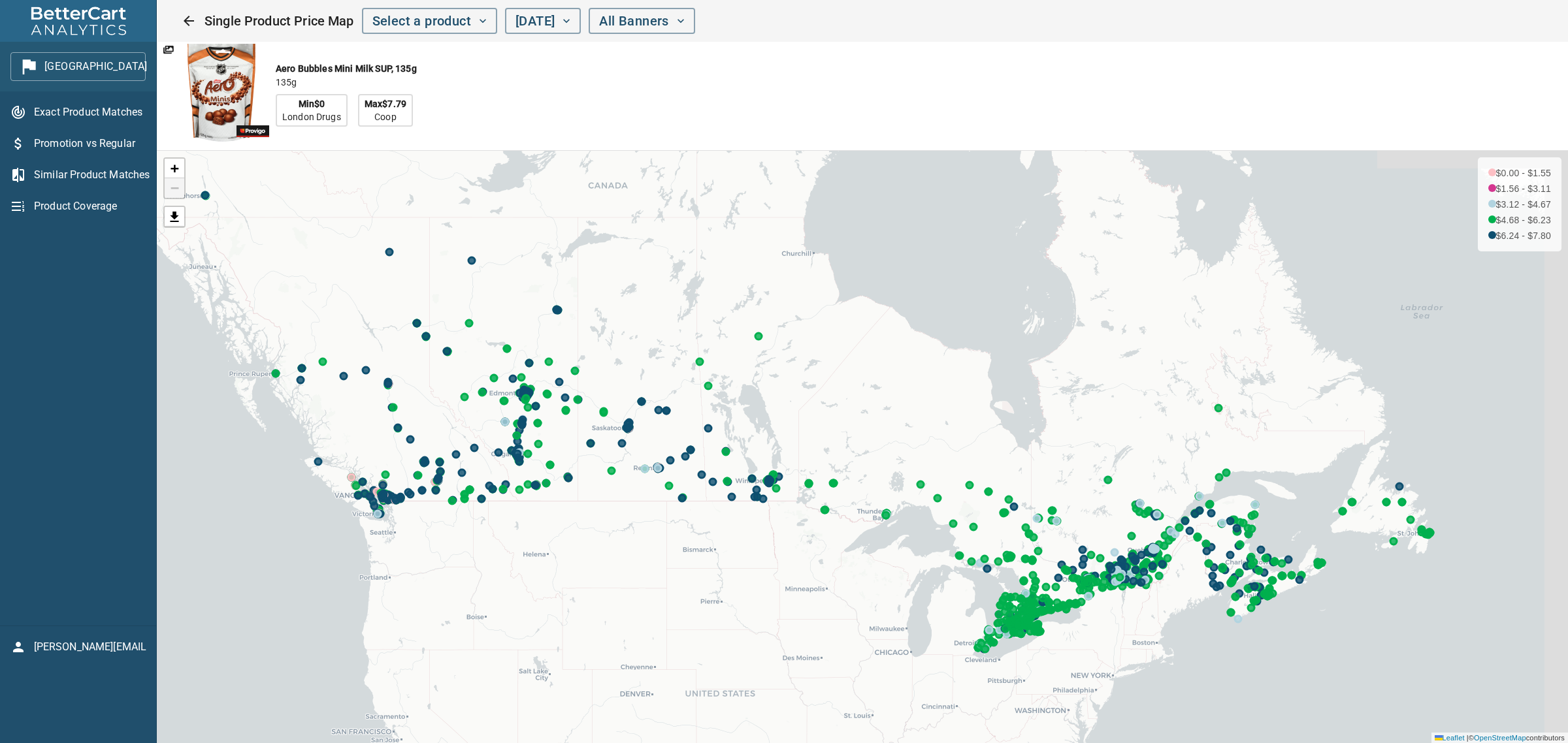
drag, startPoint x: 1011, startPoint y: 390, endPoint x: 776, endPoint y: 370, distance: 235.8
click at [776, 370] on div "+ − $0.00 - $1.55 $1.56 - $3.11 $3.12 - $4.67 $4.68 - $6.23 $6.24 - $7.80 Leafl…" at bounding box center [862, 447] width 1411 height 592
click at [570, 16] on span "[DATE]" at bounding box center [543, 21] width 55 height 23
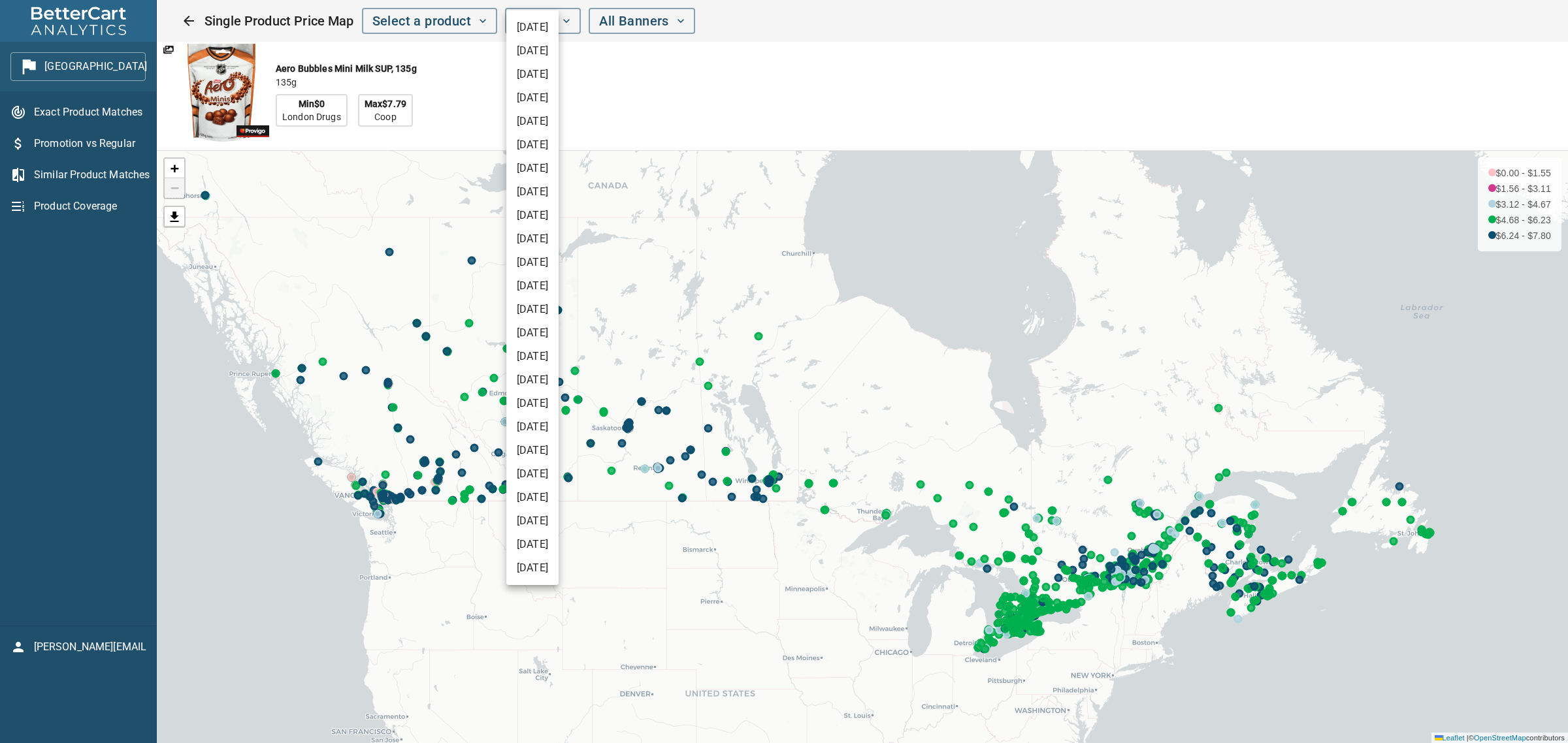
click at [854, 109] on div at bounding box center [784, 371] width 1568 height 743
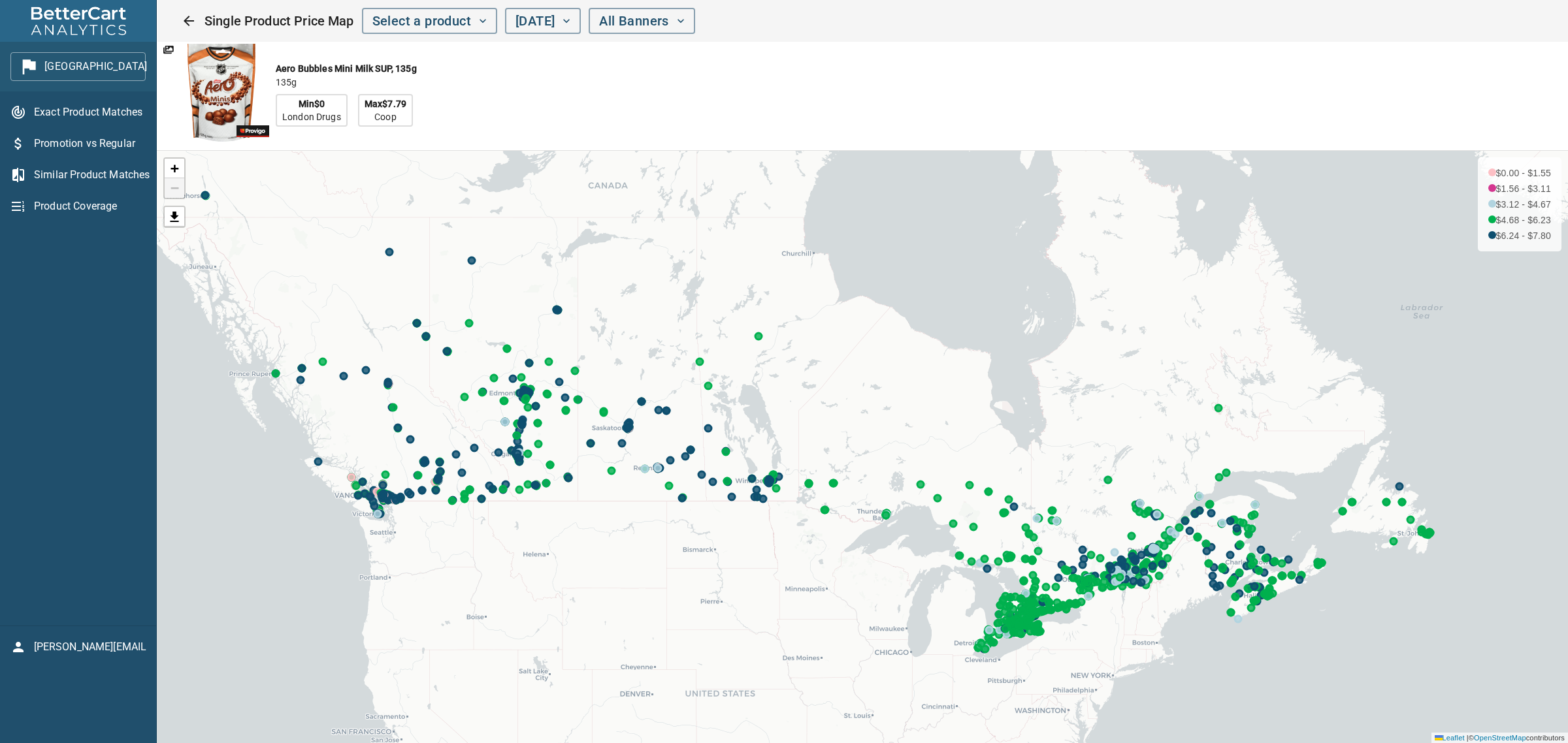
click at [526, 393] on icon at bounding box center [526, 395] width 7 height 7
click at [354, 479] on icon at bounding box center [351, 477] width 7 height 7
click at [374, 491] on icon at bounding box center [377, 492] width 7 height 7
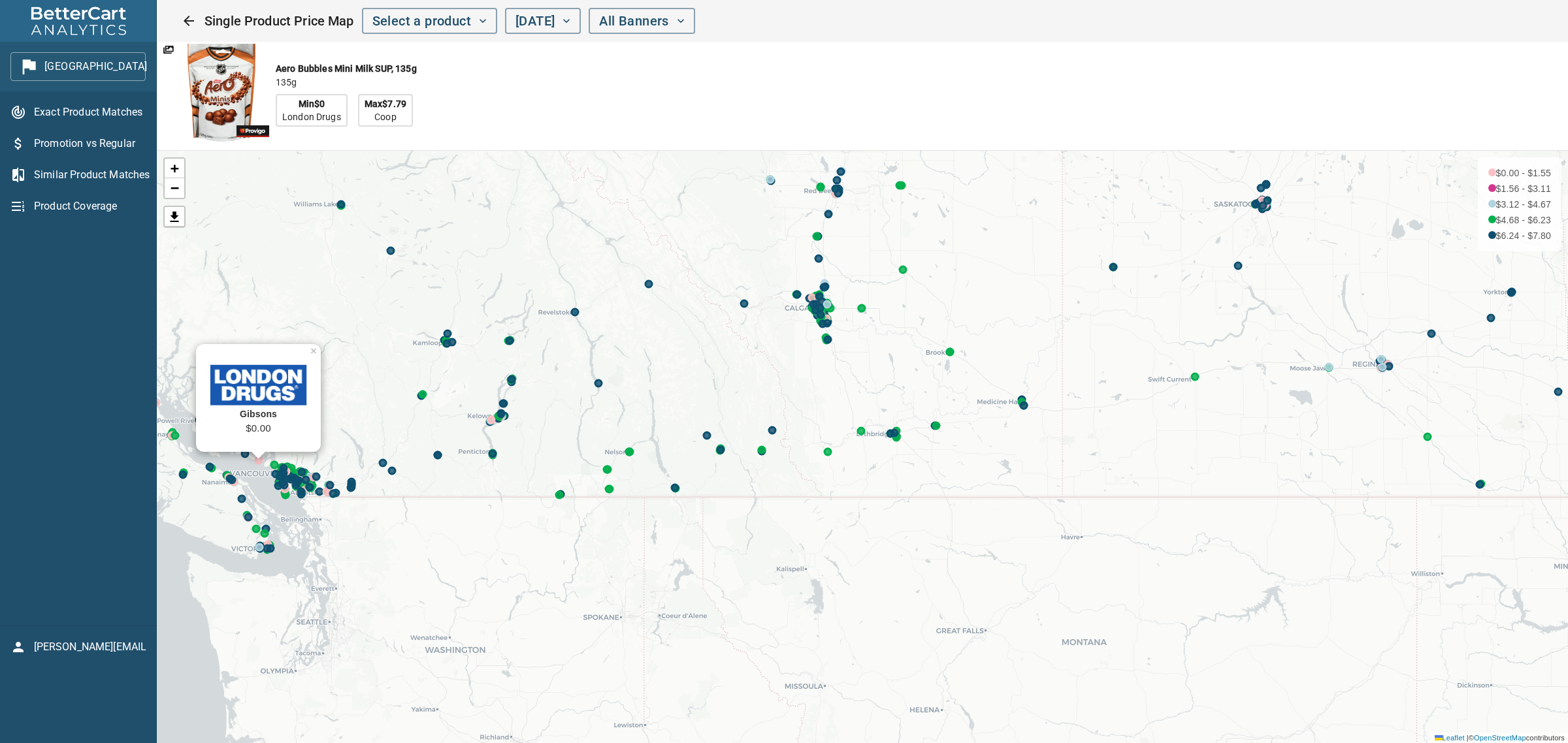
click at [327, 492] on icon at bounding box center [330, 492] width 7 height 7
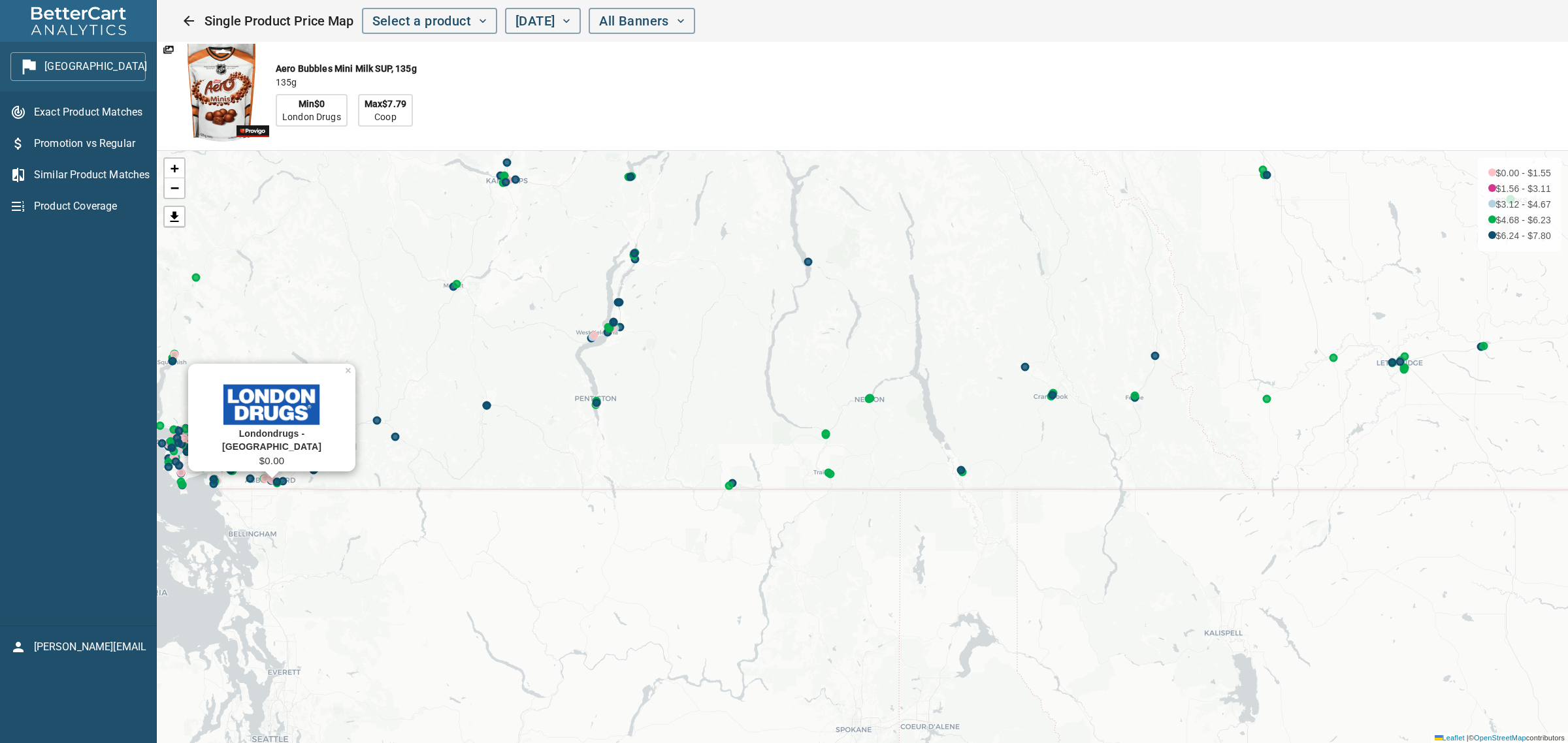
click at [262, 482] on icon at bounding box center [265, 479] width 7 height 7
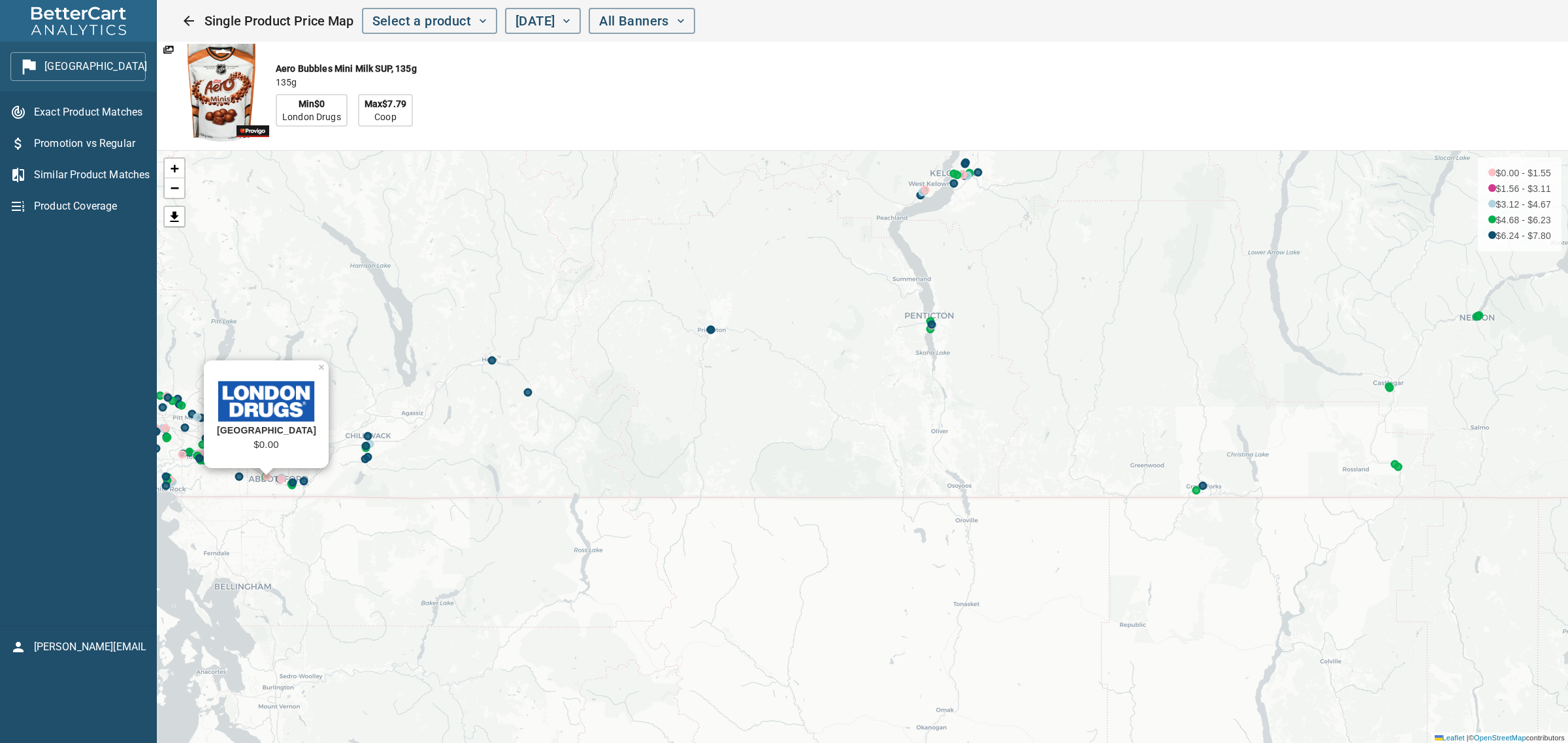
click at [284, 478] on icon at bounding box center [281, 479] width 7 height 7
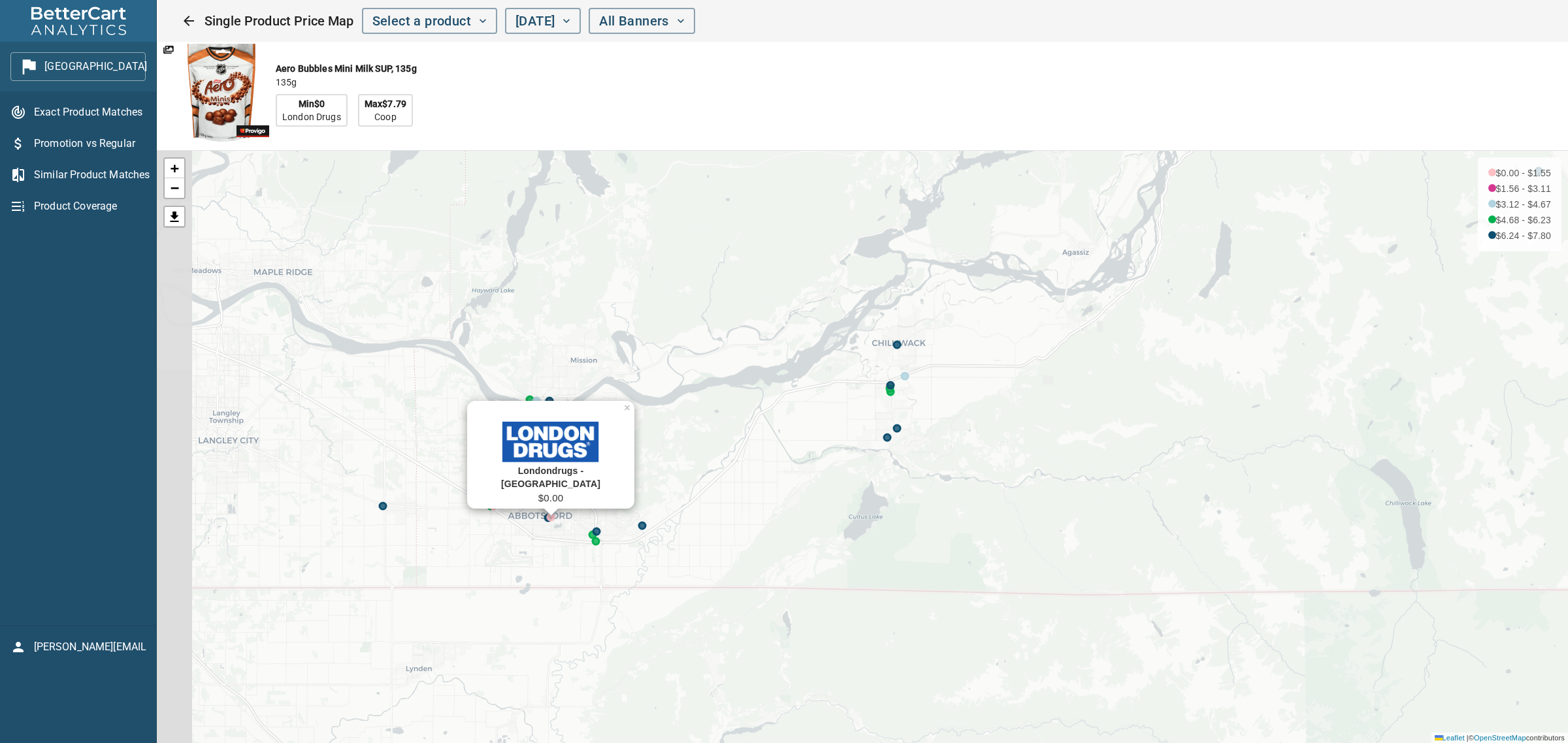
drag, startPoint x: 247, startPoint y: 477, endPoint x: 606, endPoint y: 517, distance: 361.2
click at [606, 517] on div "Londondrugs - [GEOGRAPHIC_DATA] $0.00 × + − $0.00 - $1.55 $1.56 - $3.11 $3.12 -…" at bounding box center [862, 447] width 1411 height 592
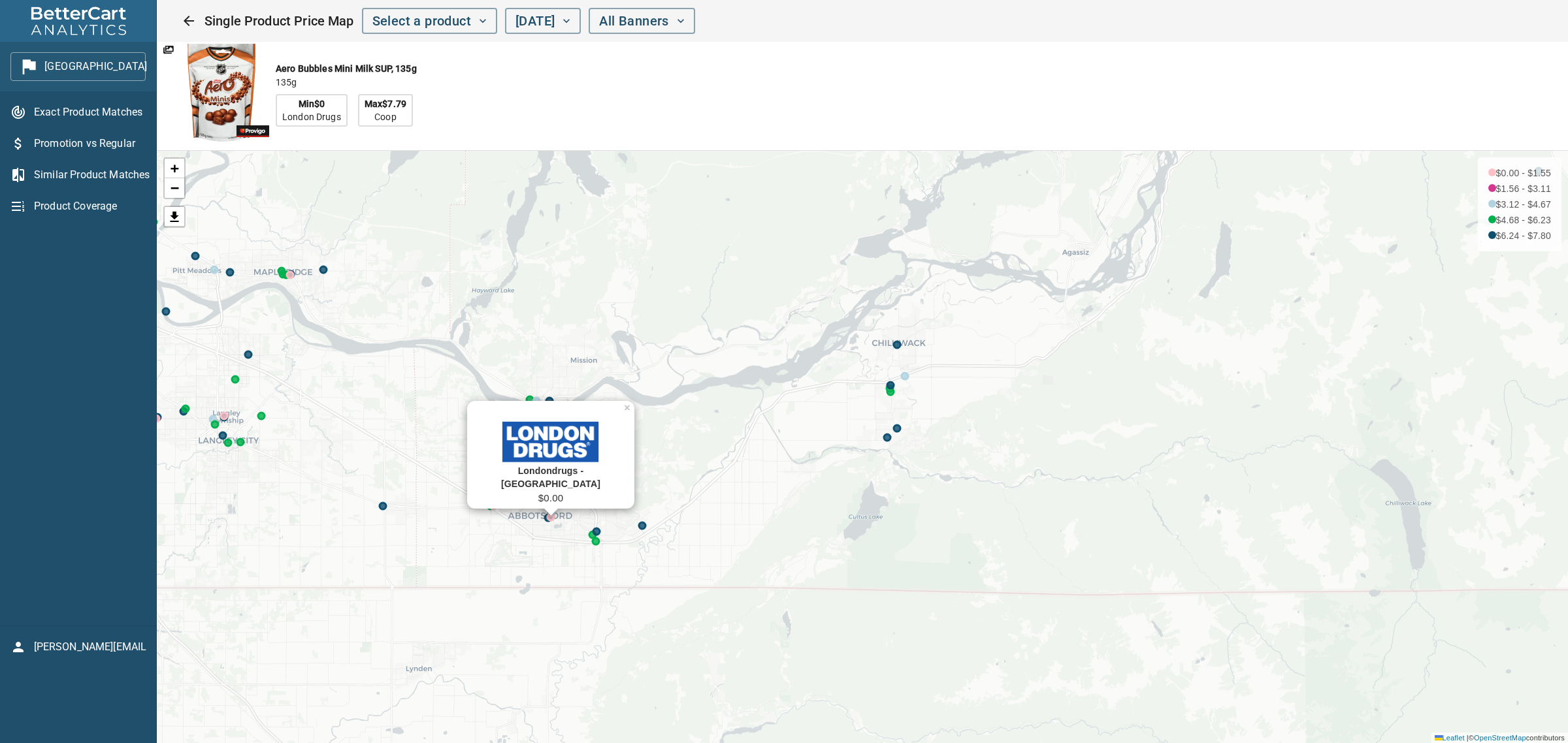
click at [468, 392] on div "Londondrugs - [GEOGRAPHIC_DATA] $0.00 × + − $0.00 - $1.55 $1.56 - $3.11 $3.12 -…" at bounding box center [862, 447] width 1411 height 592
click at [495, 514] on div "+ − $0.00 - $1.55 $1.56 - $3.11 $3.12 - $4.67 $4.68 - $6.23 $6.24 - $7.80 Leafl…" at bounding box center [862, 447] width 1411 height 592
click at [377, 21] on span "Select a product" at bounding box center [430, 21] width 114 height 23
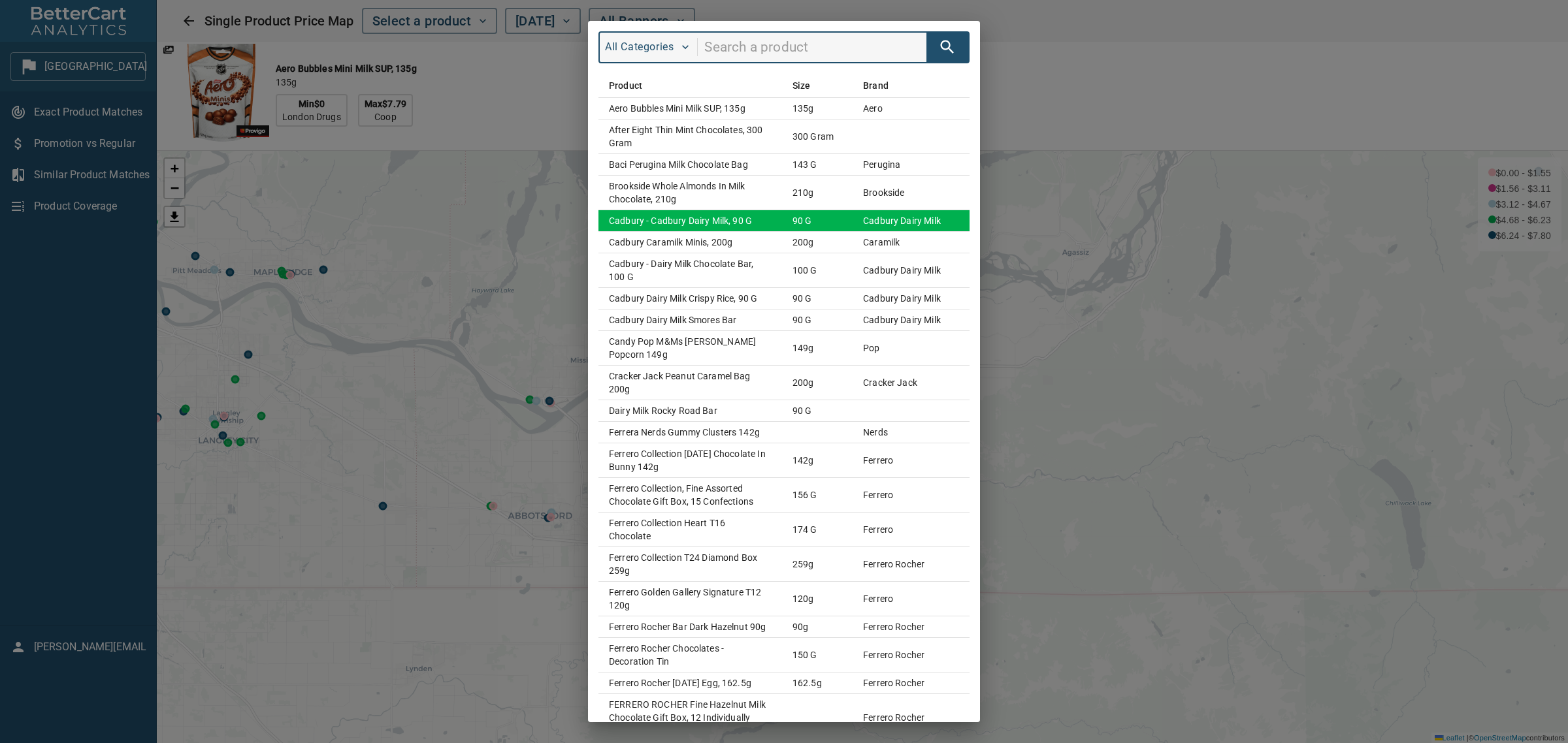
click at [769, 226] on td "Cadbury - Cadbury Dairy Milk, 90 g" at bounding box center [690, 220] width 184 height 21
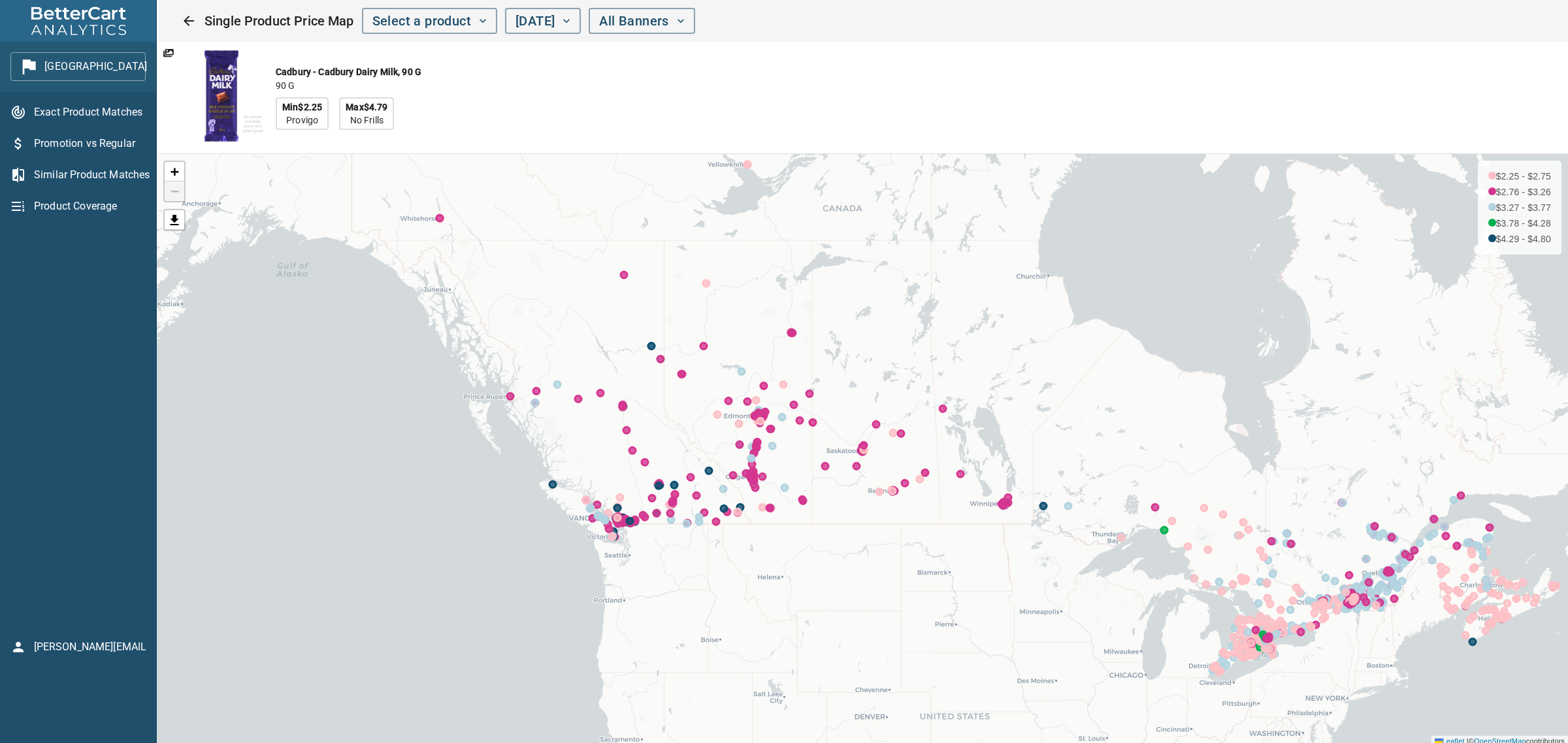
scroll to position [3, 0]
click at [1045, 505] on icon at bounding box center [1044, 503] width 7 height 7
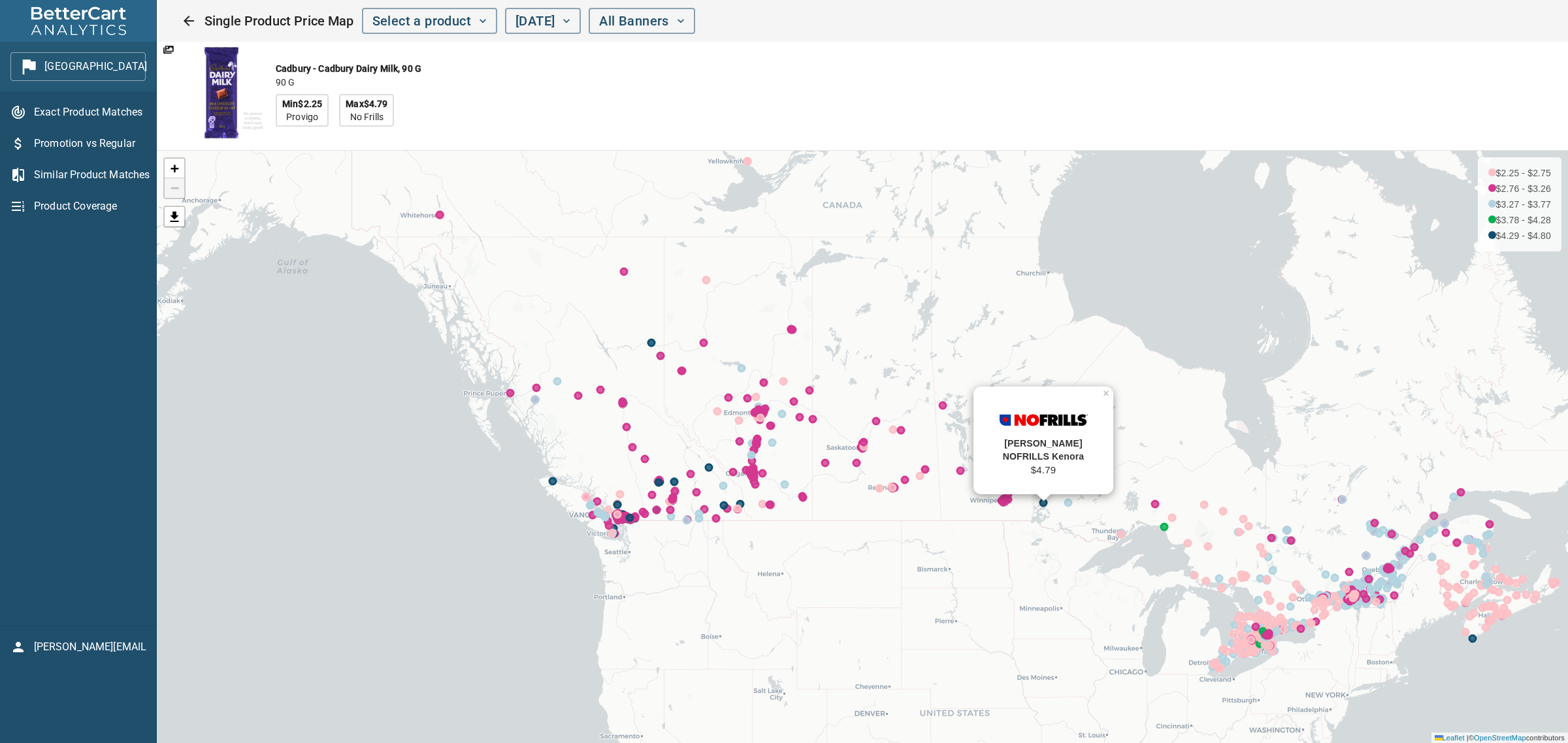
click at [1473, 642] on icon at bounding box center [1473, 639] width 7 height 7
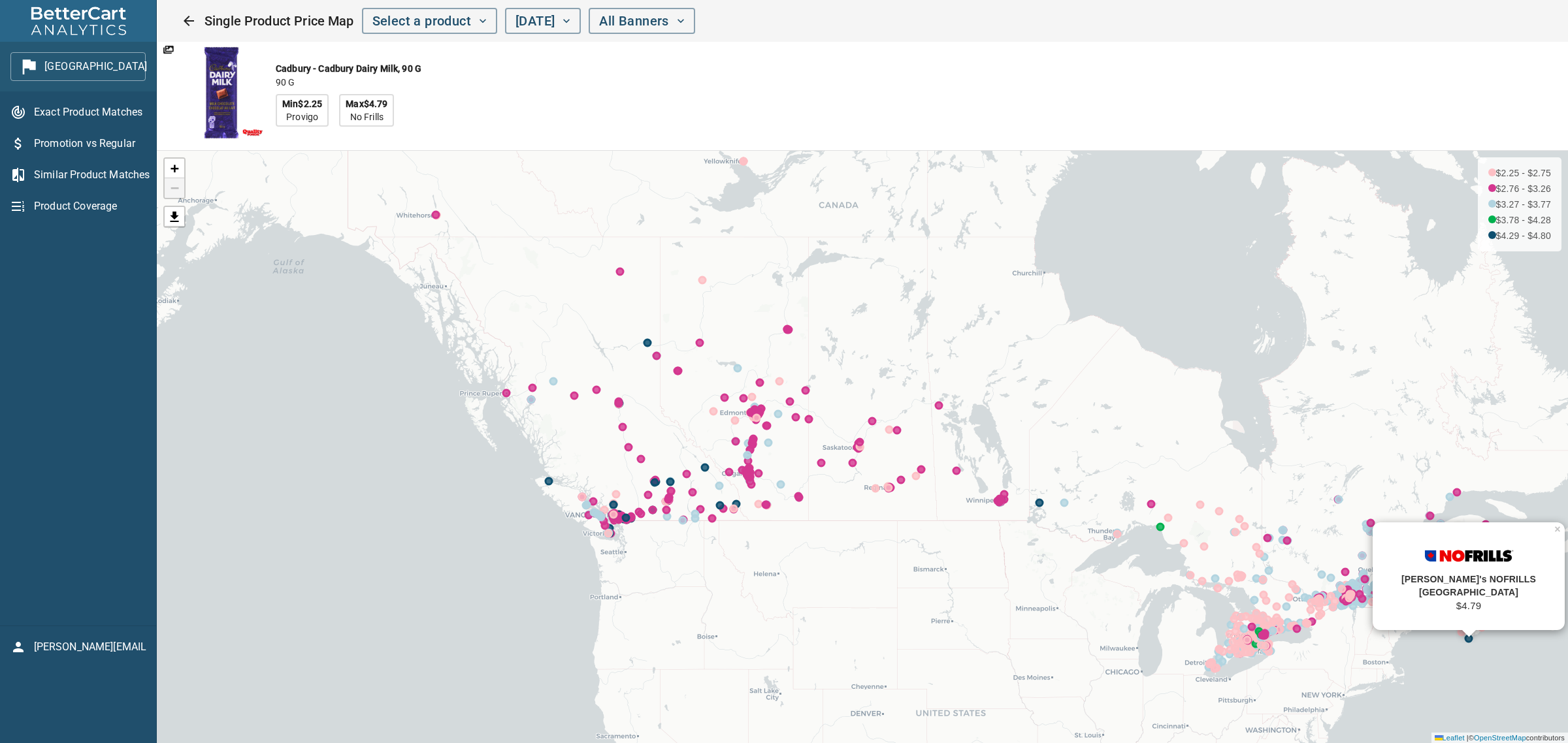
click at [153, 61] on icon "button" at bounding box center [163, 66] width 21 height 21
click at [124, 94] on li "Province" at bounding box center [145, 90] width 121 height 24
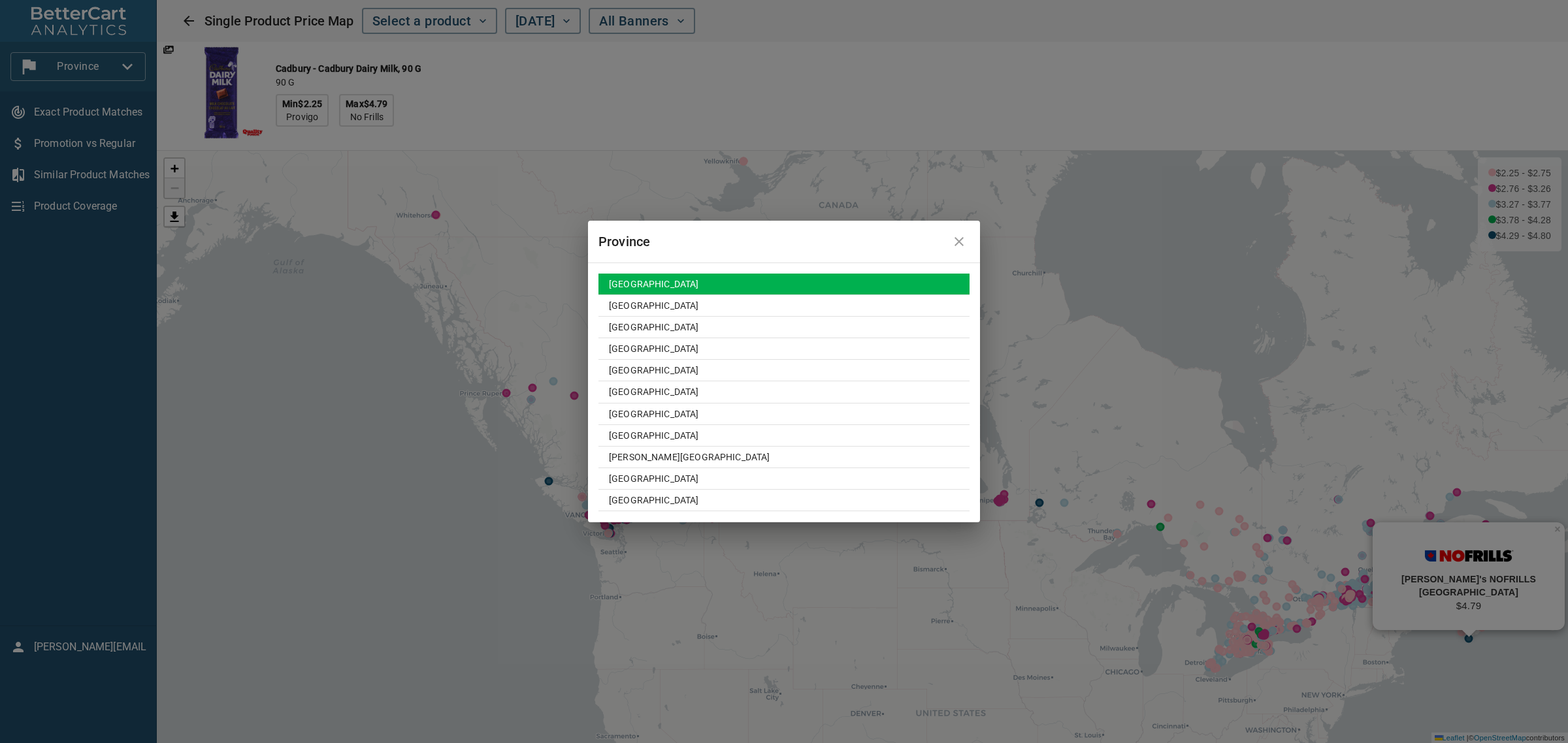
click at [647, 281] on td "[GEOGRAPHIC_DATA]" at bounding box center [784, 284] width 371 height 21
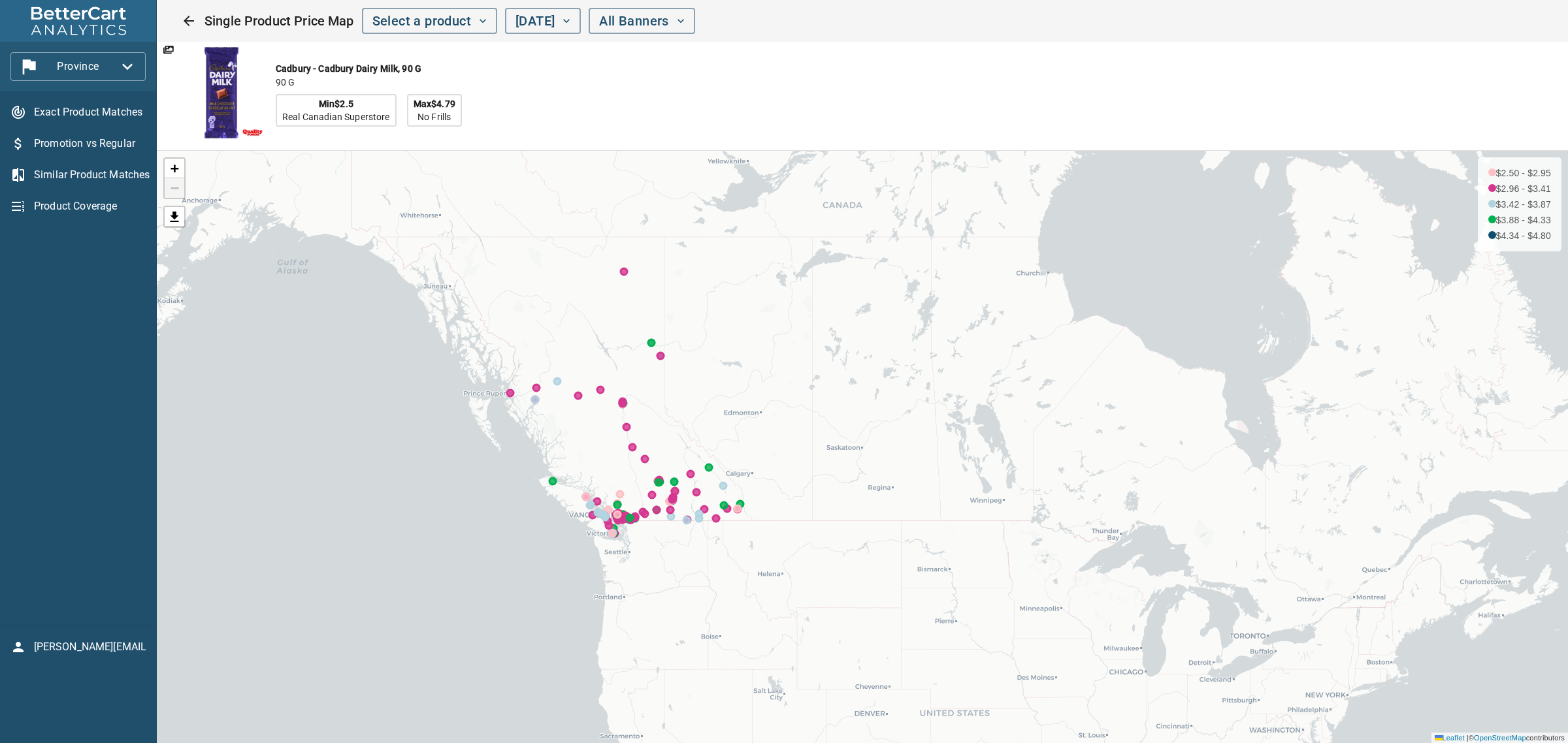
click at [114, 60] on span "Province" at bounding box center [78, 66] width 114 height 21
click at [122, 116] on li "Region" at bounding box center [145, 114] width 121 height 24
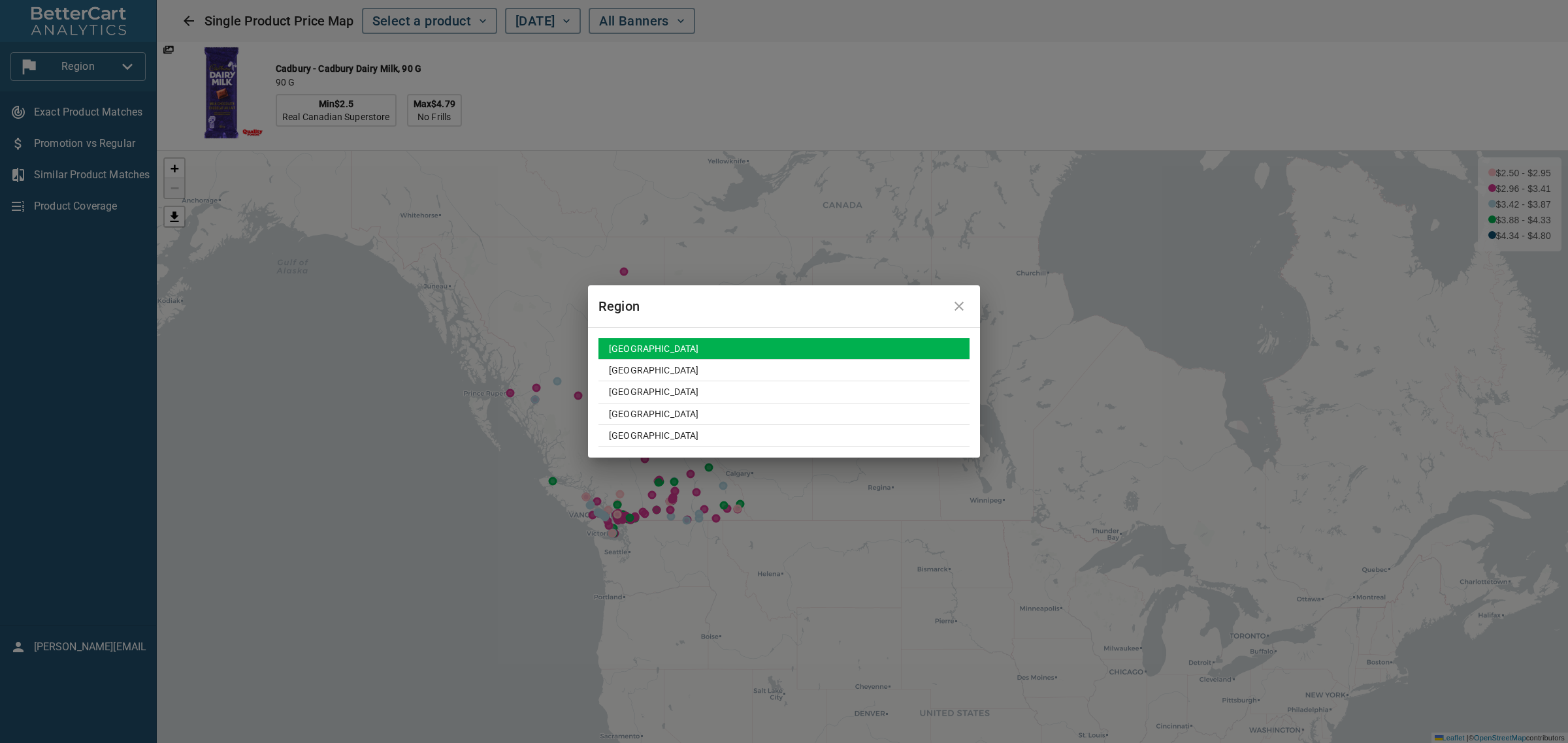
click at [645, 350] on td "[GEOGRAPHIC_DATA]" at bounding box center [784, 349] width 371 height 21
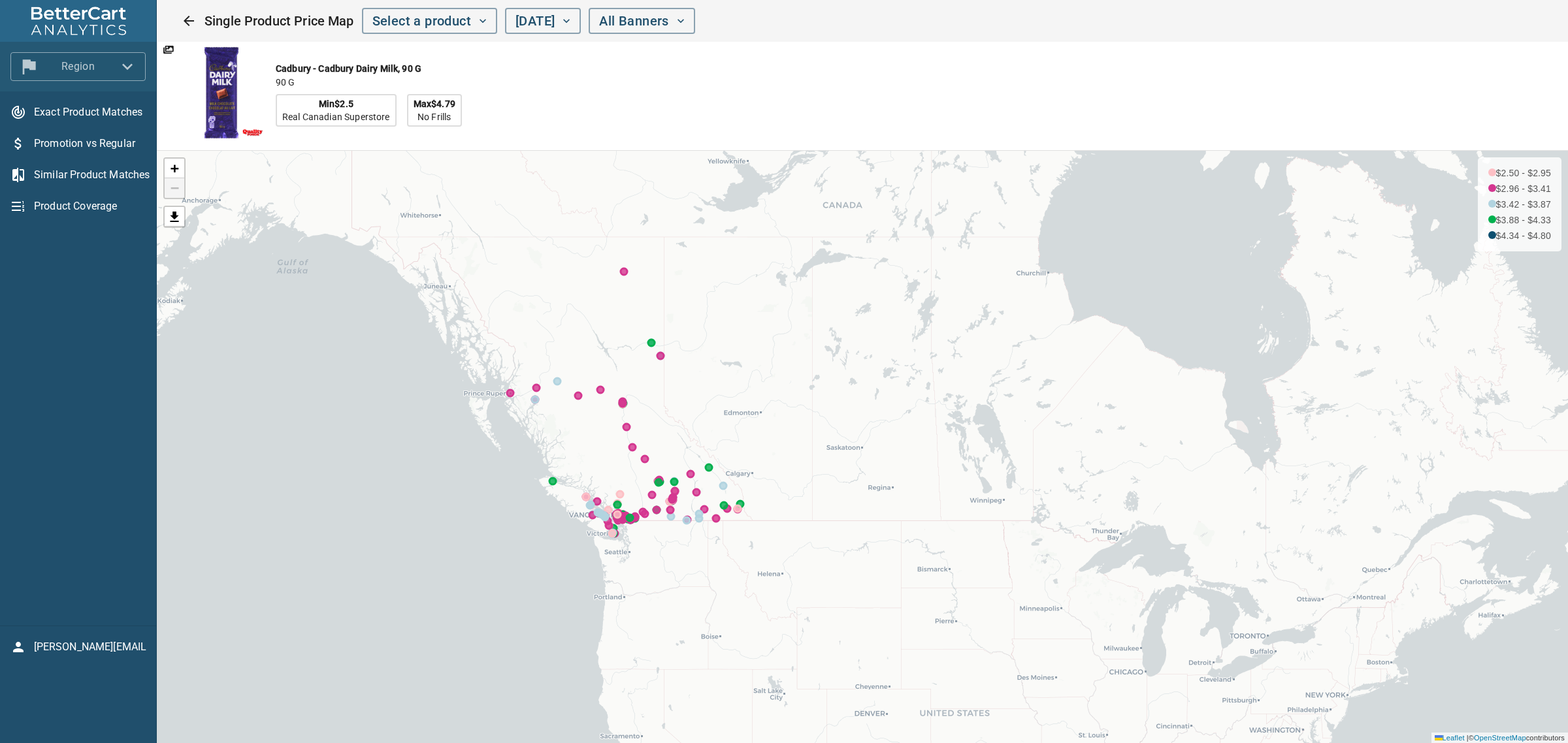
click at [107, 67] on span "Region" at bounding box center [78, 66] width 114 height 21
click at [131, 94] on li "Province" at bounding box center [145, 90] width 121 height 24
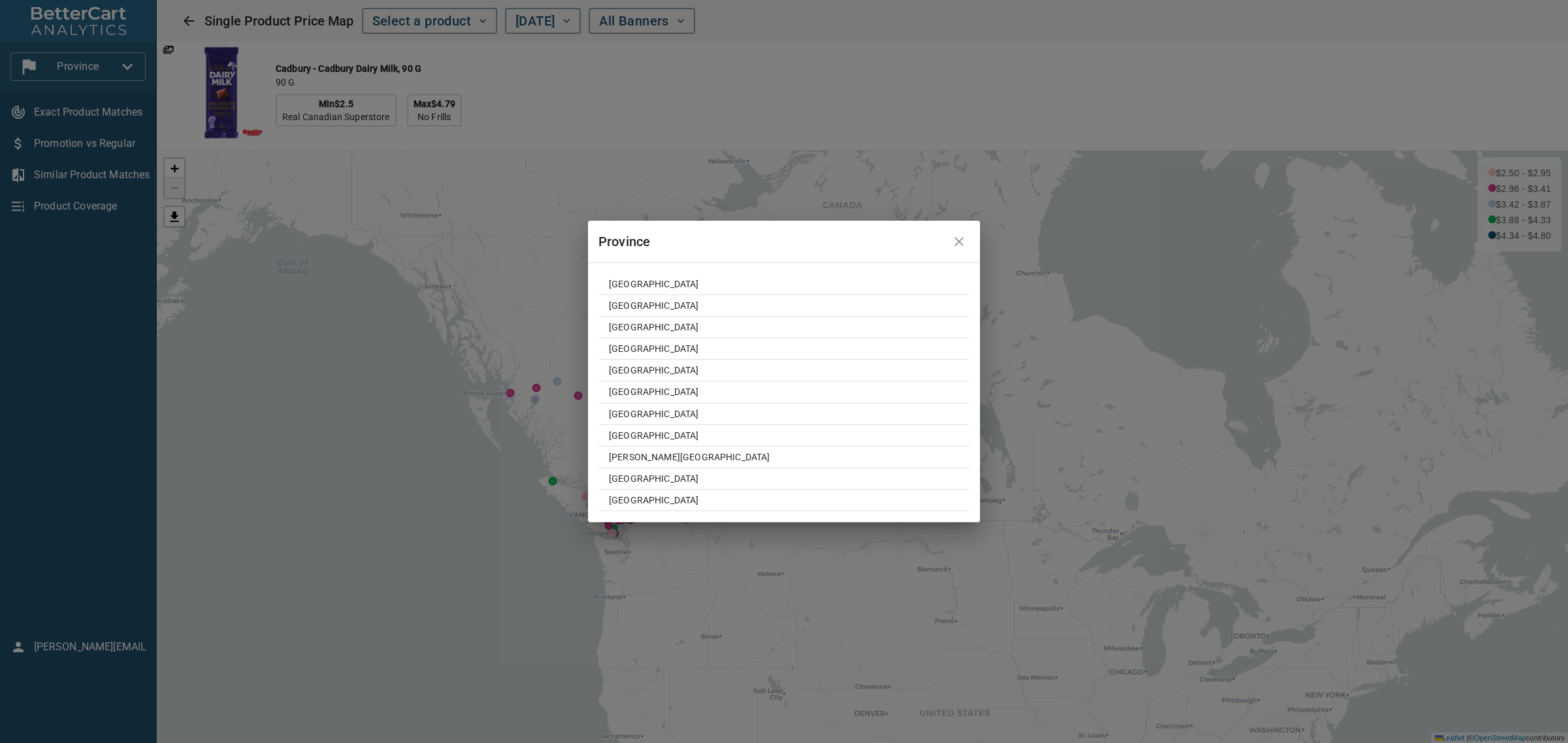
click at [75, 63] on div "Province [GEOGRAPHIC_DATA] [GEOGRAPHIC_DATA] [GEOGRAPHIC_DATA] [GEOGRAPHIC_DATA…" at bounding box center [784, 371] width 1568 height 743
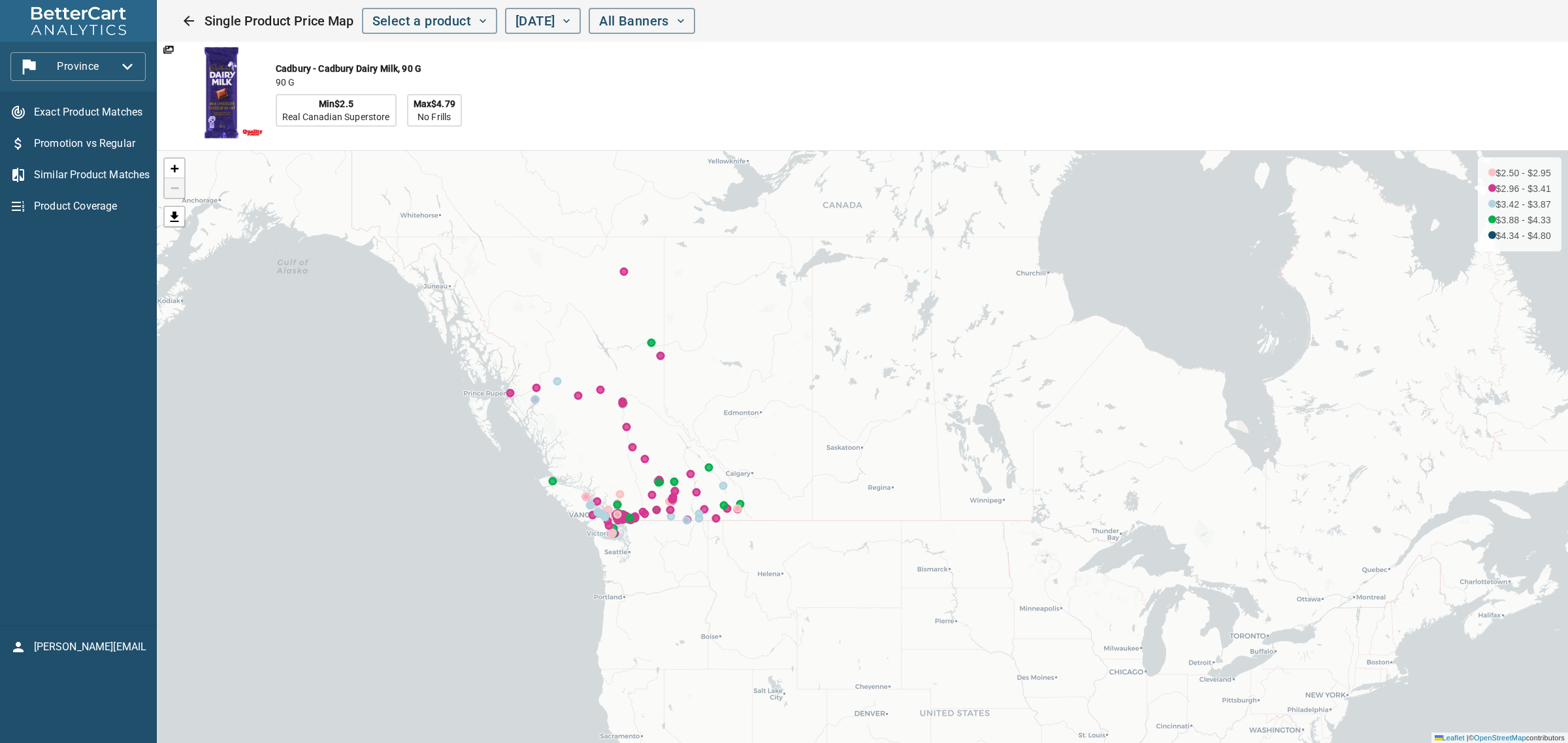
click at [93, 67] on span "Province" at bounding box center [78, 66] width 114 height 21
click at [120, 117] on li "Region" at bounding box center [145, 114] width 121 height 24
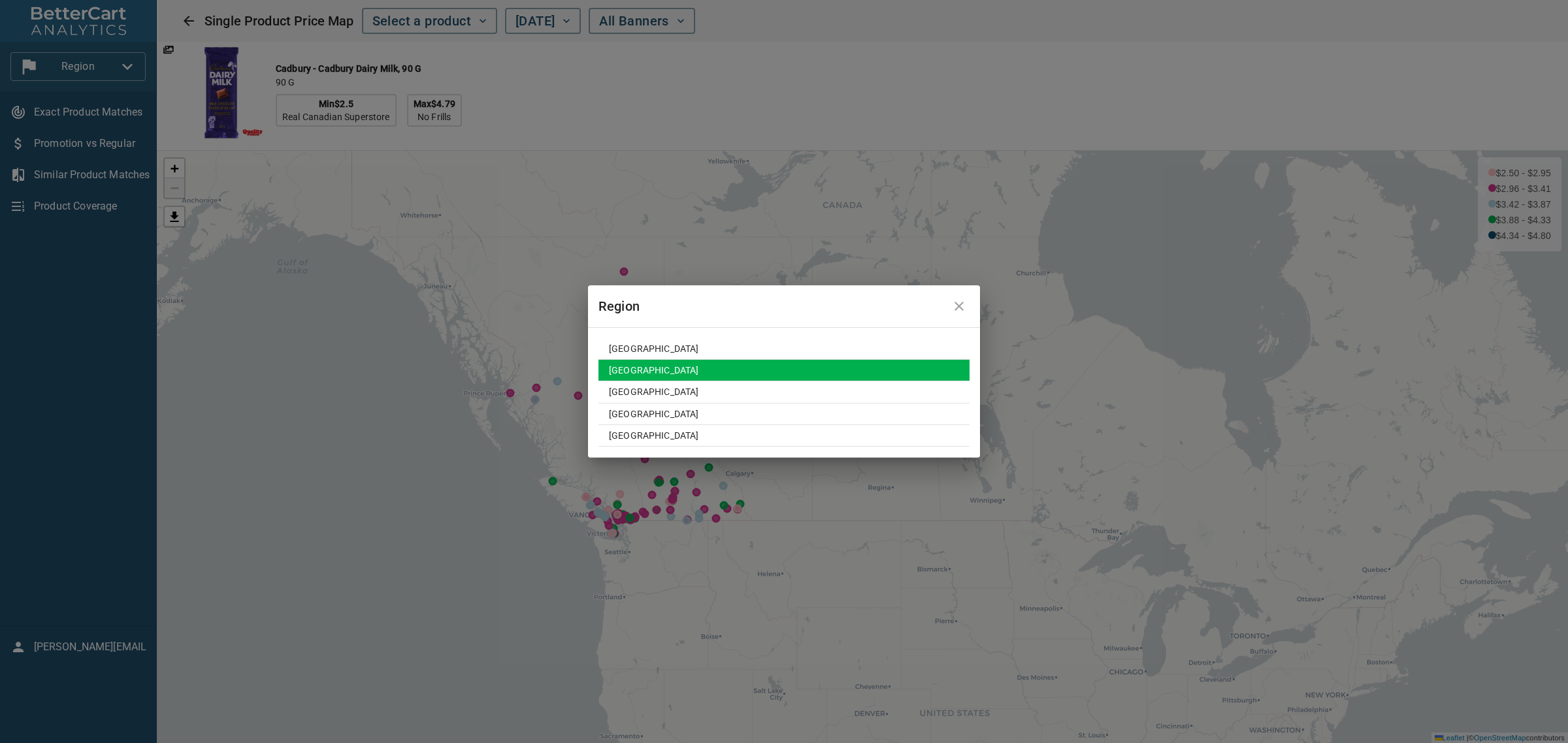
click at [653, 373] on td "[GEOGRAPHIC_DATA]" at bounding box center [784, 370] width 371 height 21
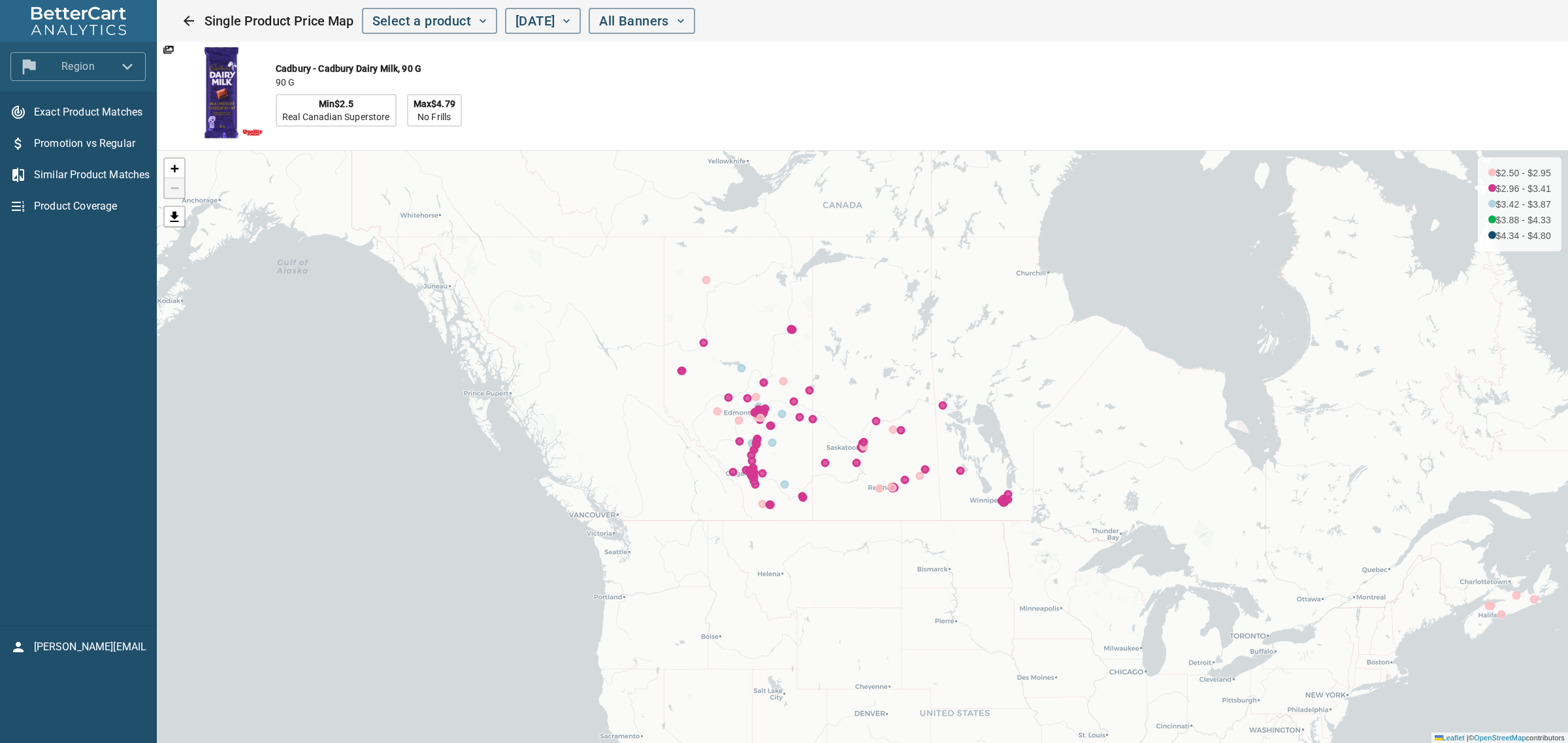
click at [85, 64] on span "Region" at bounding box center [78, 66] width 114 height 21
click at [112, 108] on li "Region" at bounding box center [145, 114] width 121 height 24
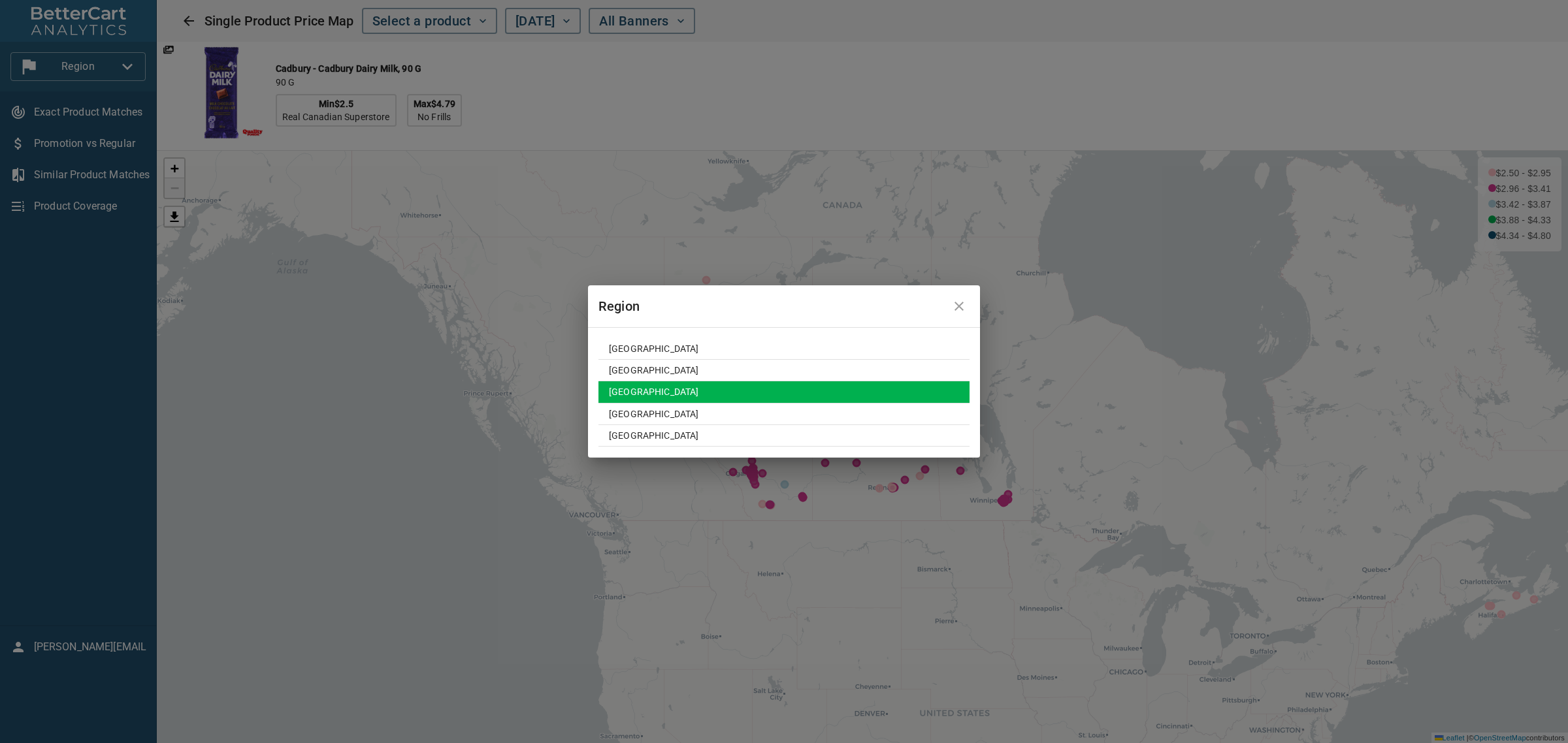
click at [654, 397] on td "[GEOGRAPHIC_DATA]" at bounding box center [784, 392] width 371 height 21
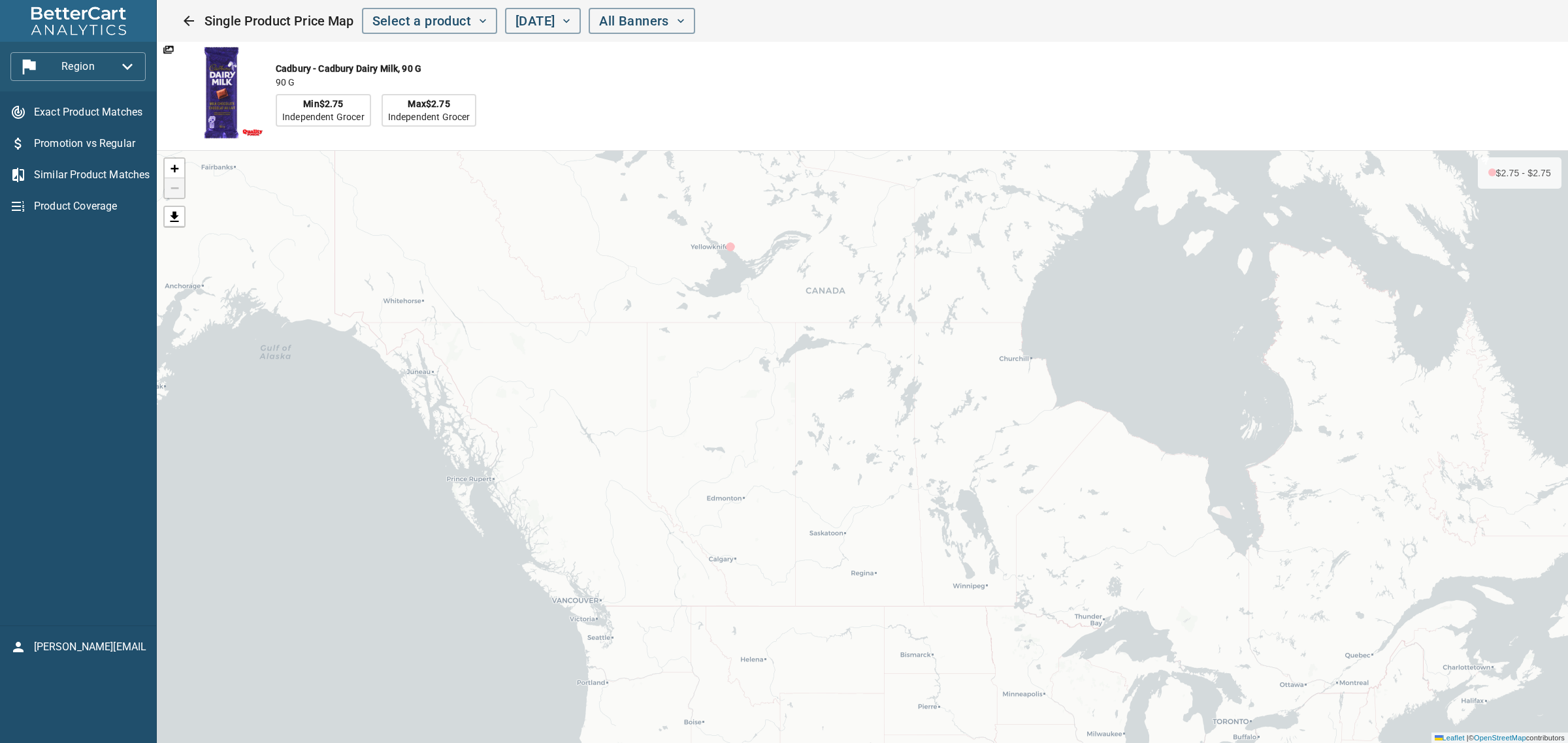
drag, startPoint x: 762, startPoint y: 454, endPoint x: 745, endPoint y: 541, distance: 88.6
click at [745, 541] on div "+ − $2.75 - $2.75 Leaflet | © OpenStreetMap contributors" at bounding box center [862, 447] width 1411 height 592
click at [103, 62] on span "Region" at bounding box center [78, 66] width 114 height 21
click at [135, 117] on li "Region" at bounding box center [145, 114] width 121 height 24
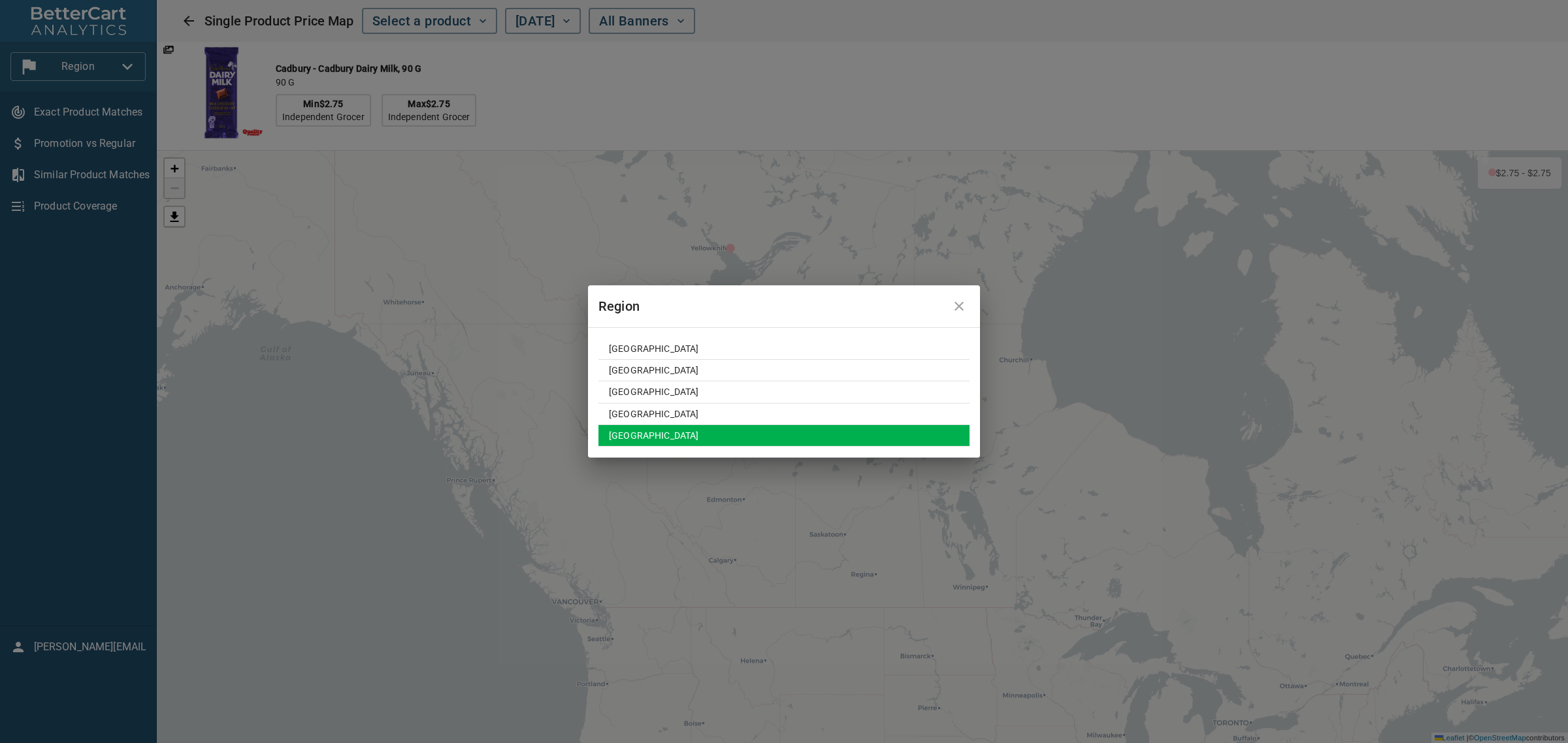
click at [661, 434] on td "[GEOGRAPHIC_DATA]" at bounding box center [784, 436] width 371 height 21
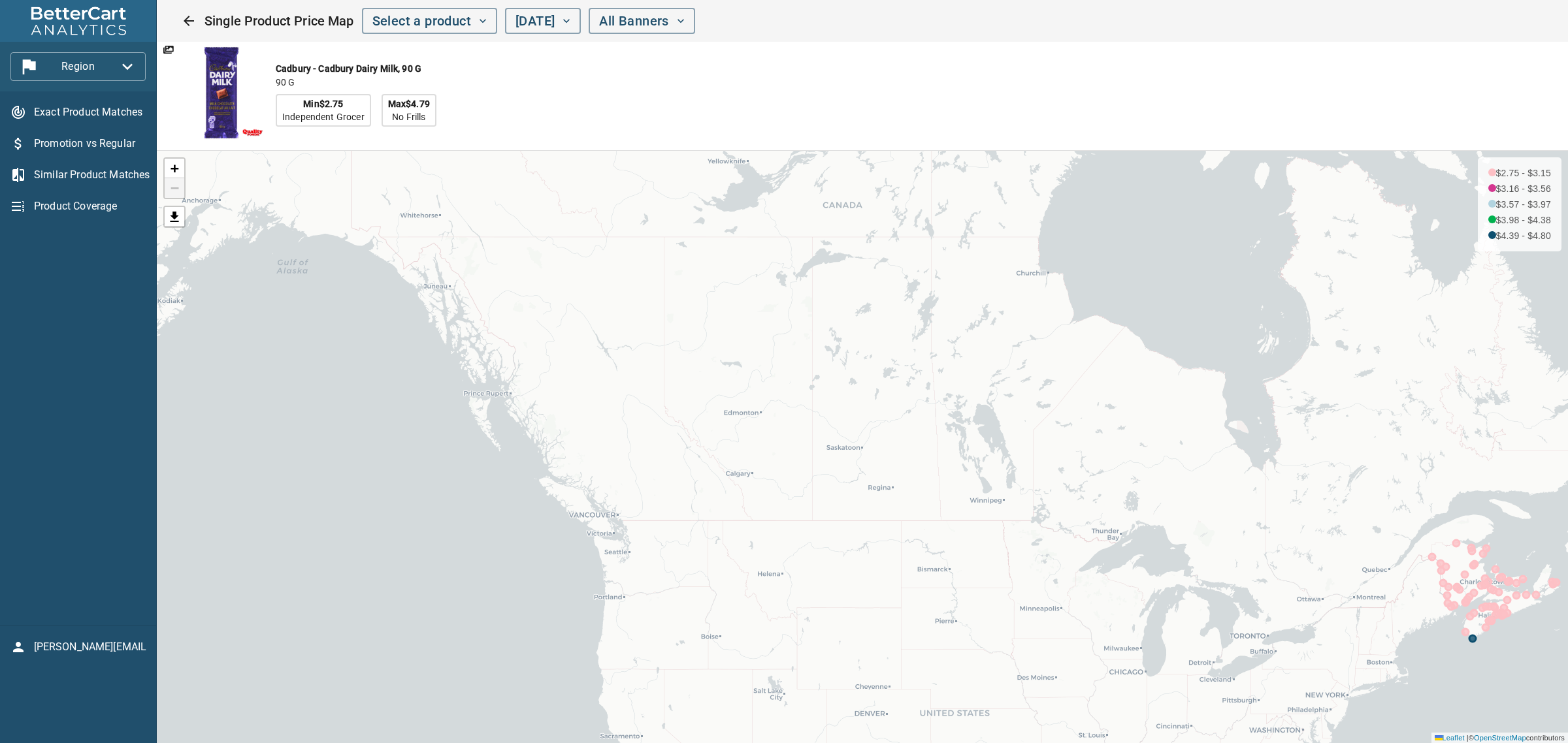
click at [101, 66] on span "Region" at bounding box center [78, 66] width 114 height 21
click at [117, 103] on li "Region" at bounding box center [145, 114] width 121 height 24
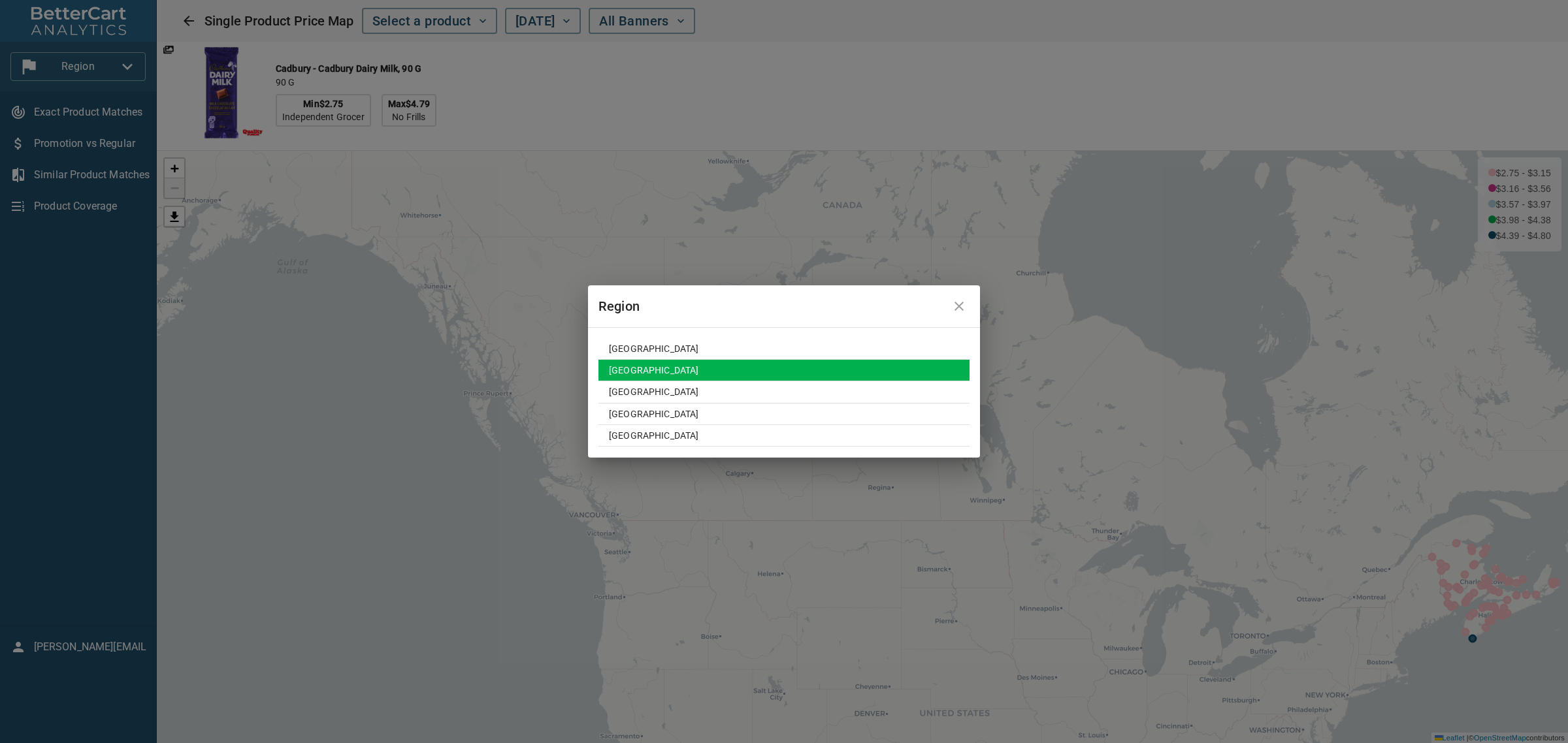
click at [709, 367] on td "[GEOGRAPHIC_DATA]" at bounding box center [784, 370] width 371 height 21
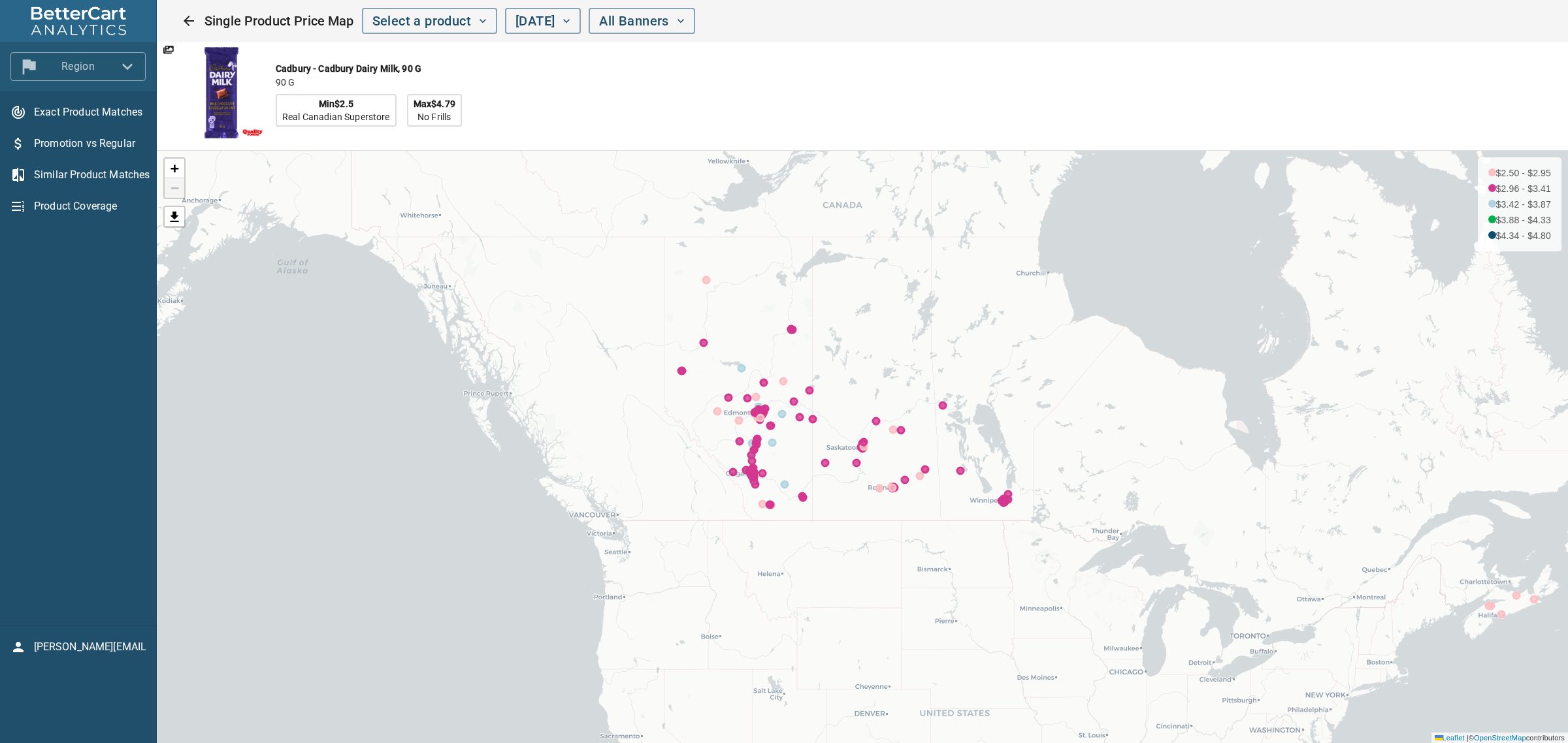
click at [108, 64] on span "Region" at bounding box center [78, 66] width 114 height 21
click at [107, 114] on li "Region" at bounding box center [145, 114] width 121 height 24
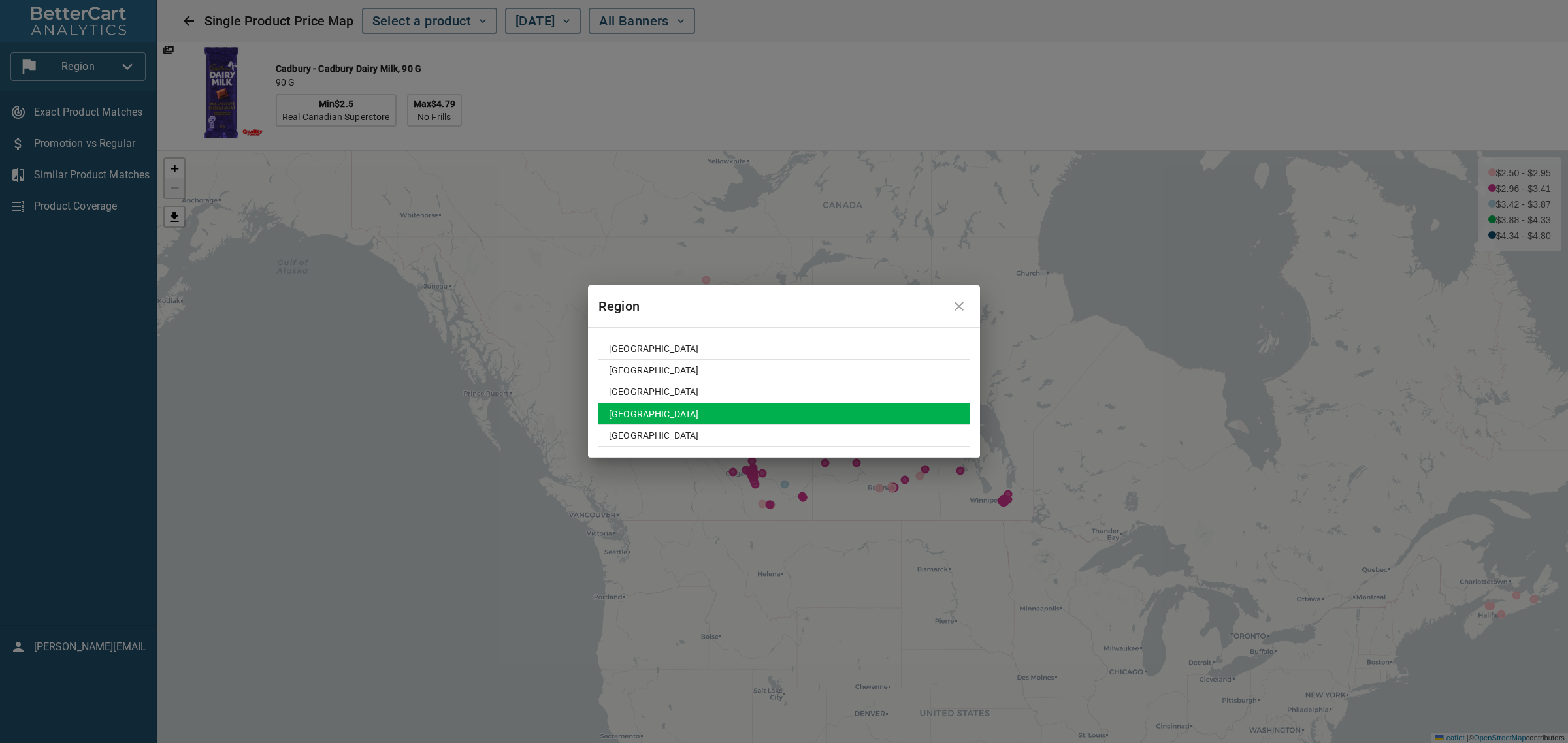
click at [644, 412] on td "[GEOGRAPHIC_DATA]" at bounding box center [784, 415] width 371 height 21
